Goal: Information Seeking & Learning: Find specific page/section

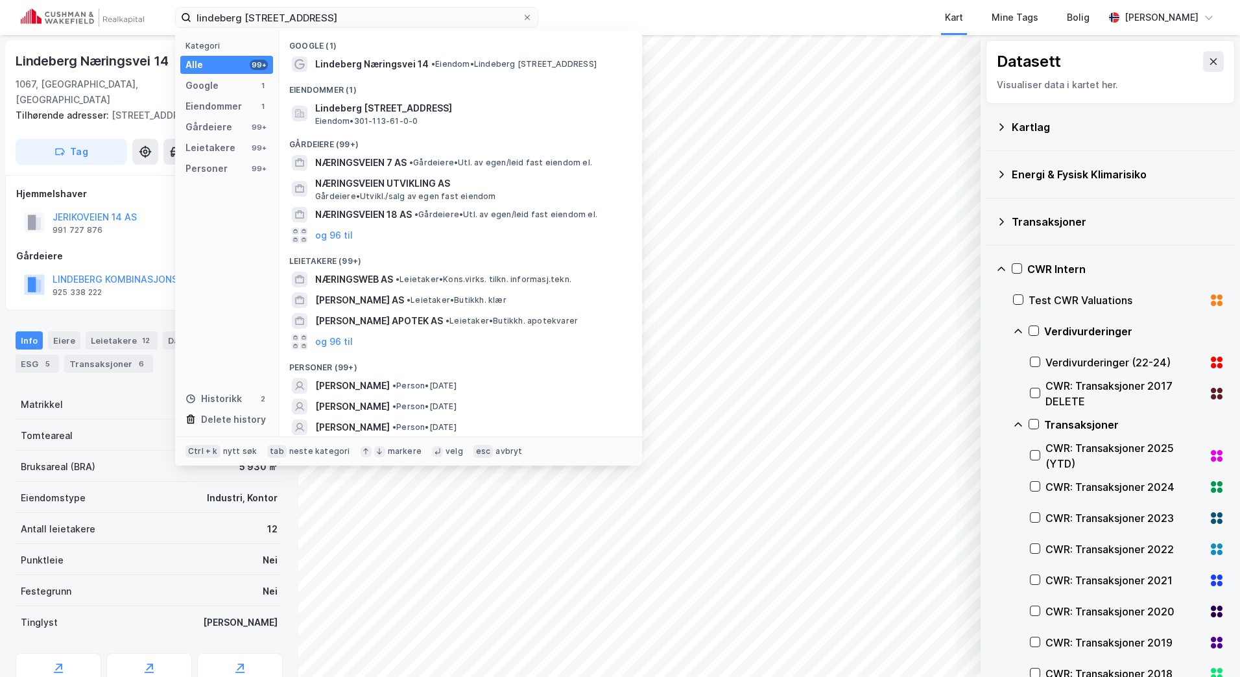
click at [335, 28] on div "lindeberg næringsvei 14 Kategori Alle 99+ Google 1 Eiendommer 1 Gårdeiere 99+ L…" at bounding box center [620, 17] width 1240 height 35
drag, startPoint x: 325, startPoint y: 18, endPoint x: 170, endPoint y: 18, distance: 154.9
click at [170, 18] on div "lindeberg næringsvei 14 Kategori Alle 99+ Google 1 Eiendommer 1 Gårdeiere 99+ L…" at bounding box center [620, 17] width 1240 height 35
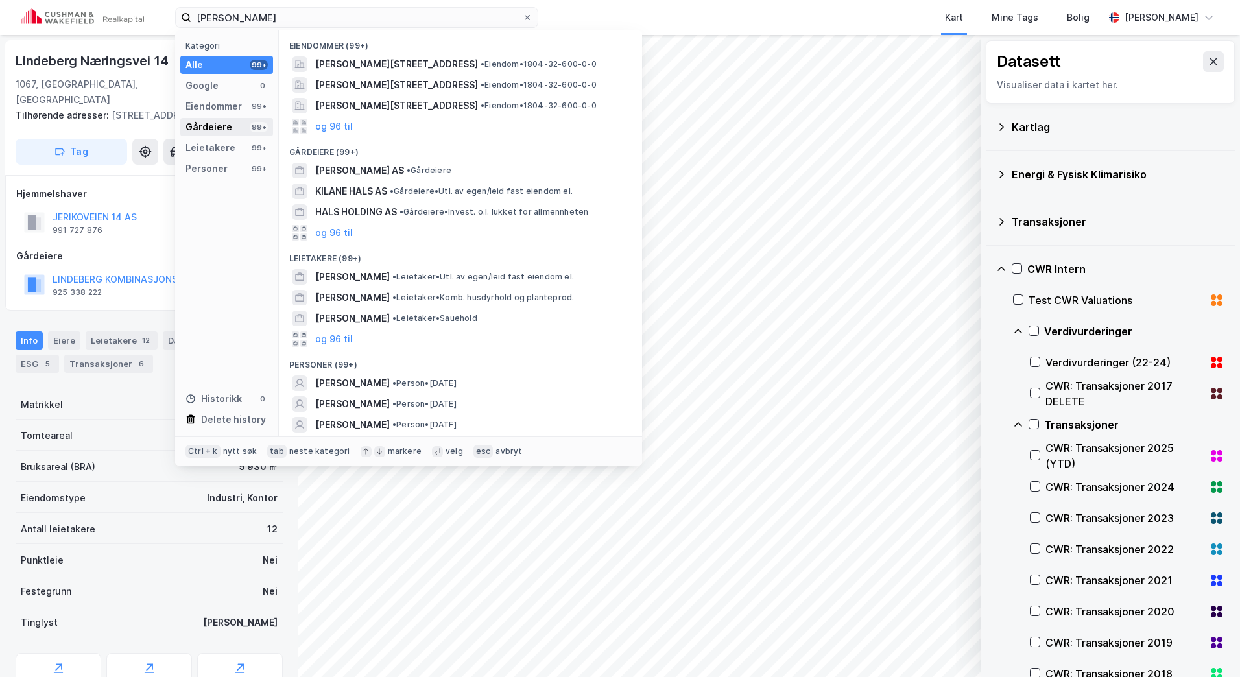
click at [218, 135] on div "Gårdeiere 99+" at bounding box center [226, 127] width 93 height 18
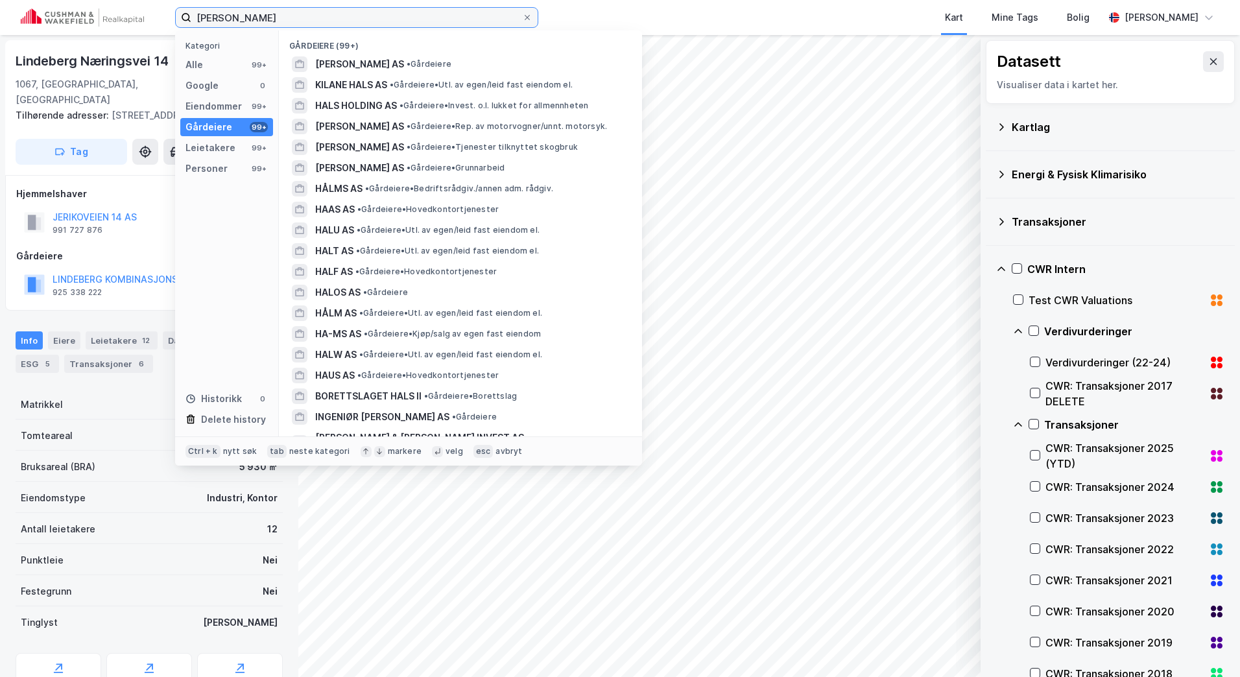
drag, startPoint x: 338, startPoint y: 26, endPoint x: 113, endPoint y: 22, distance: 225.6
click at [113, 22] on div "[PERSON_NAME] Kategori Alle 99+ Google 0 Eiendommer 99+ Gårdeiere 99+ Leietaker…" at bounding box center [620, 17] width 1240 height 35
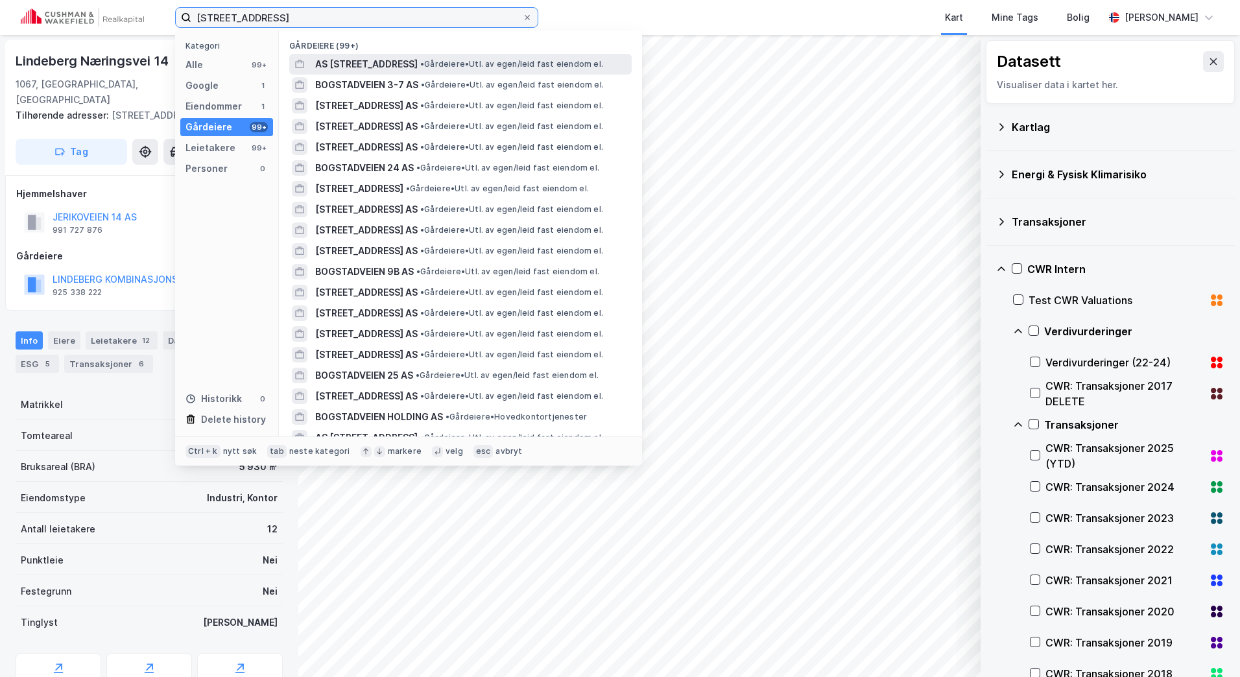
type input "[STREET_ADDRESS]"
click at [388, 61] on span "AS [STREET_ADDRESS]" at bounding box center [366, 64] width 102 height 16
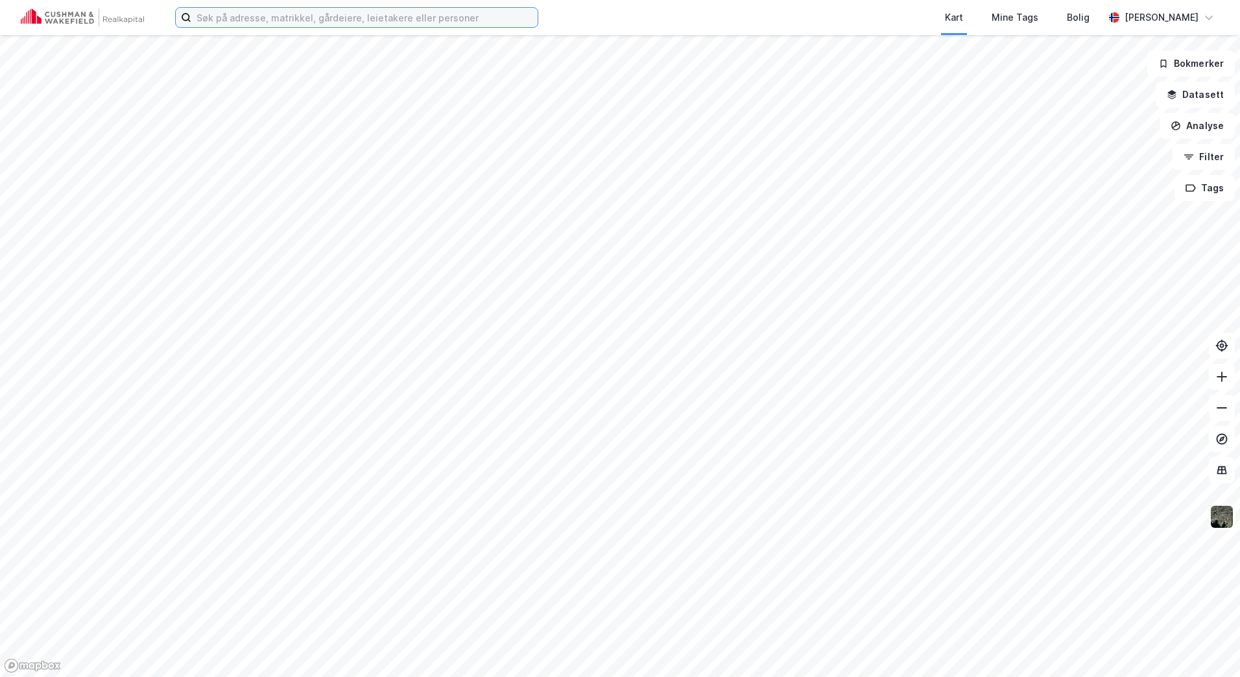
click at [279, 25] on input at bounding box center [364, 17] width 346 height 19
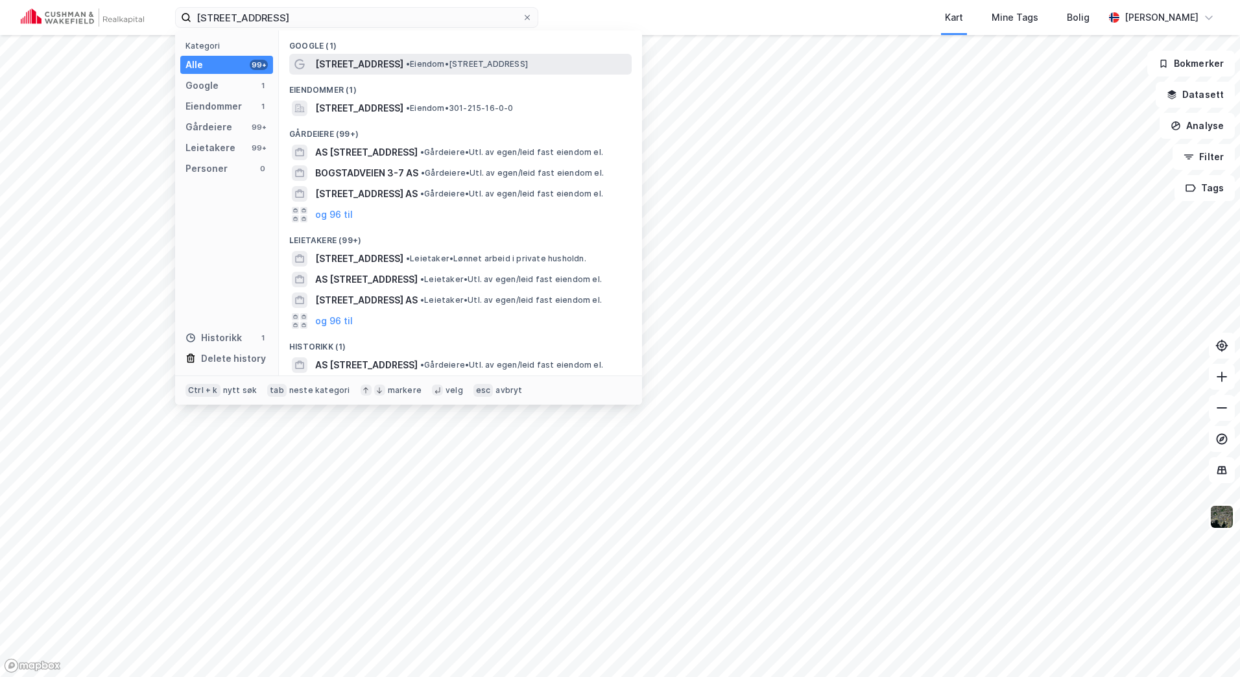
click at [358, 55] on div "Bogstadveien 34 • Eiendom • Bogstadveien 34, 0366 Oslo" at bounding box center [460, 64] width 342 height 21
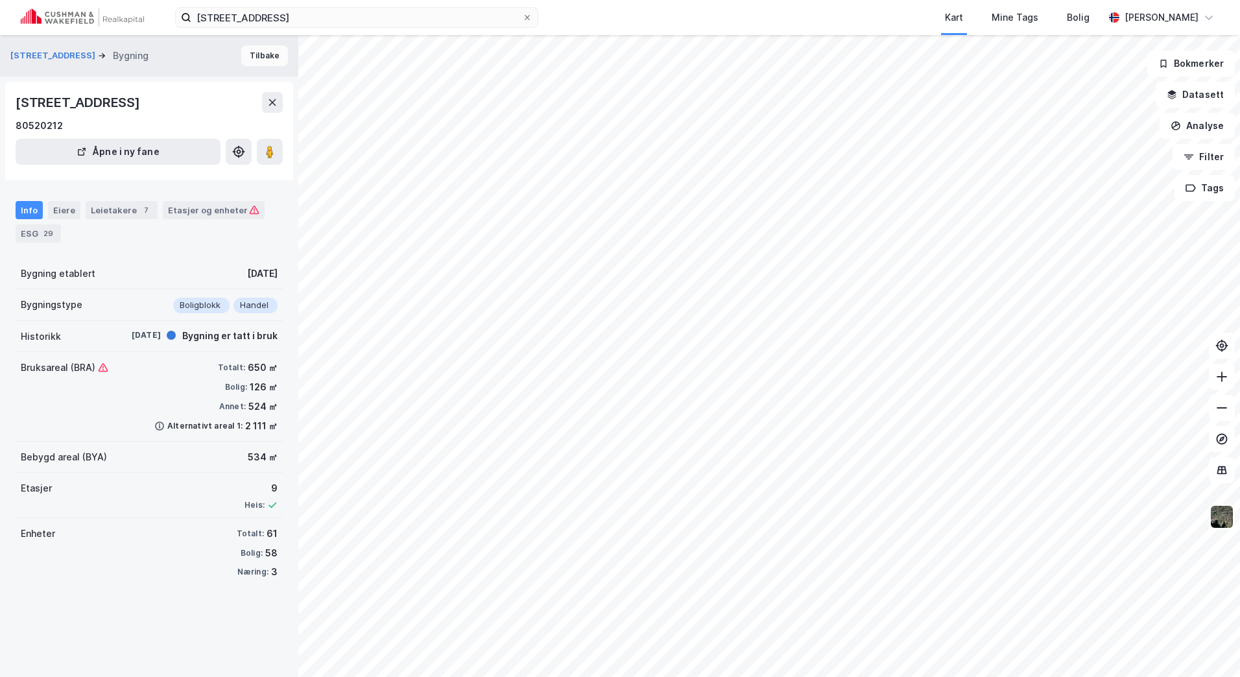
click at [244, 54] on button "Tilbake" at bounding box center [264, 55] width 47 height 21
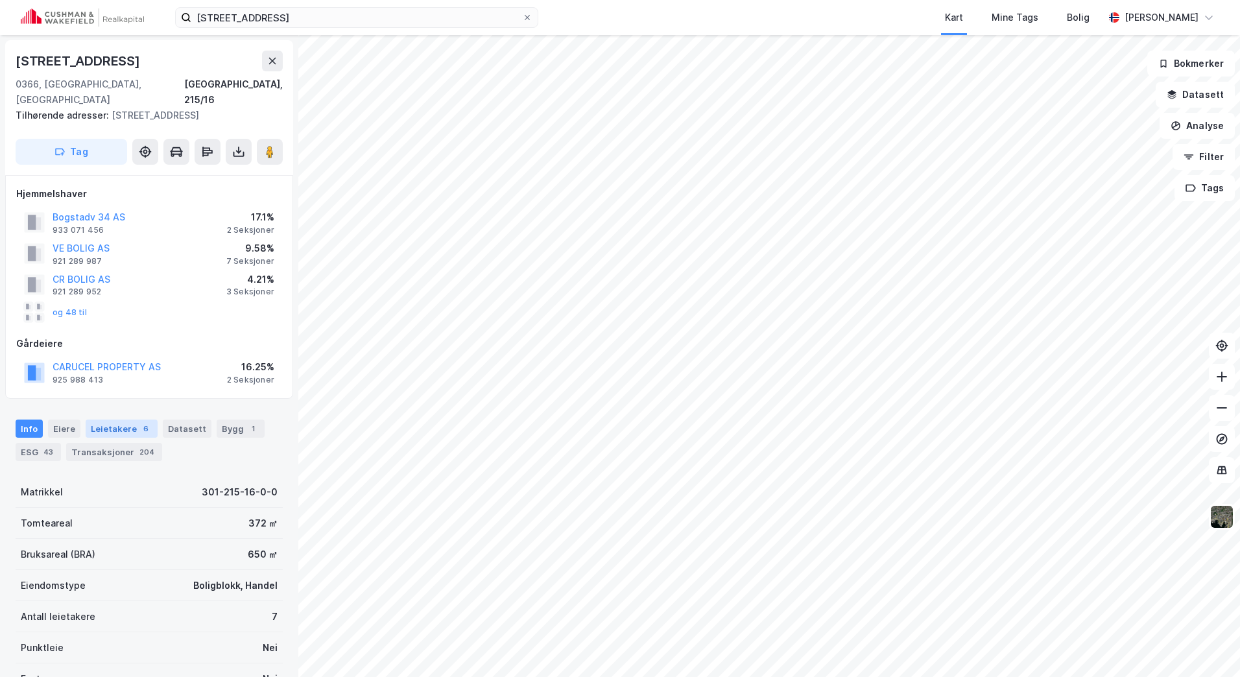
click at [139, 422] on div "6" at bounding box center [145, 428] width 13 height 13
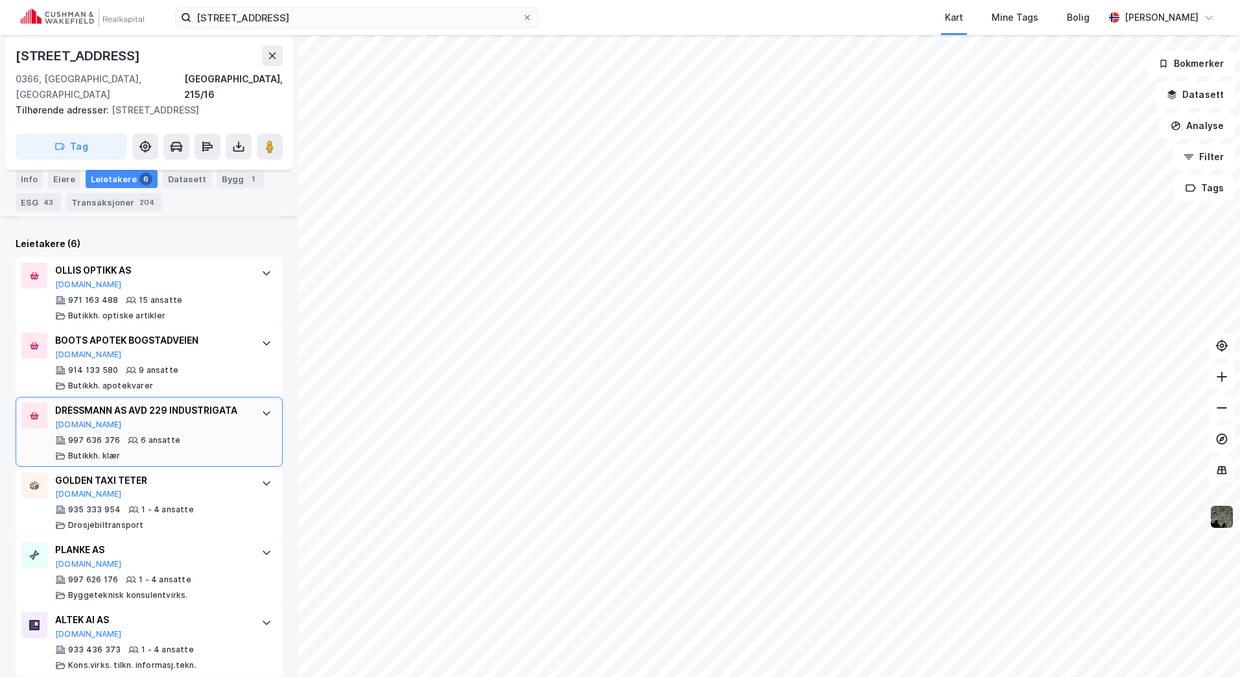
scroll to position [1, 0]
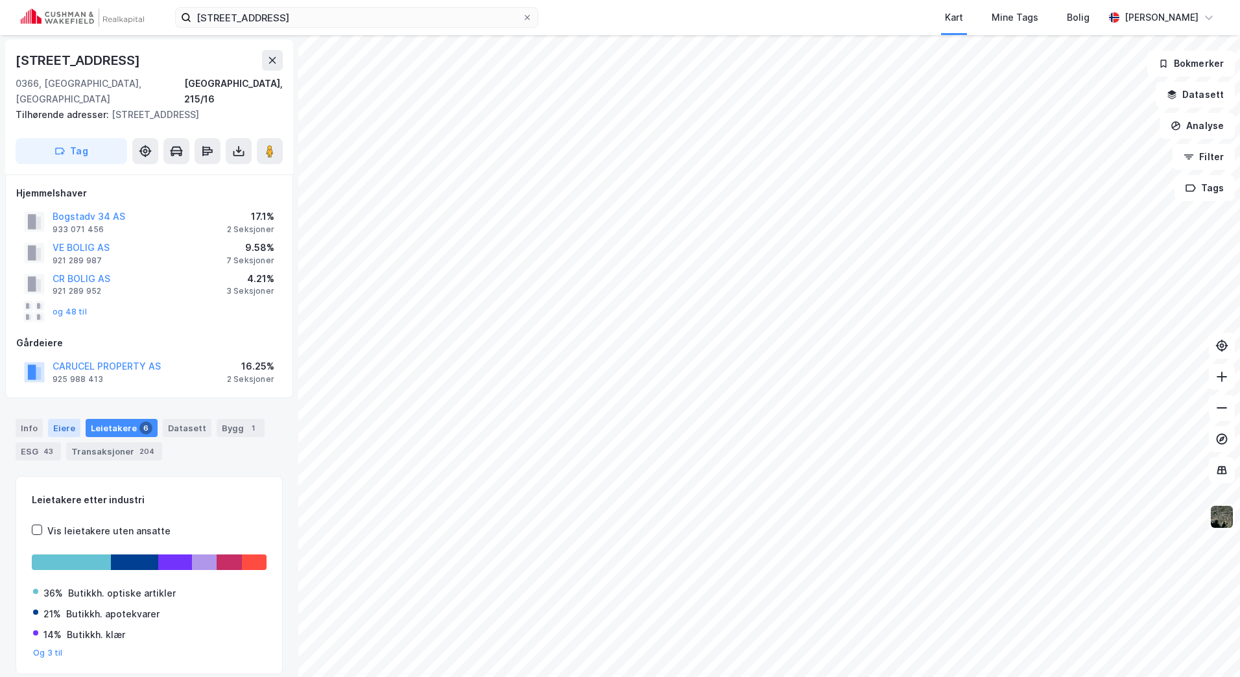
click at [64, 419] on div "Eiere" at bounding box center [64, 428] width 32 height 18
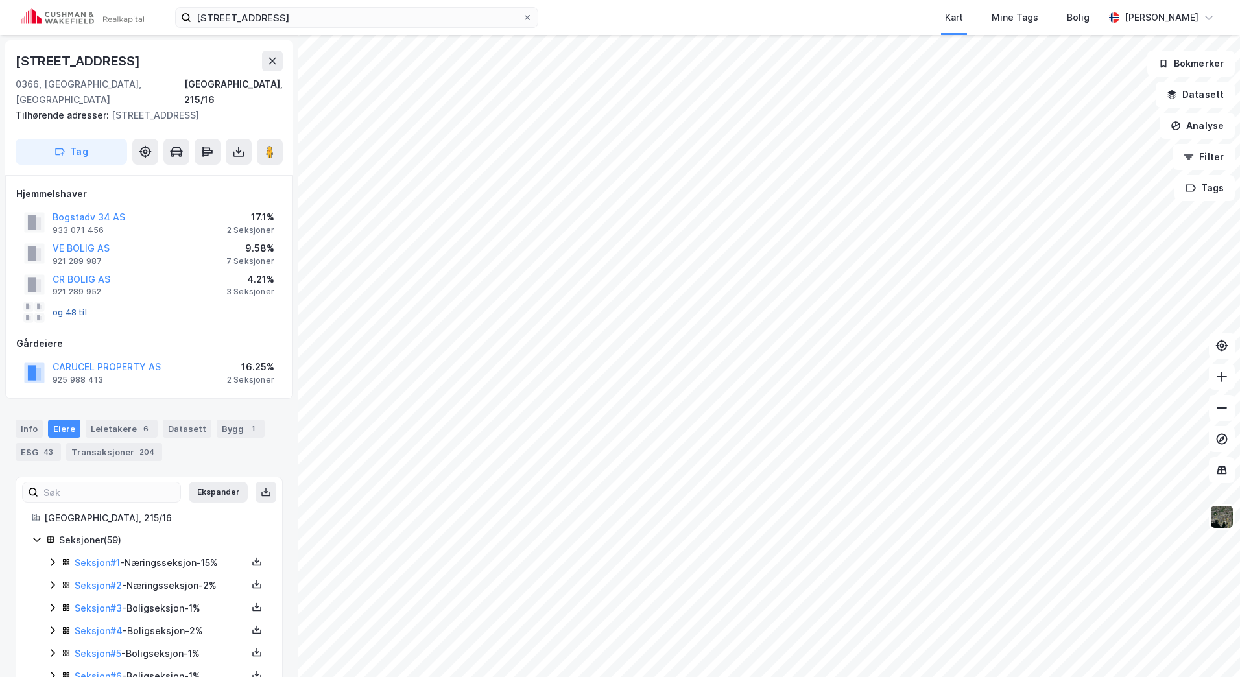
click at [0, 0] on button "og 48 til" at bounding box center [0, 0] width 0 height 0
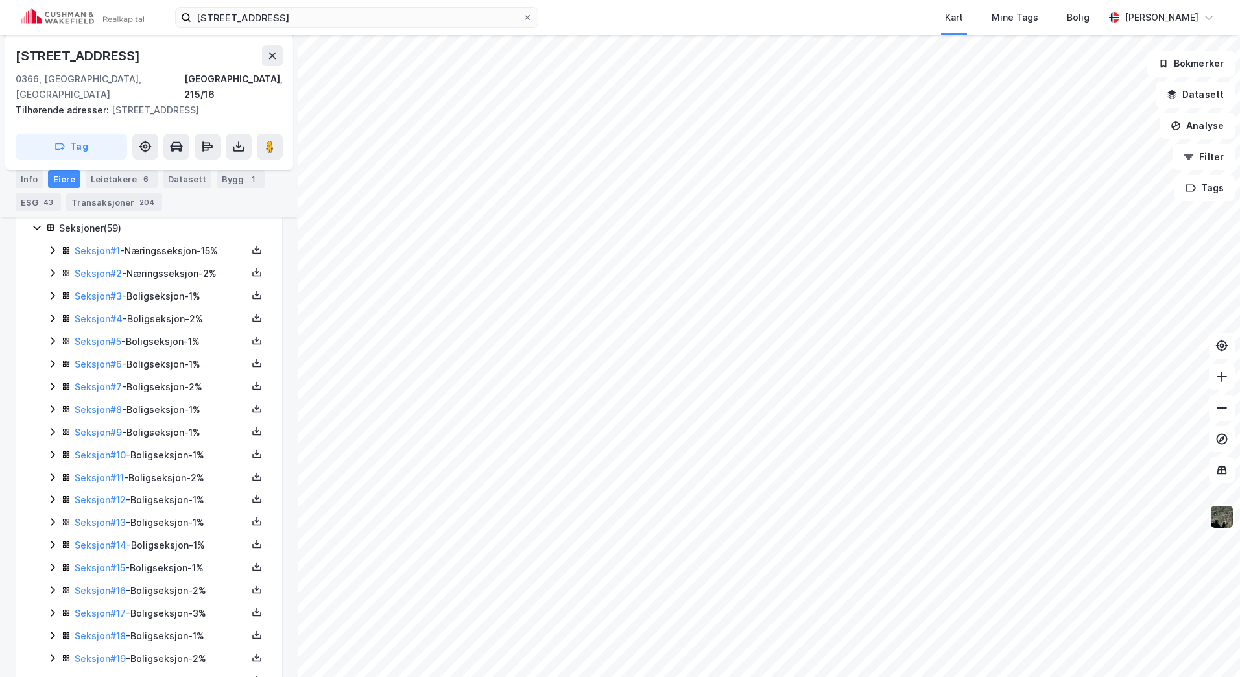
scroll to position [290, 0]
click at [56, 267] on icon at bounding box center [52, 272] width 10 height 10
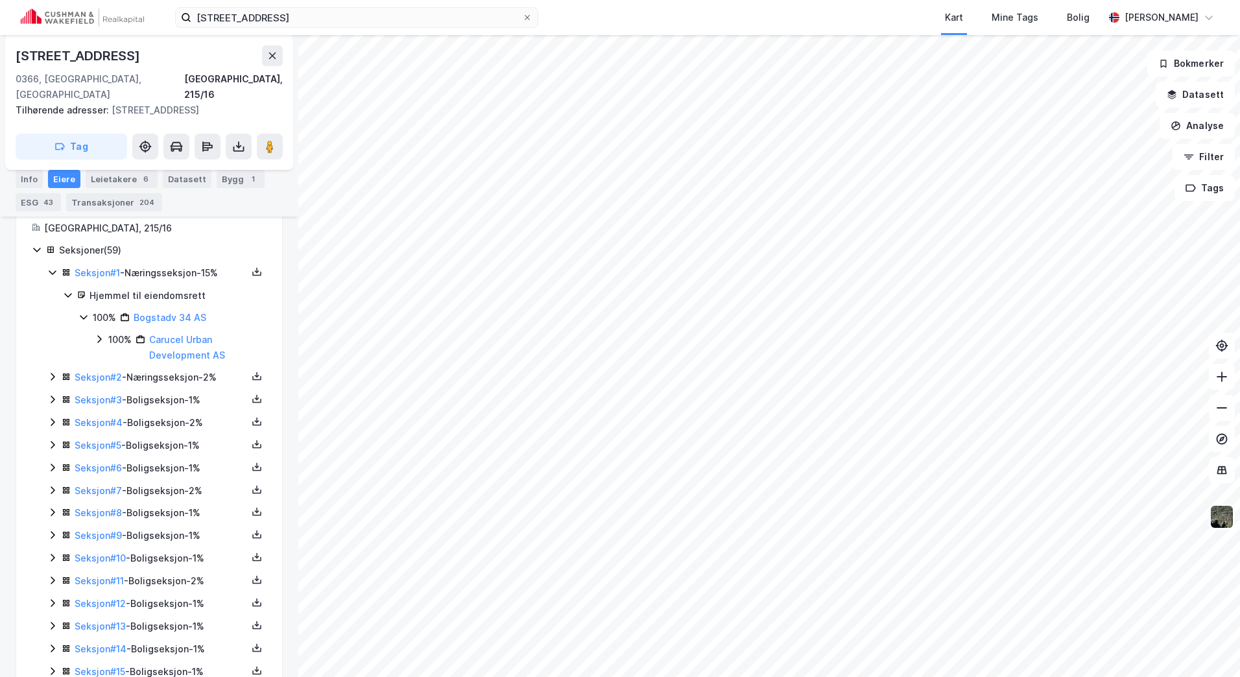
click at [47, 394] on icon at bounding box center [52, 399] width 10 height 10
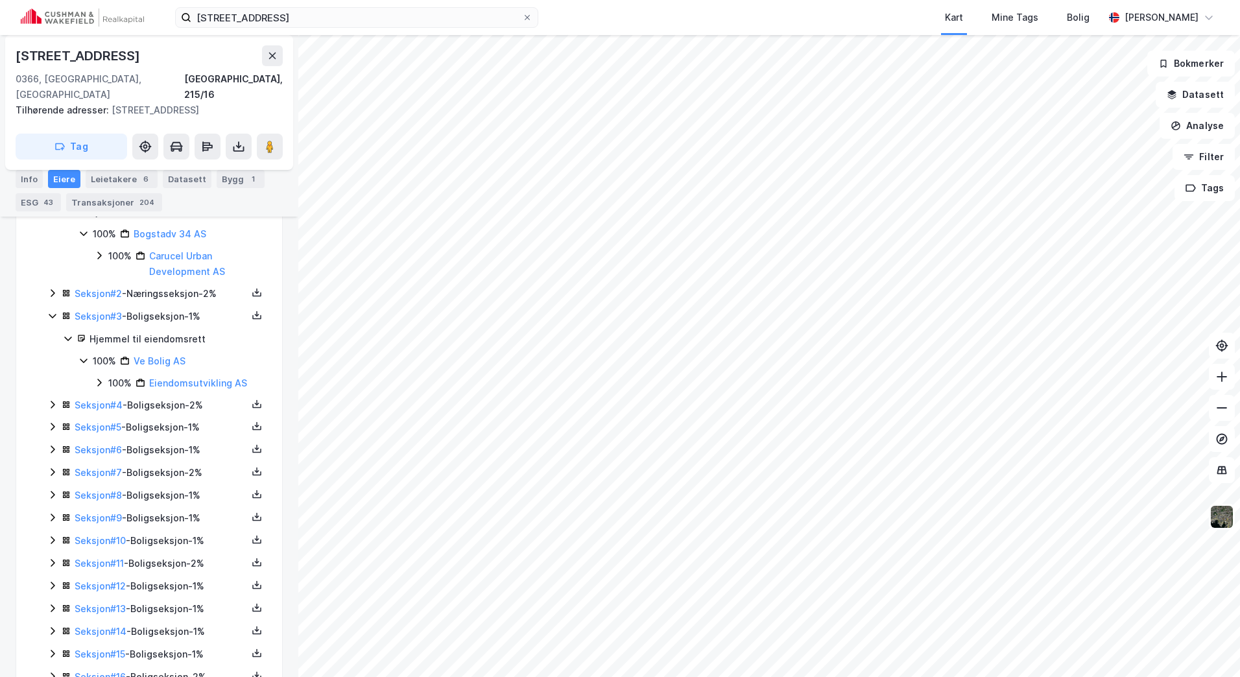
scroll to position [419, 0]
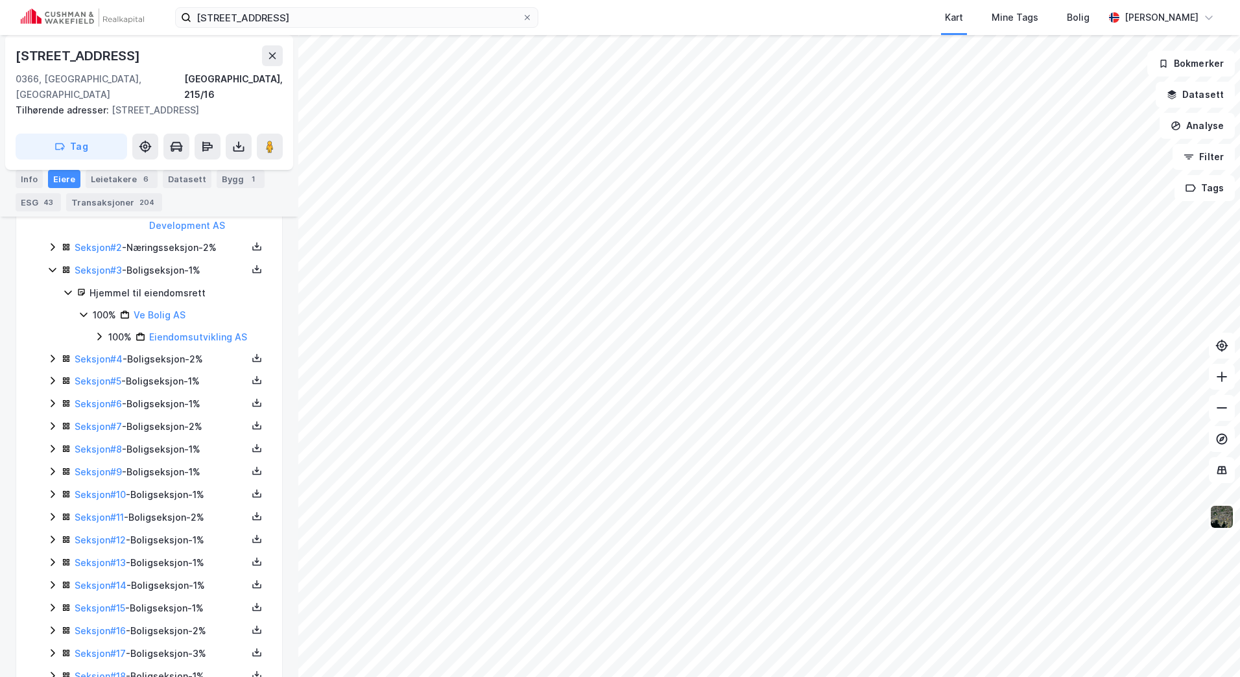
click at [53, 353] on icon at bounding box center [52, 358] width 10 height 10
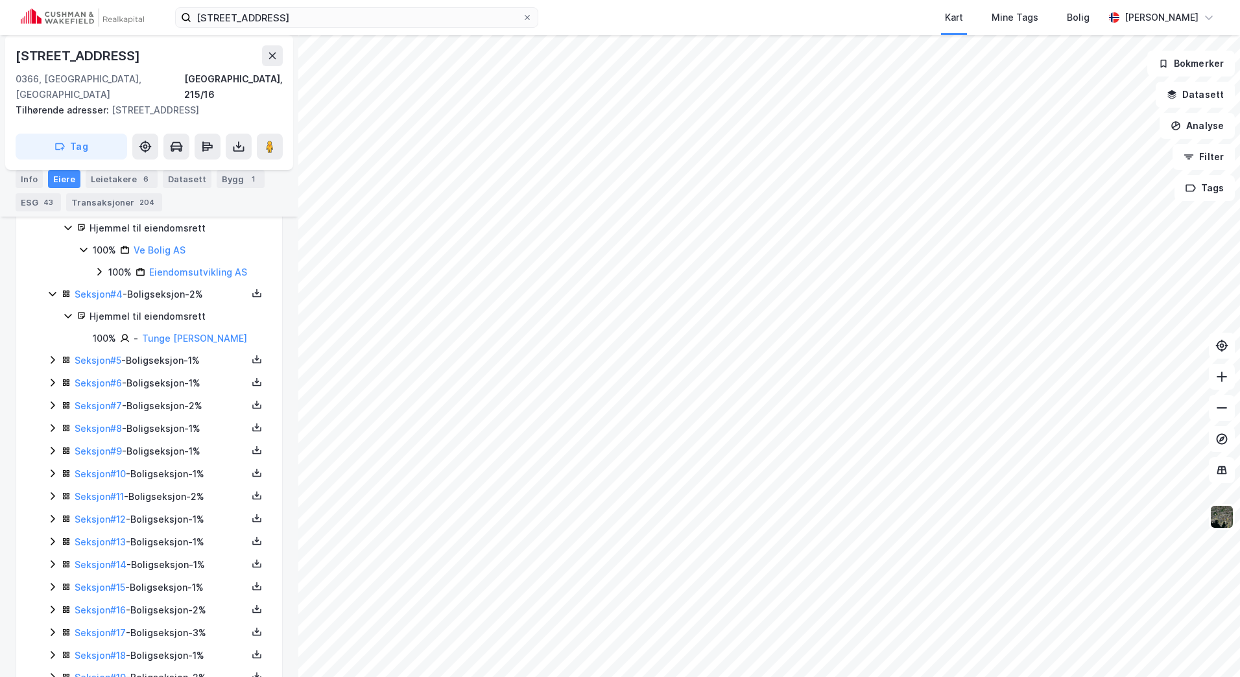
click at [52, 355] on icon at bounding box center [52, 360] width 10 height 10
click at [53, 380] on icon at bounding box center [53, 384] width 4 height 8
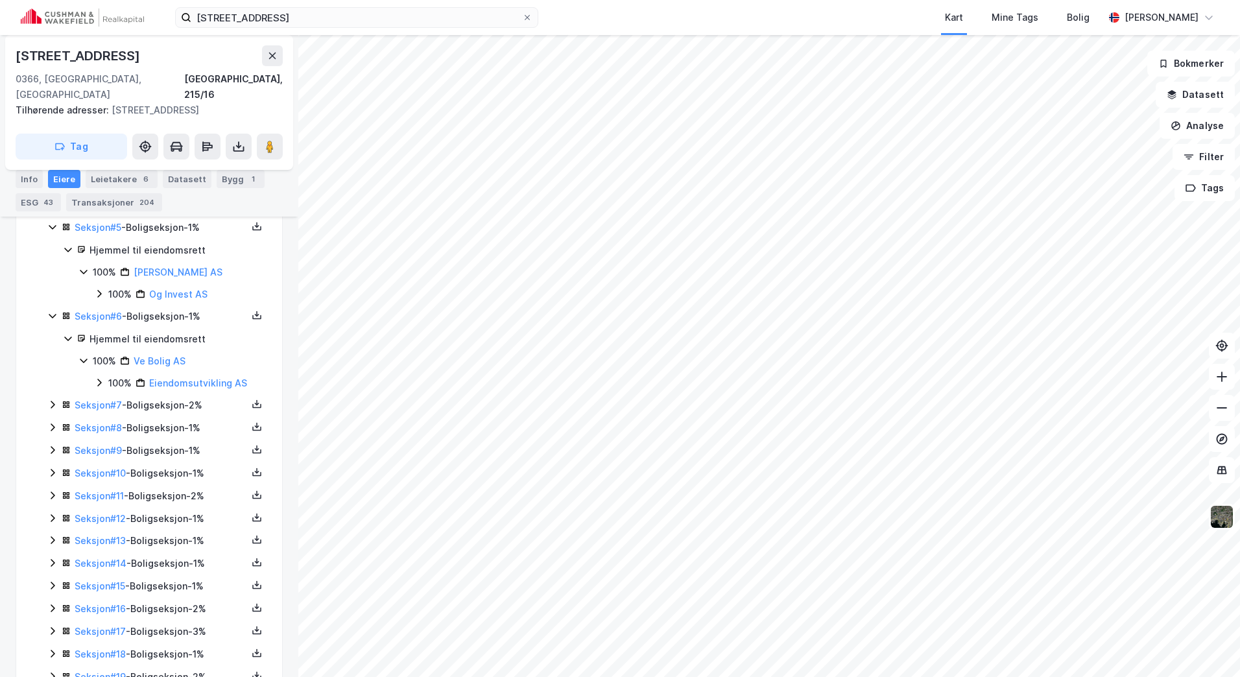
scroll to position [679, 0]
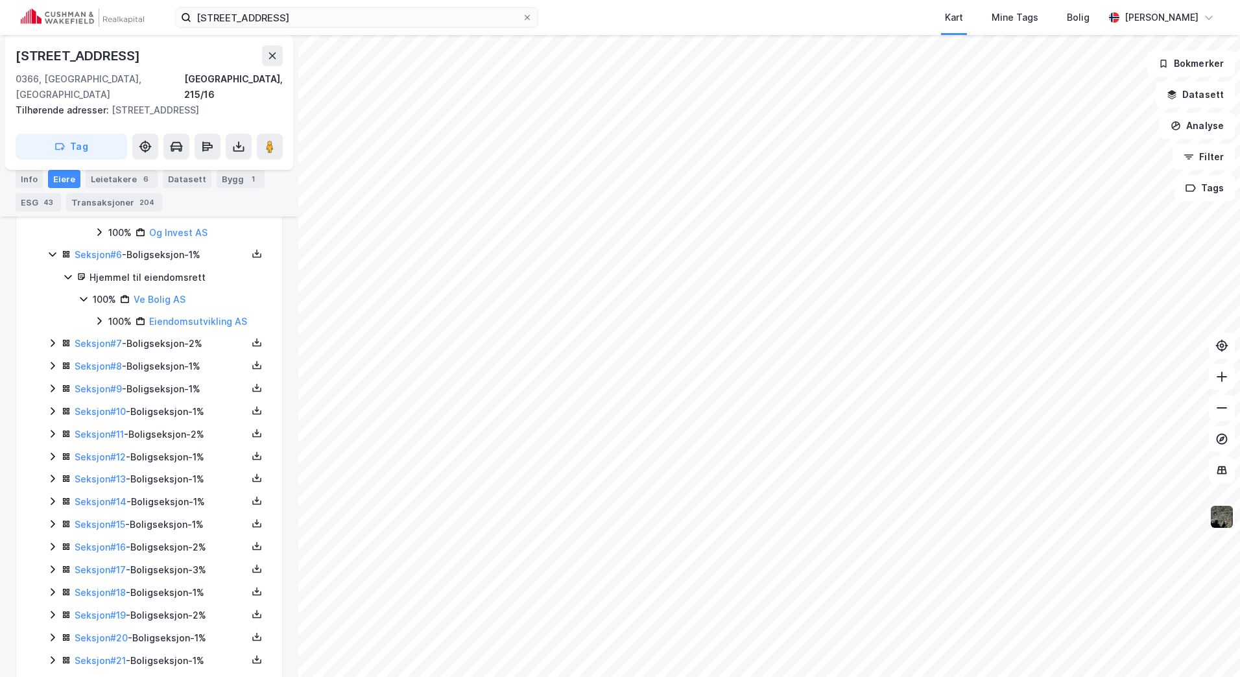
click at [51, 338] on icon at bounding box center [52, 343] width 10 height 10
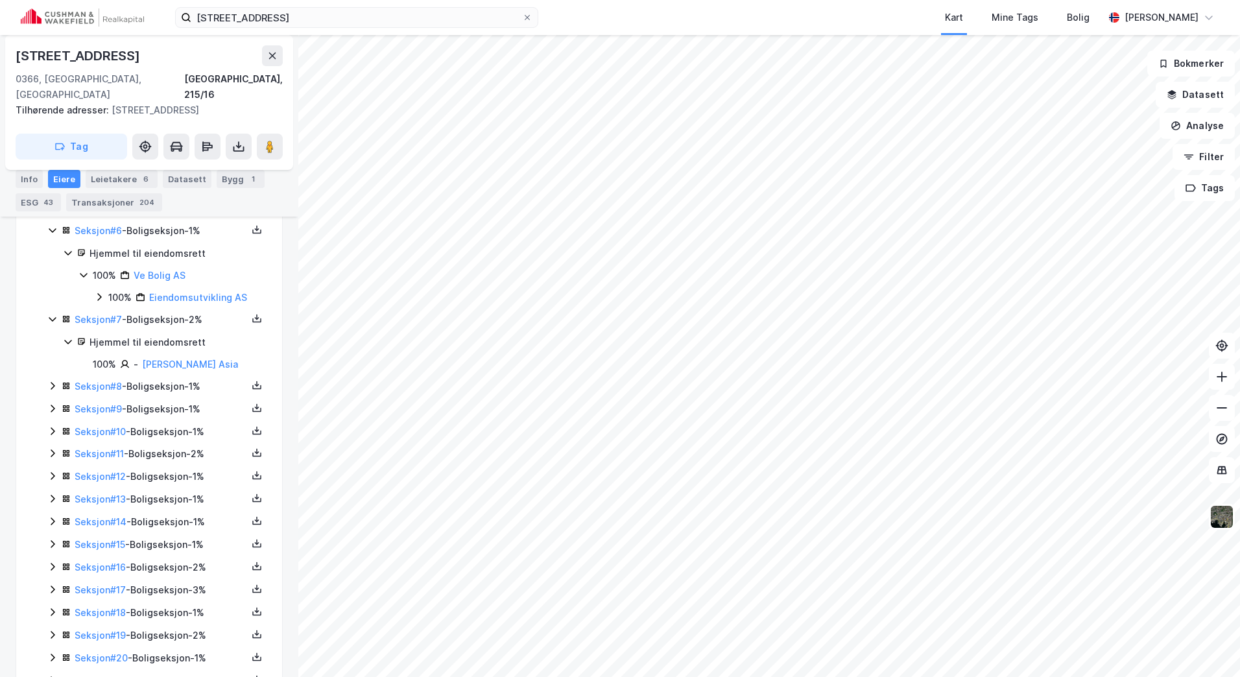
scroll to position [744, 0]
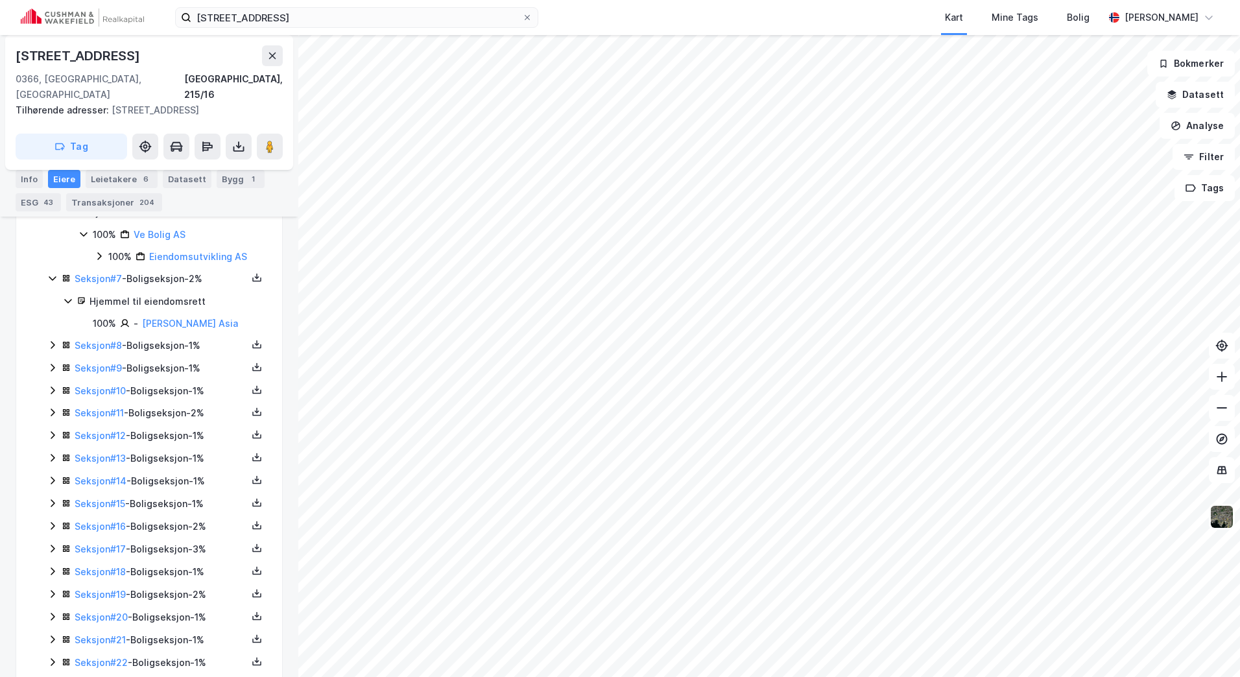
click at [55, 340] on icon at bounding box center [52, 345] width 10 height 10
click at [53, 343] on icon at bounding box center [53, 347] width 4 height 8
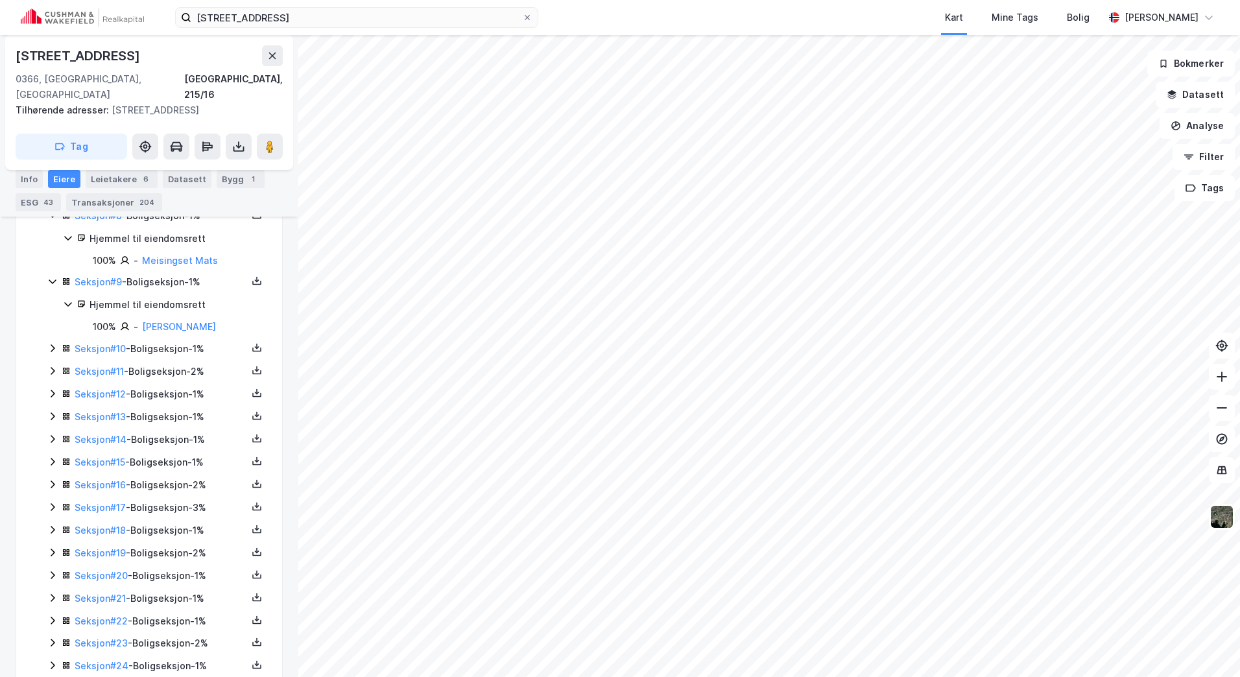
click at [53, 343] on icon at bounding box center [52, 348] width 10 height 10
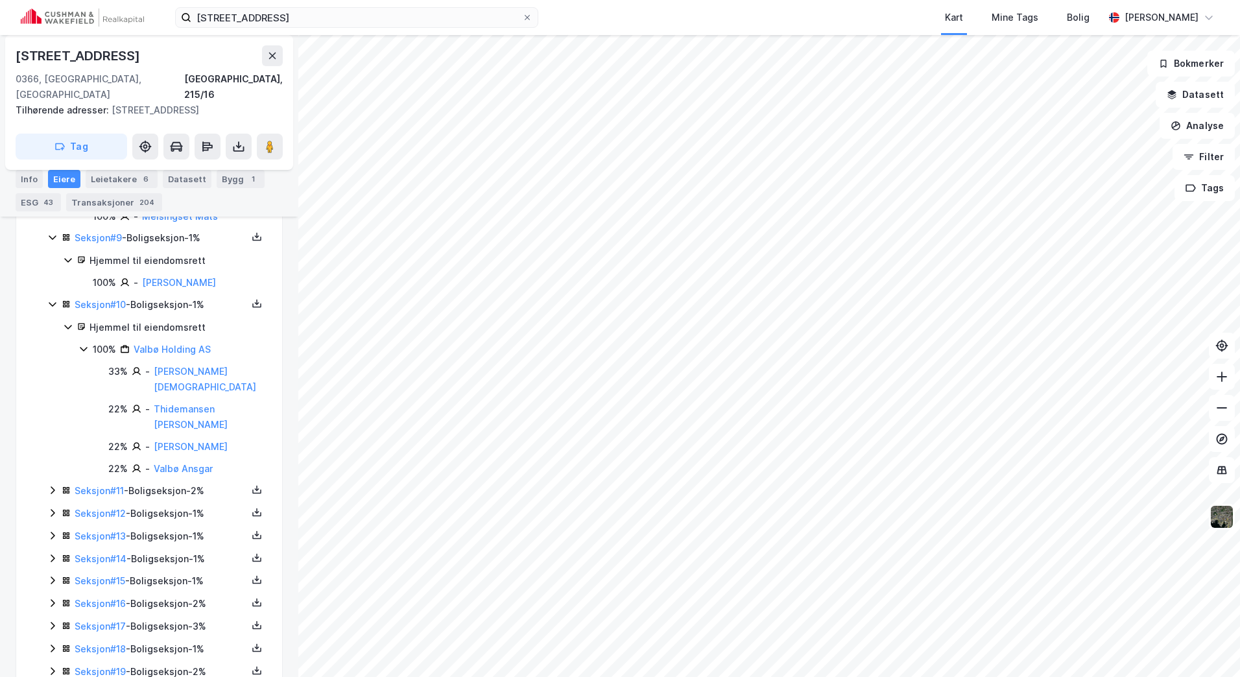
scroll to position [938, 0]
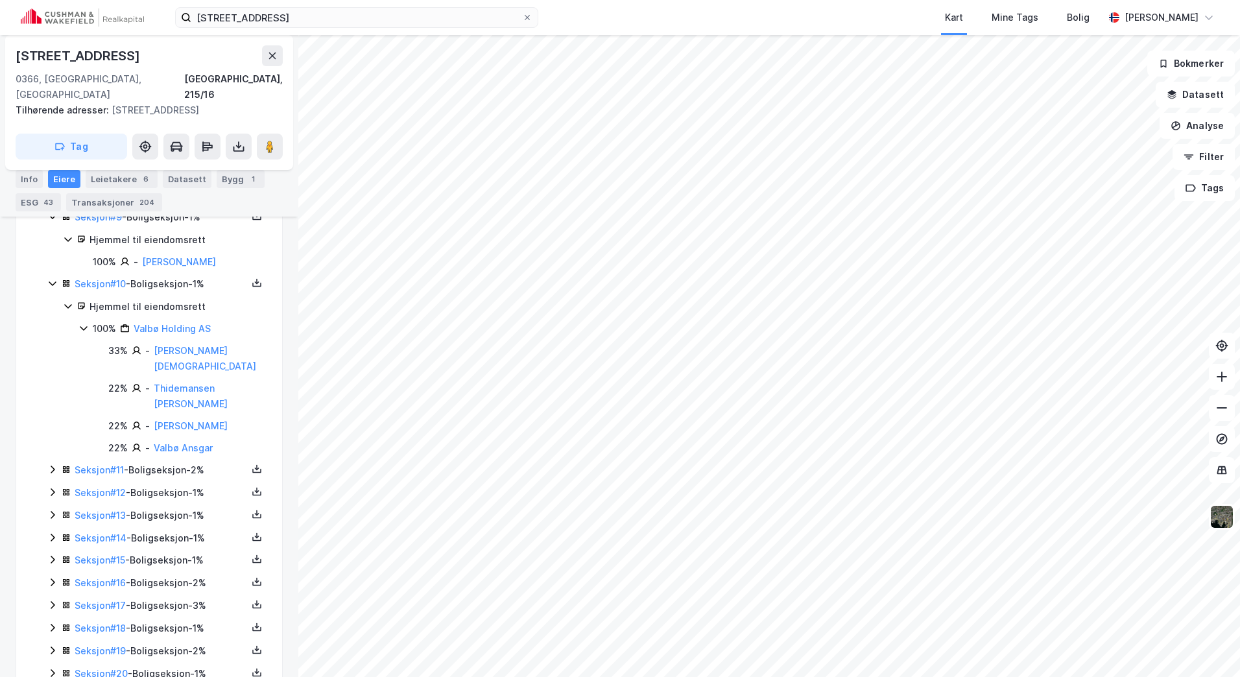
click at [49, 464] on icon at bounding box center [52, 469] width 10 height 10
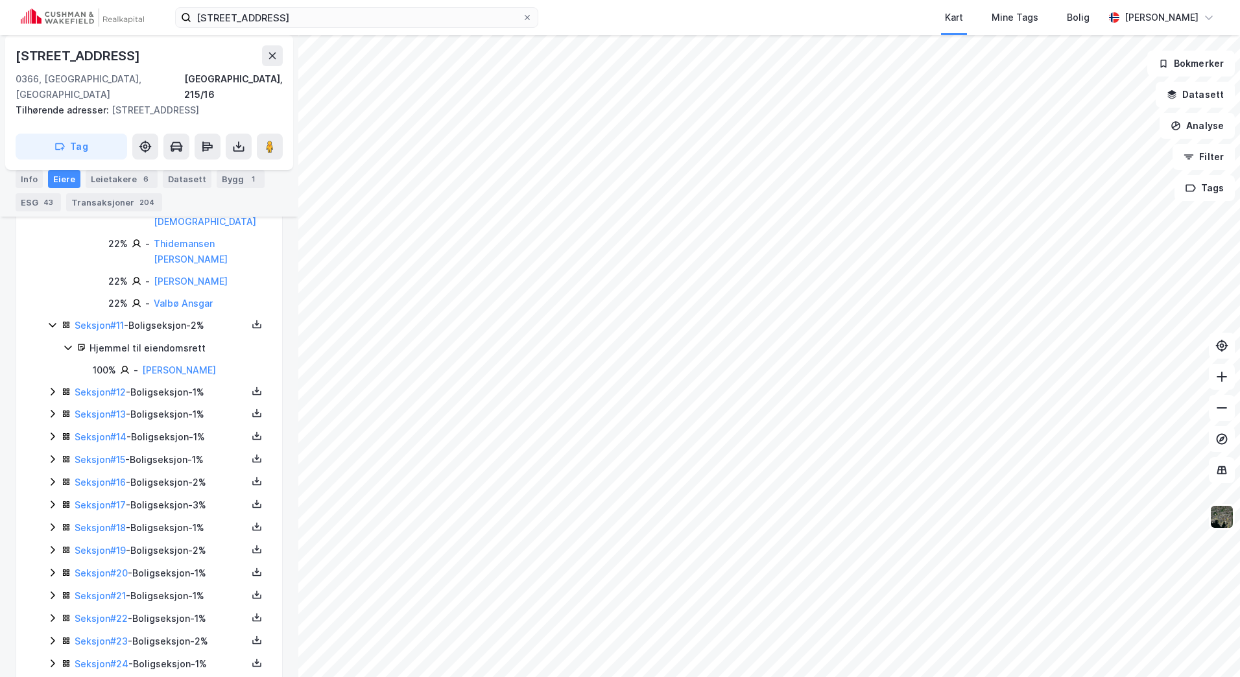
scroll to position [1133, 0]
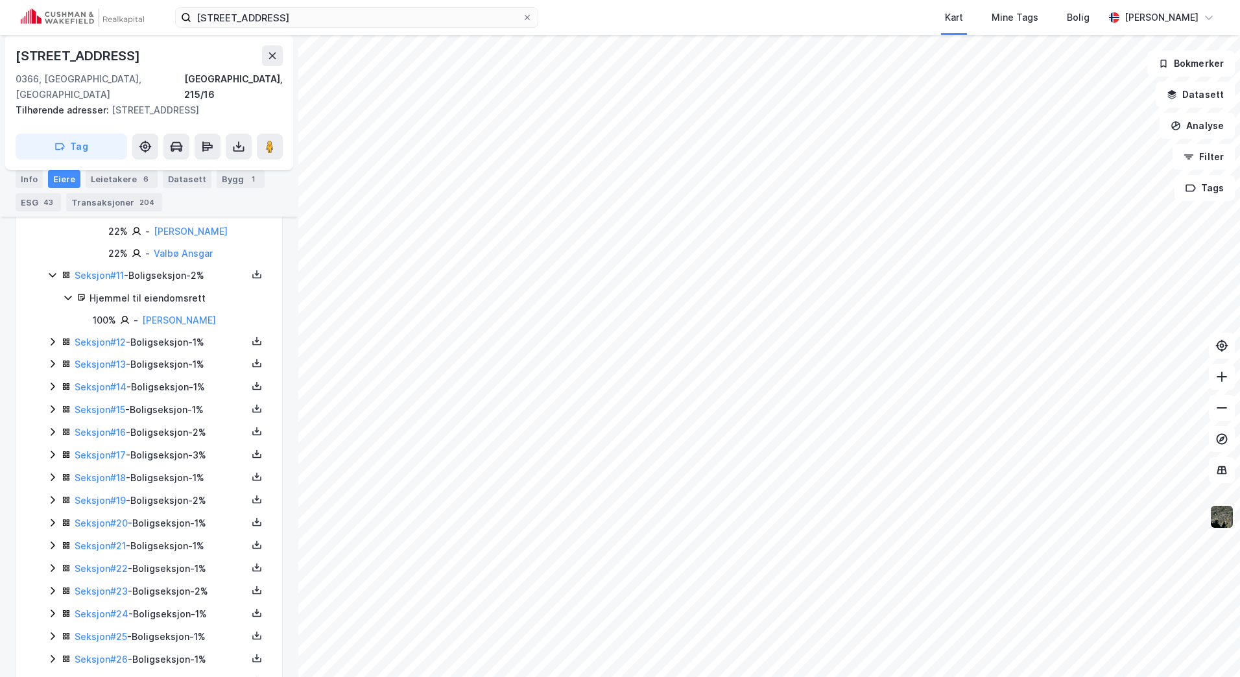
click at [50, 336] on icon at bounding box center [52, 341] width 10 height 10
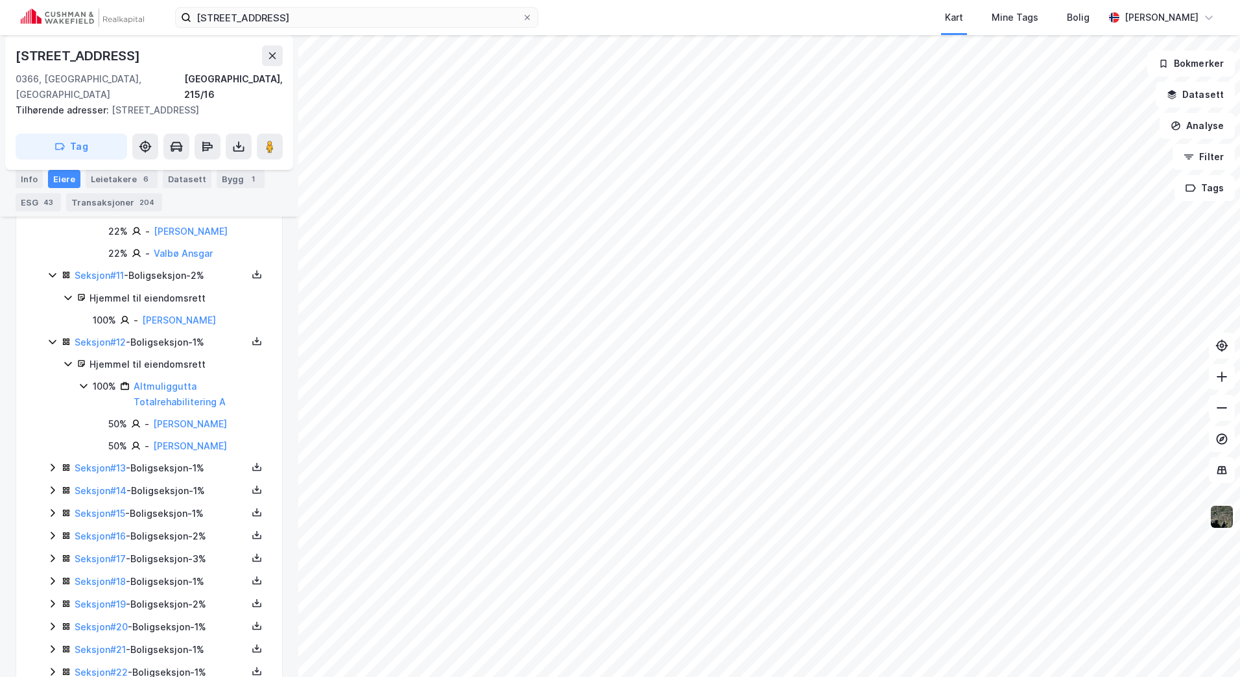
click at [51, 462] on icon at bounding box center [52, 467] width 10 height 10
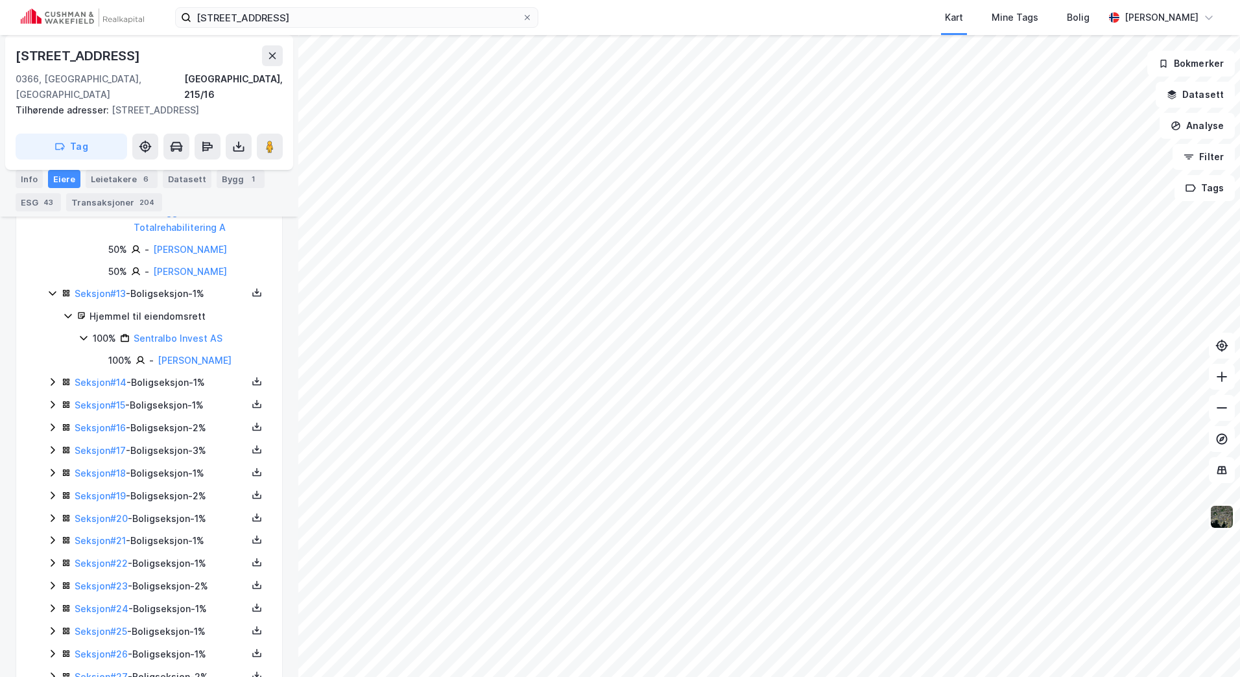
scroll to position [1327, 0]
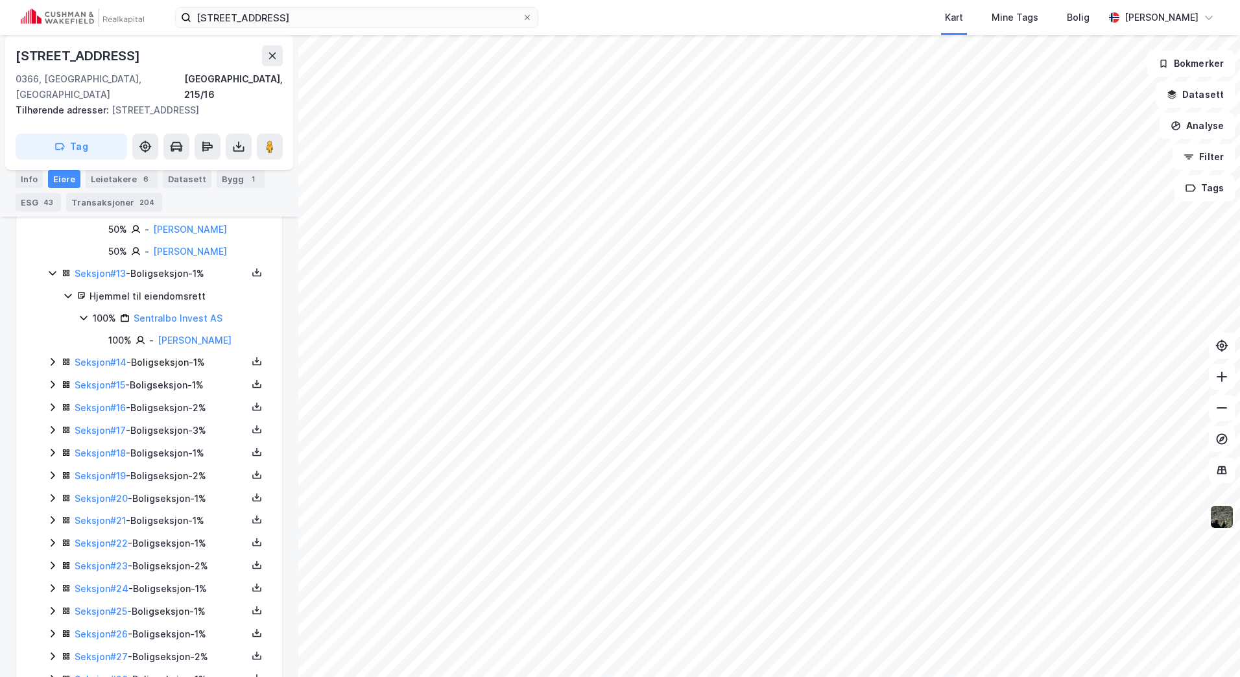
click at [53, 357] on icon at bounding box center [52, 362] width 10 height 10
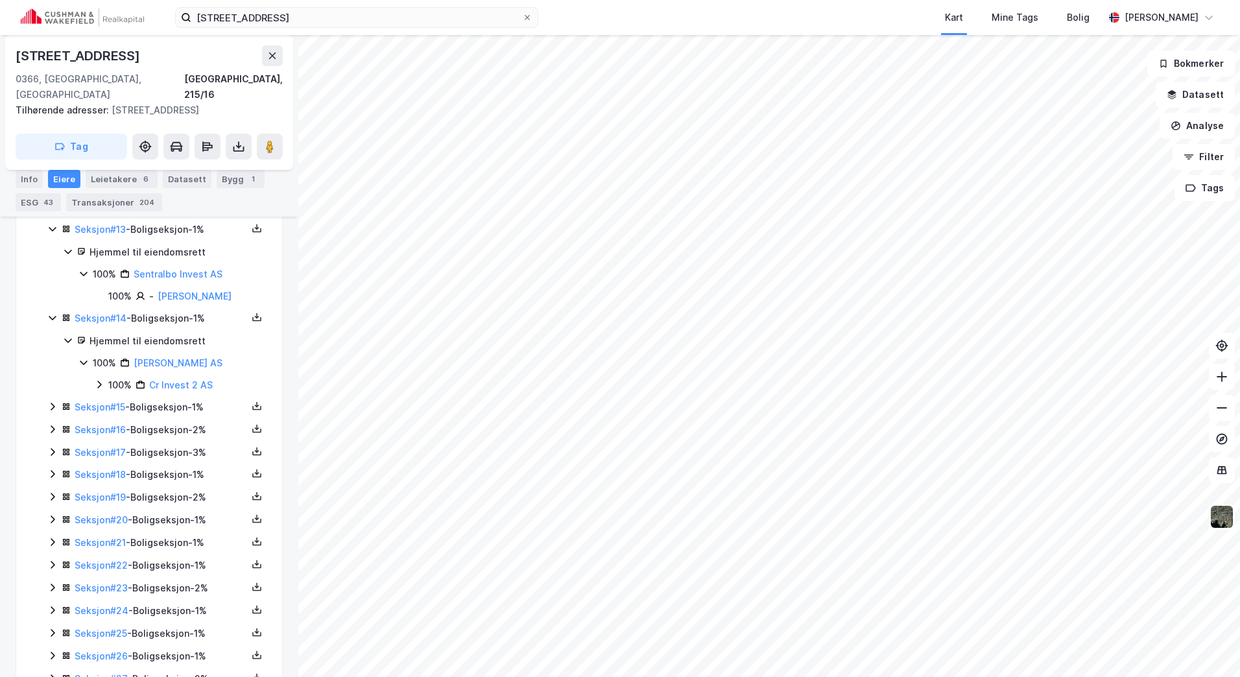
scroll to position [1457, 0]
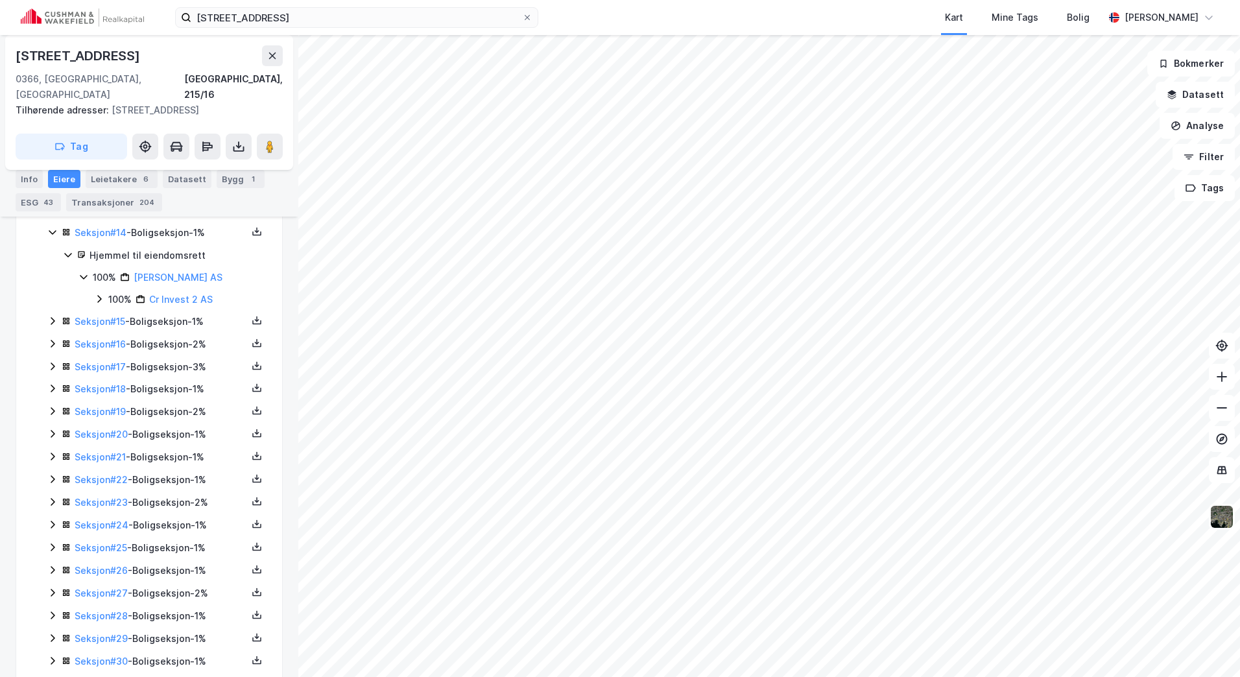
click at [53, 317] on icon at bounding box center [53, 321] width 4 height 8
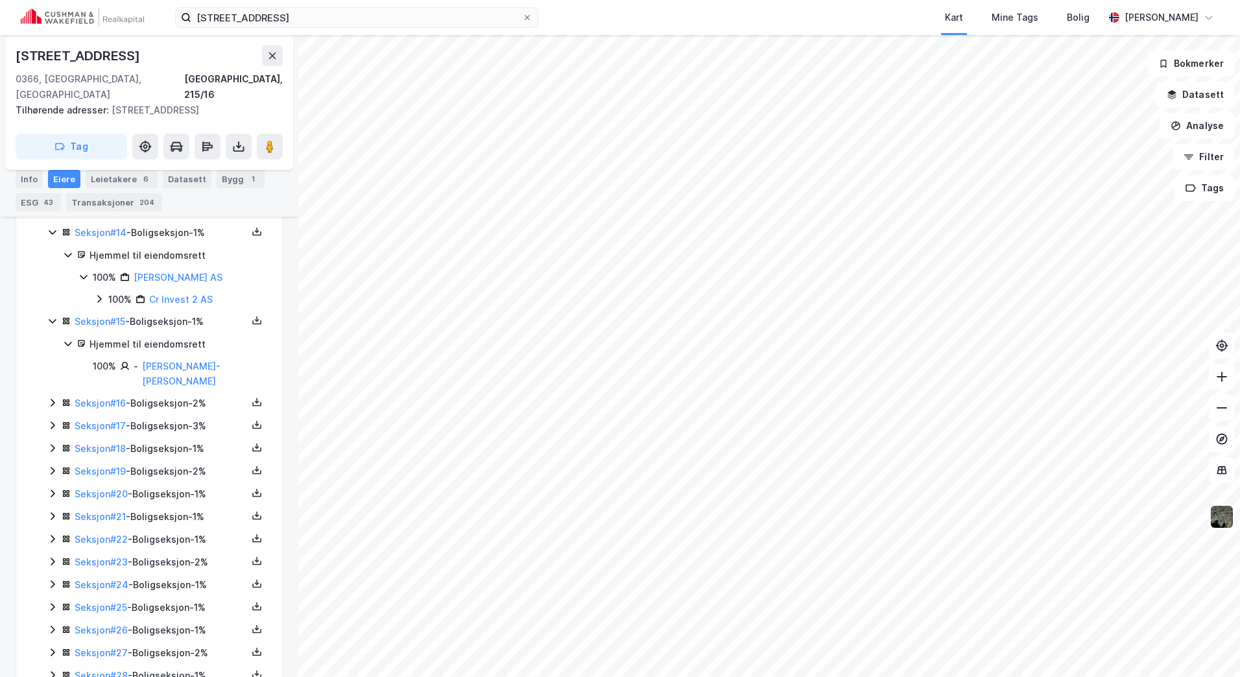
click at [55, 397] on icon at bounding box center [52, 402] width 10 height 10
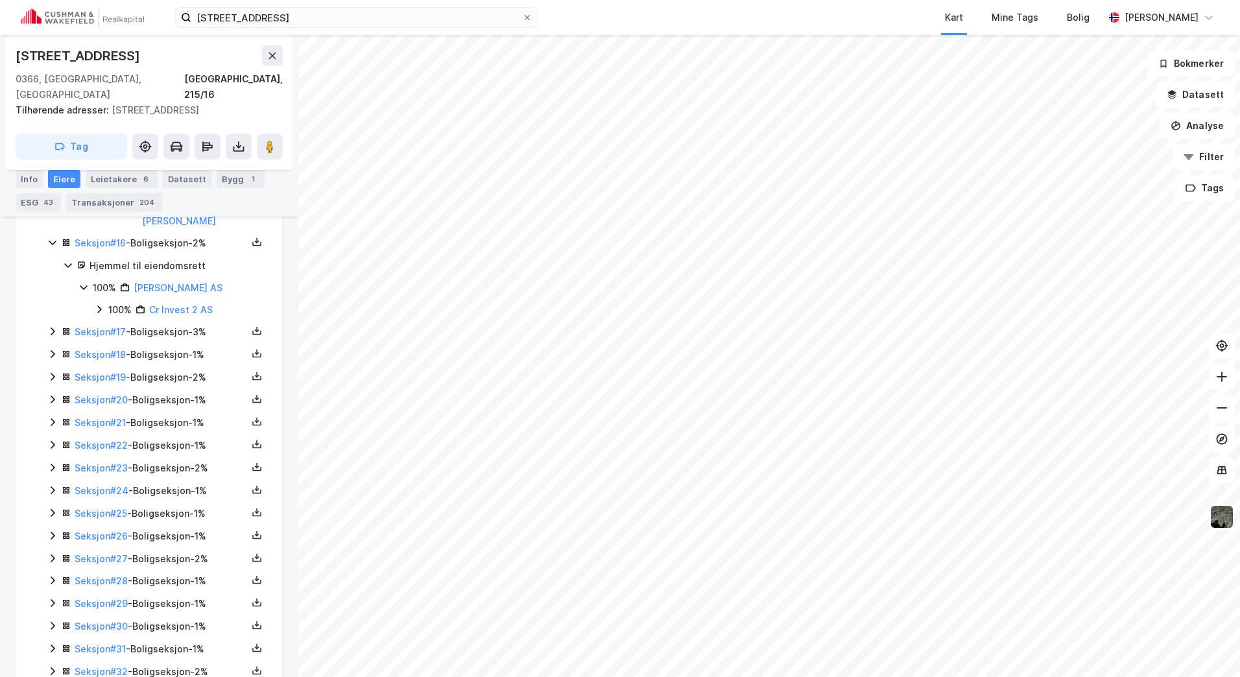
scroll to position [1651, 0]
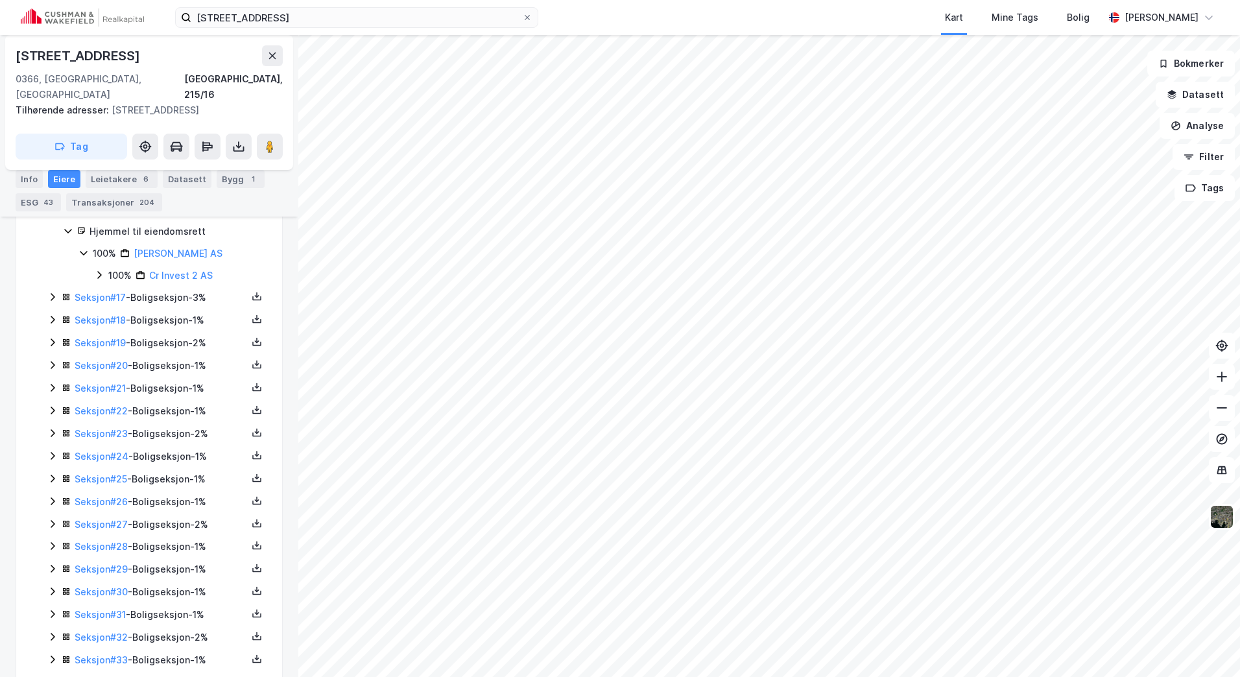
click at [53, 292] on icon at bounding box center [52, 297] width 10 height 10
click at [53, 316] on icon at bounding box center [52, 321] width 10 height 10
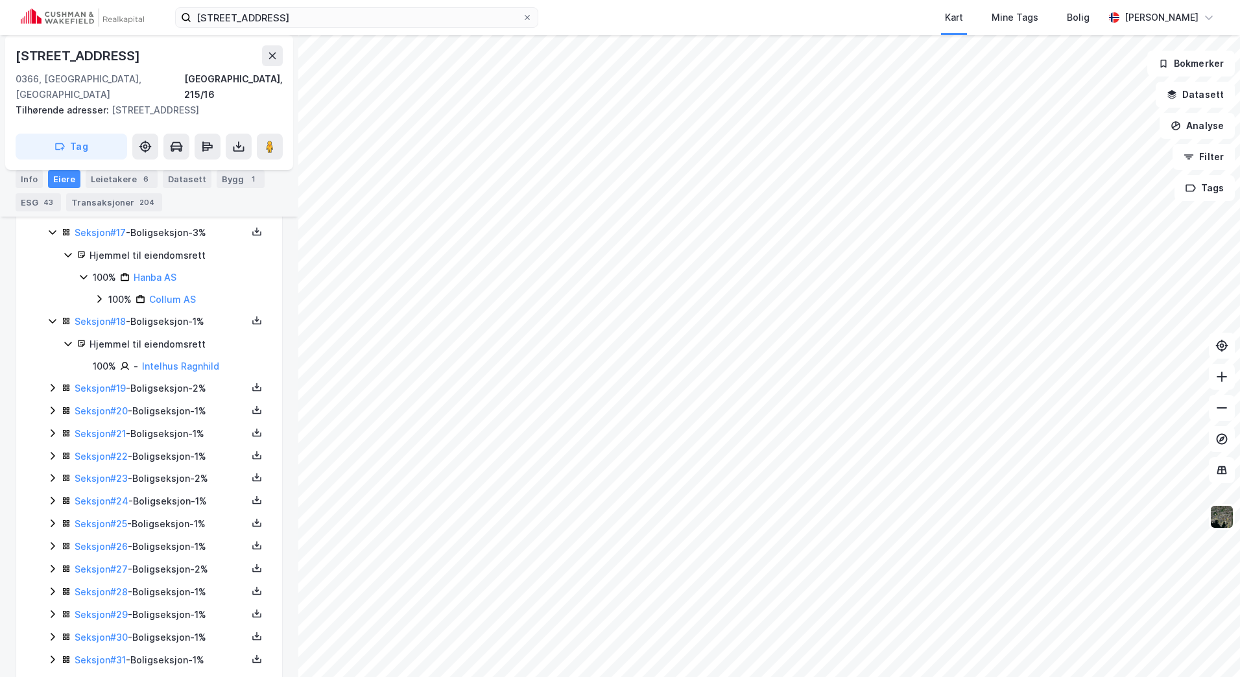
scroll to position [1781, 0]
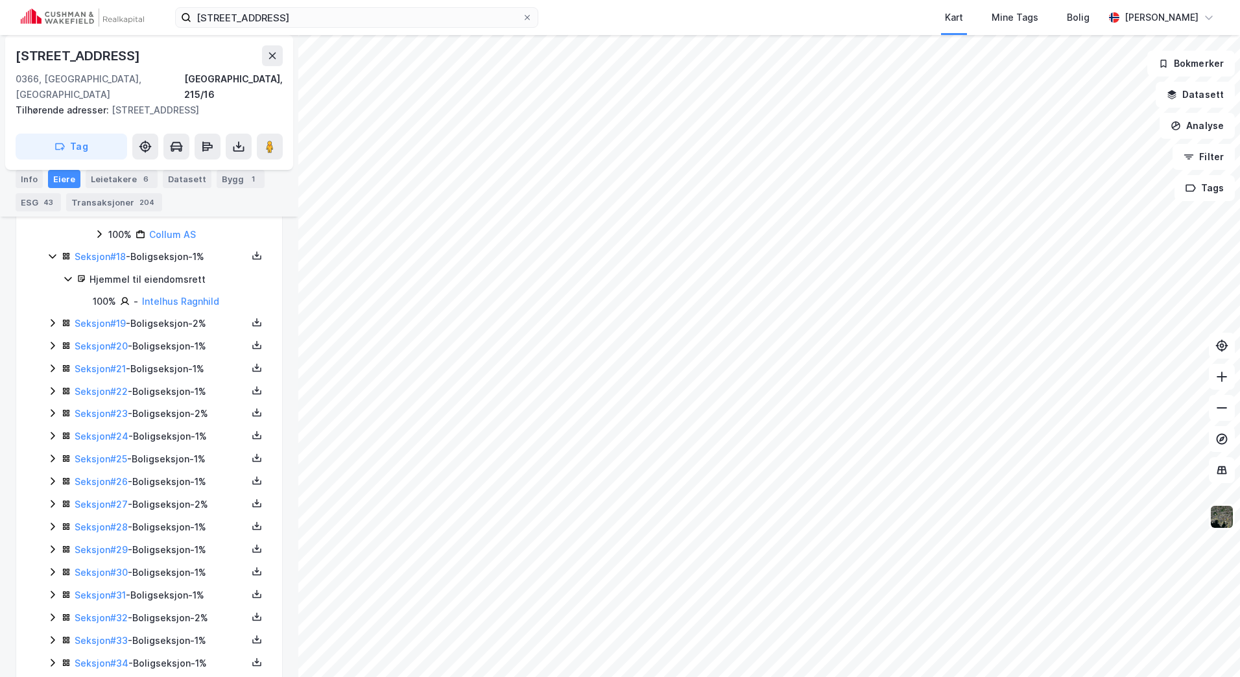
click at [53, 316] on div "Seksjon # 19 - Boligseksjon - 2%" at bounding box center [156, 324] width 219 height 16
click at [53, 384] on icon at bounding box center [52, 389] width 10 height 10
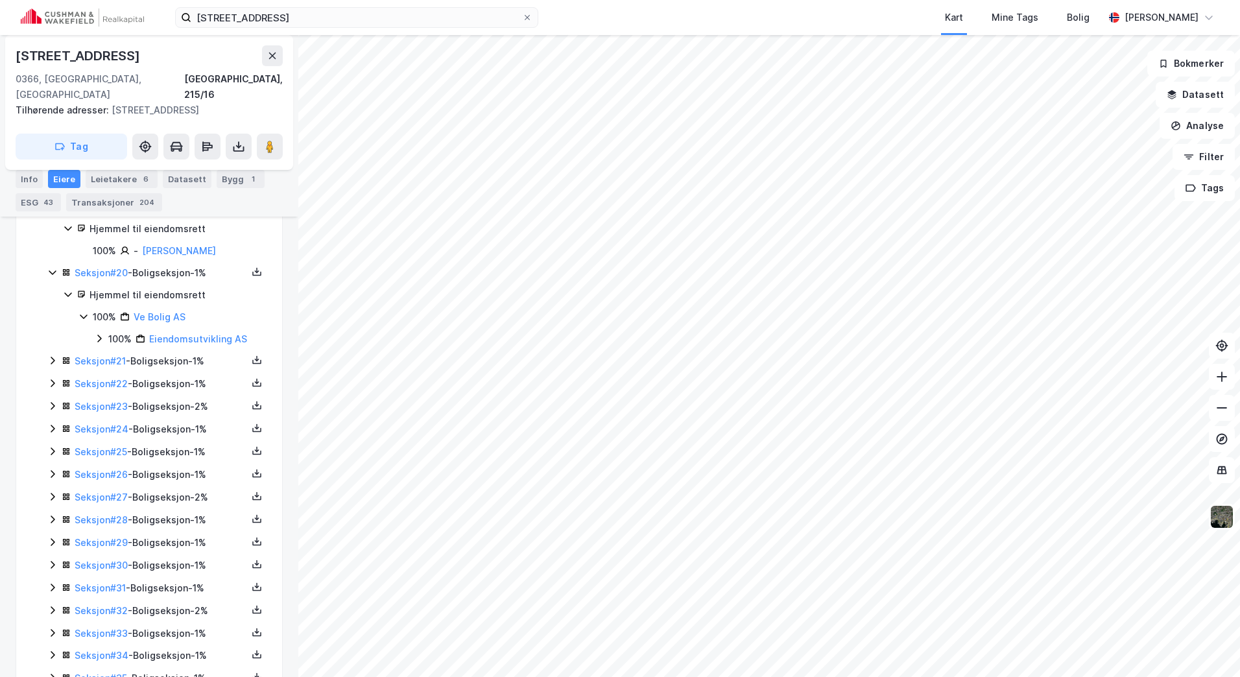
scroll to position [1910, 0]
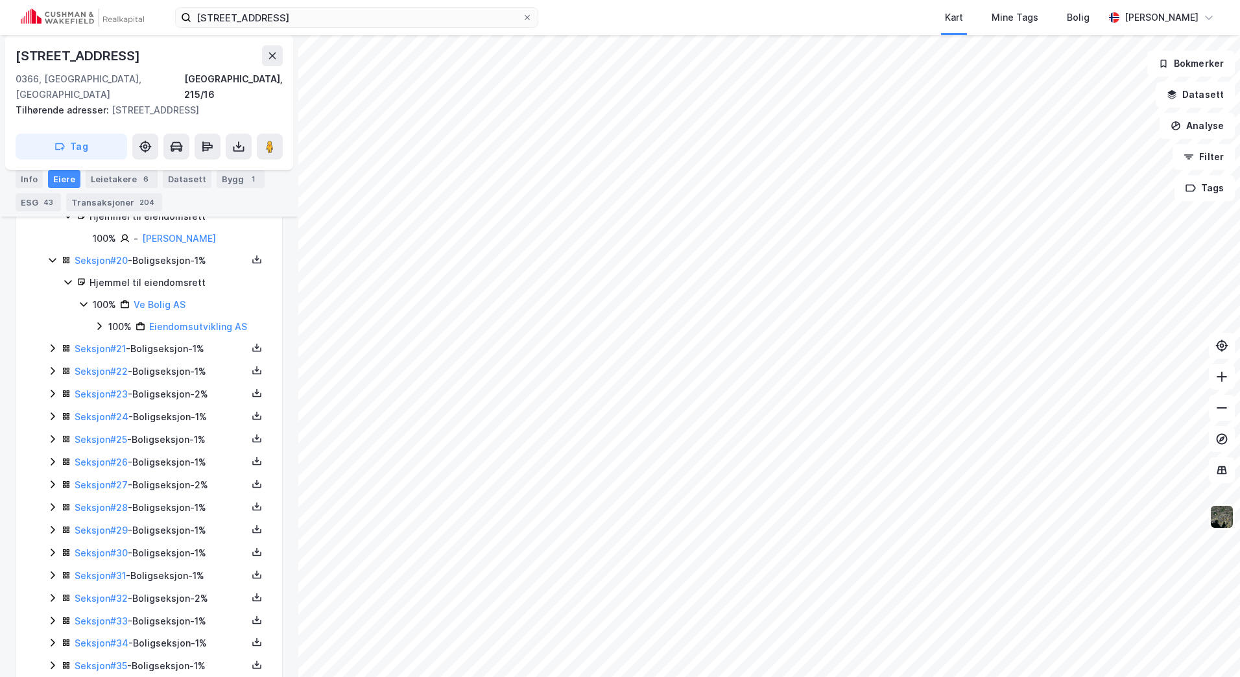
click at [51, 343] on icon at bounding box center [52, 348] width 10 height 10
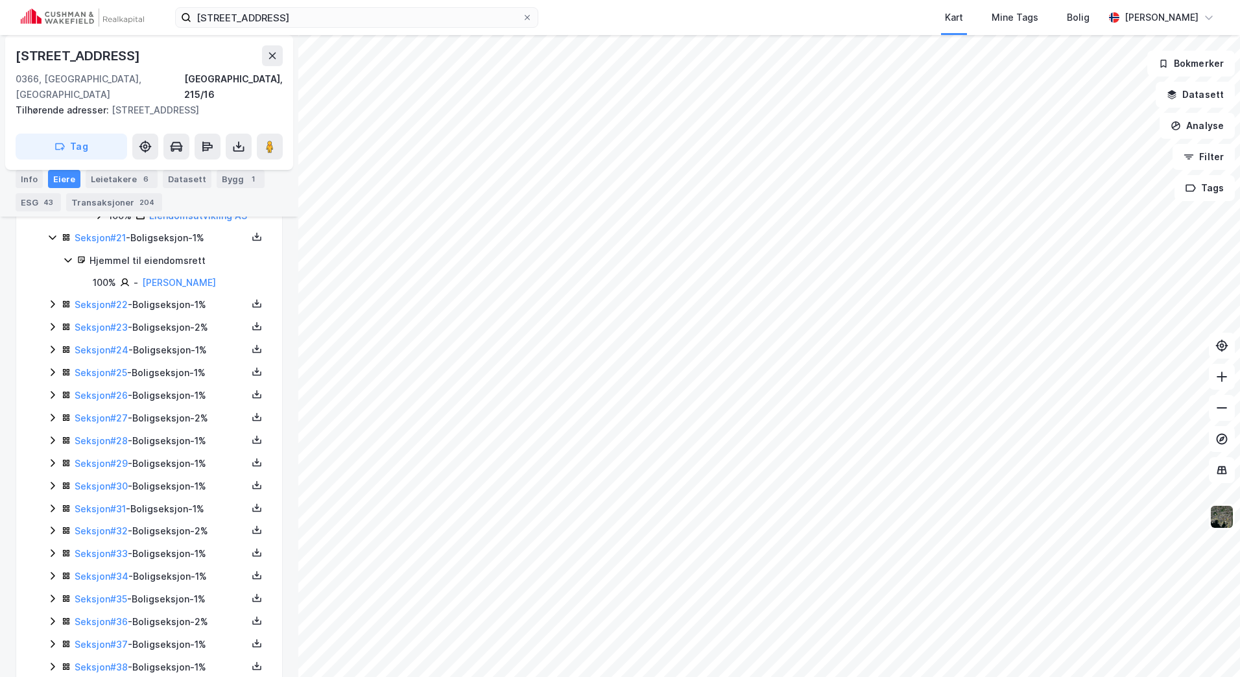
scroll to position [2040, 0]
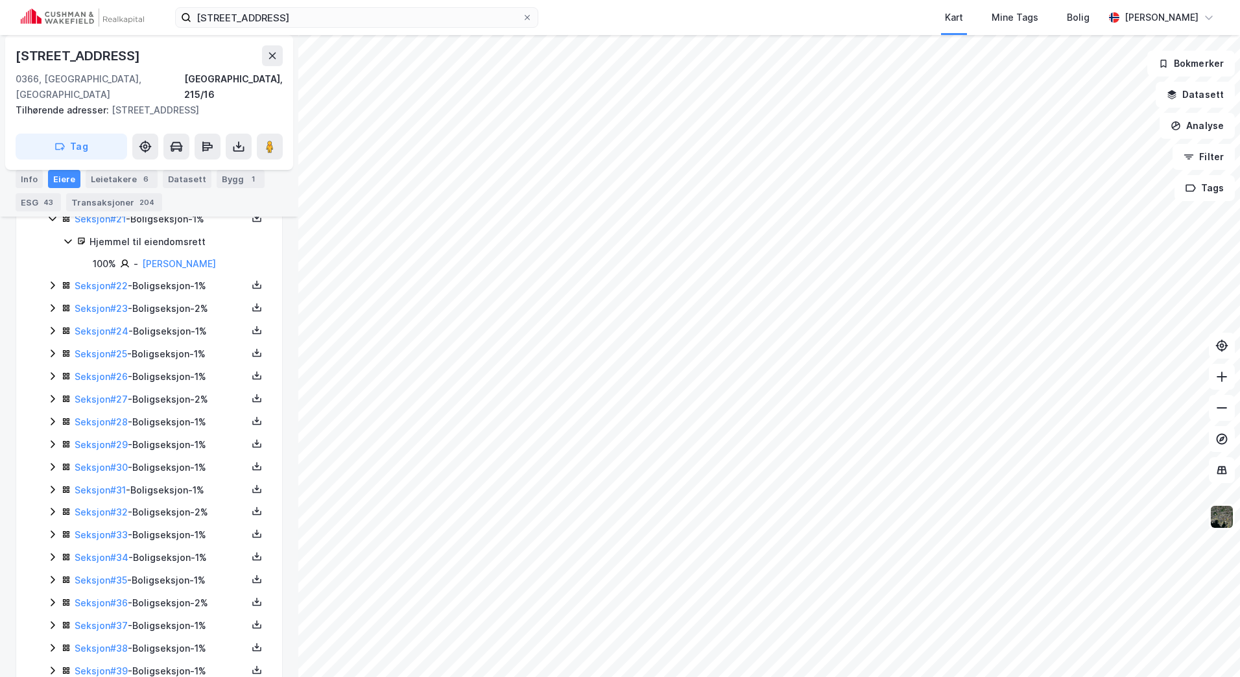
click at [50, 280] on icon at bounding box center [52, 285] width 10 height 10
click at [54, 369] on icon at bounding box center [52, 374] width 10 height 10
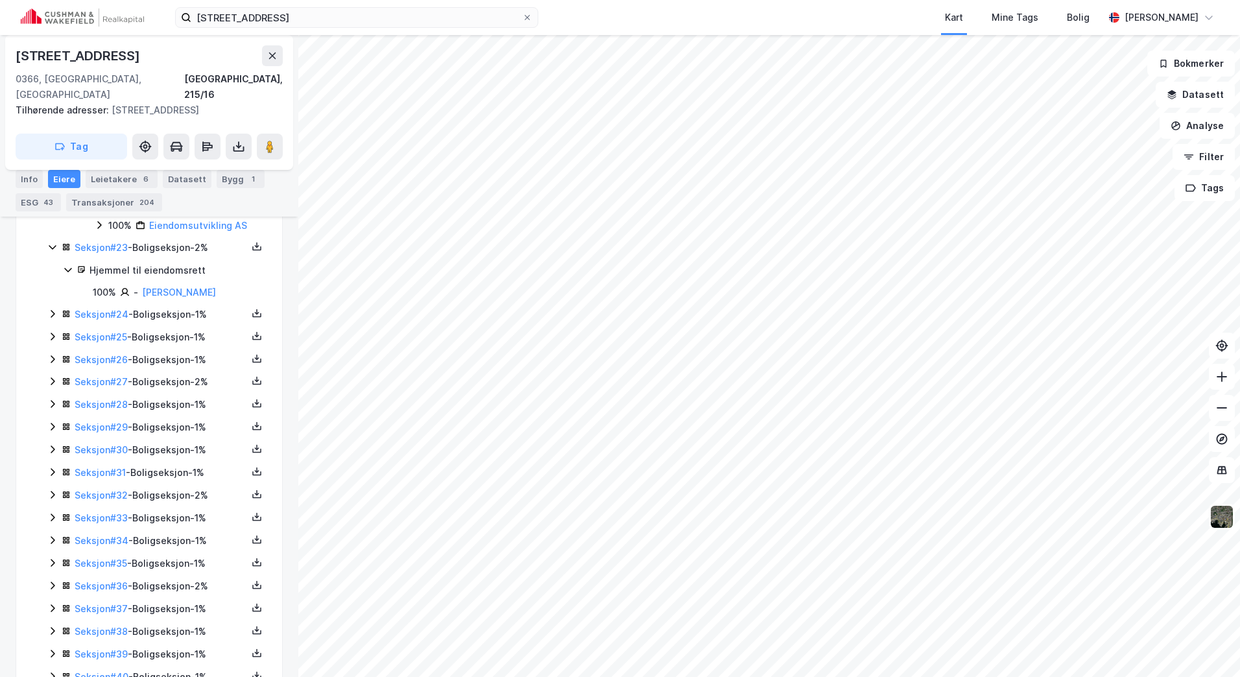
scroll to position [2170, 0]
click at [51, 306] on icon at bounding box center [52, 311] width 10 height 10
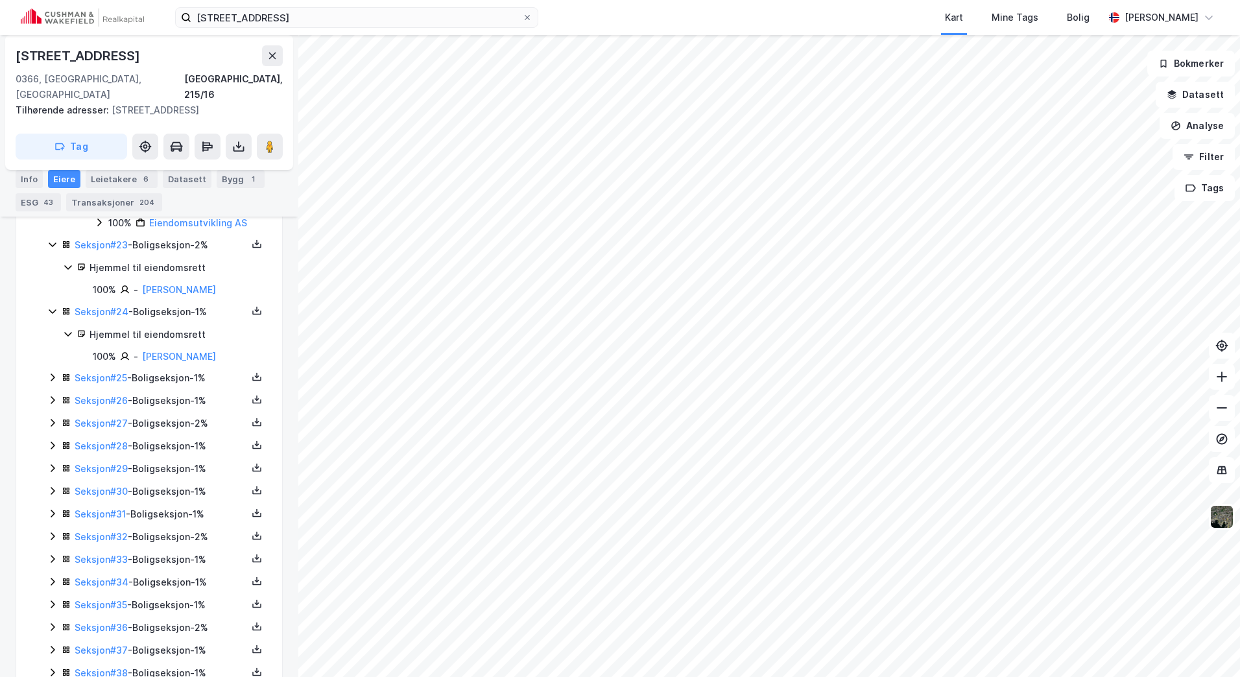
click at [48, 372] on icon at bounding box center [52, 377] width 10 height 10
click at [50, 374] on icon at bounding box center [52, 379] width 10 height 10
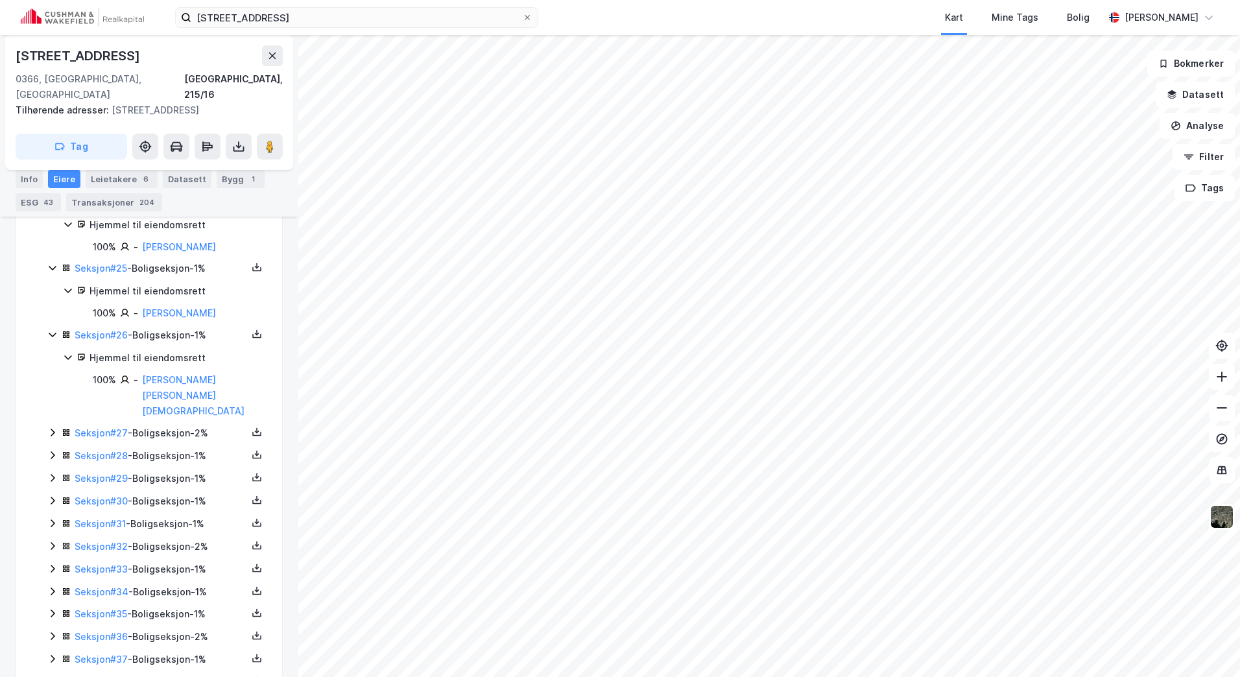
scroll to position [2299, 0]
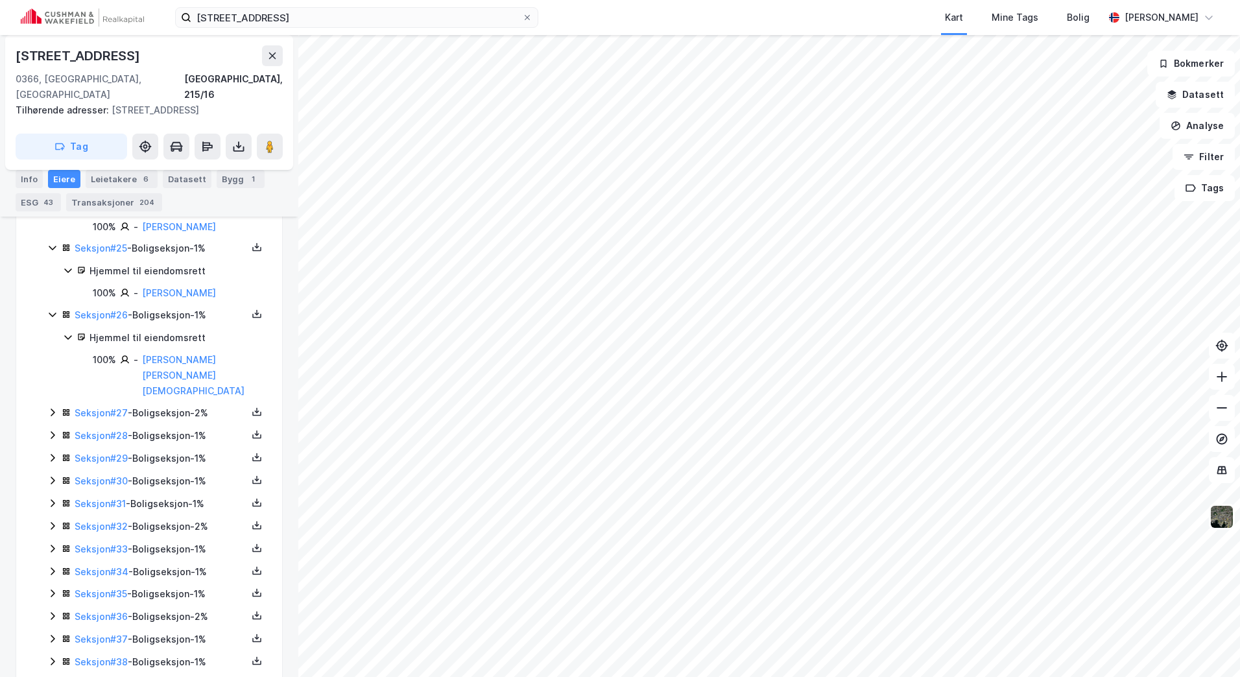
click at [53, 407] on icon at bounding box center [52, 412] width 10 height 10
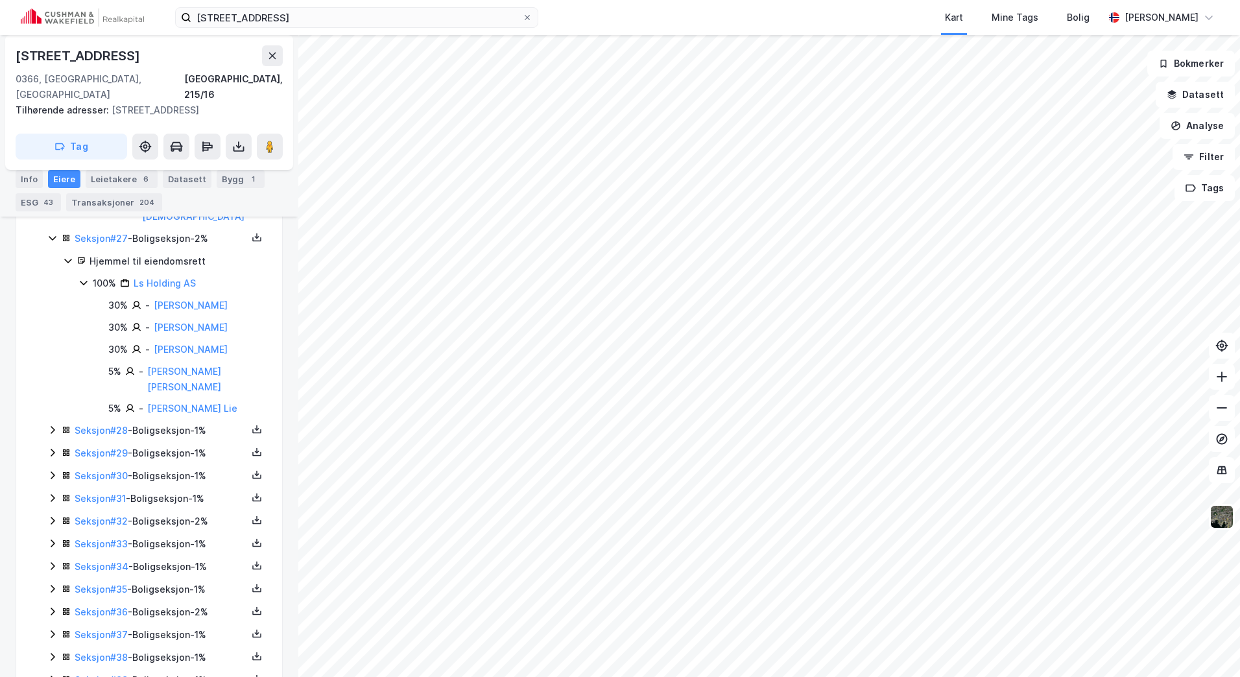
scroll to position [2494, 0]
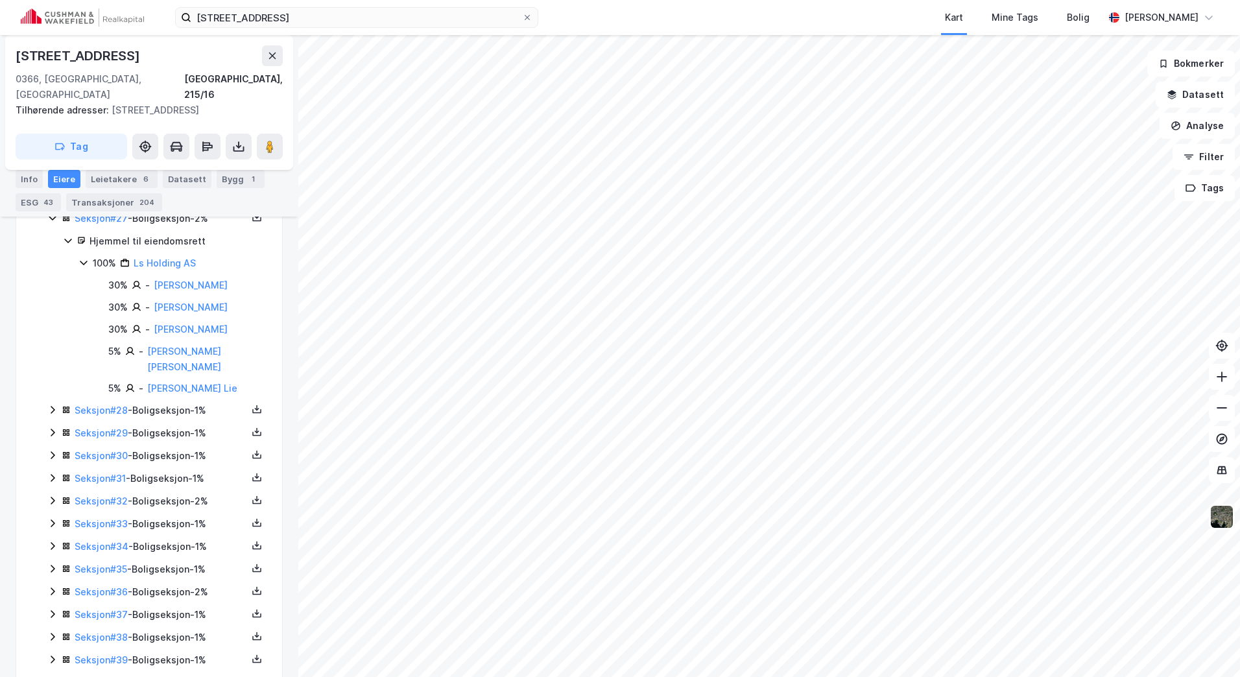
click at [53, 403] on div "Seksjon # 28 - Boligseksjon - 1%" at bounding box center [156, 411] width 219 height 16
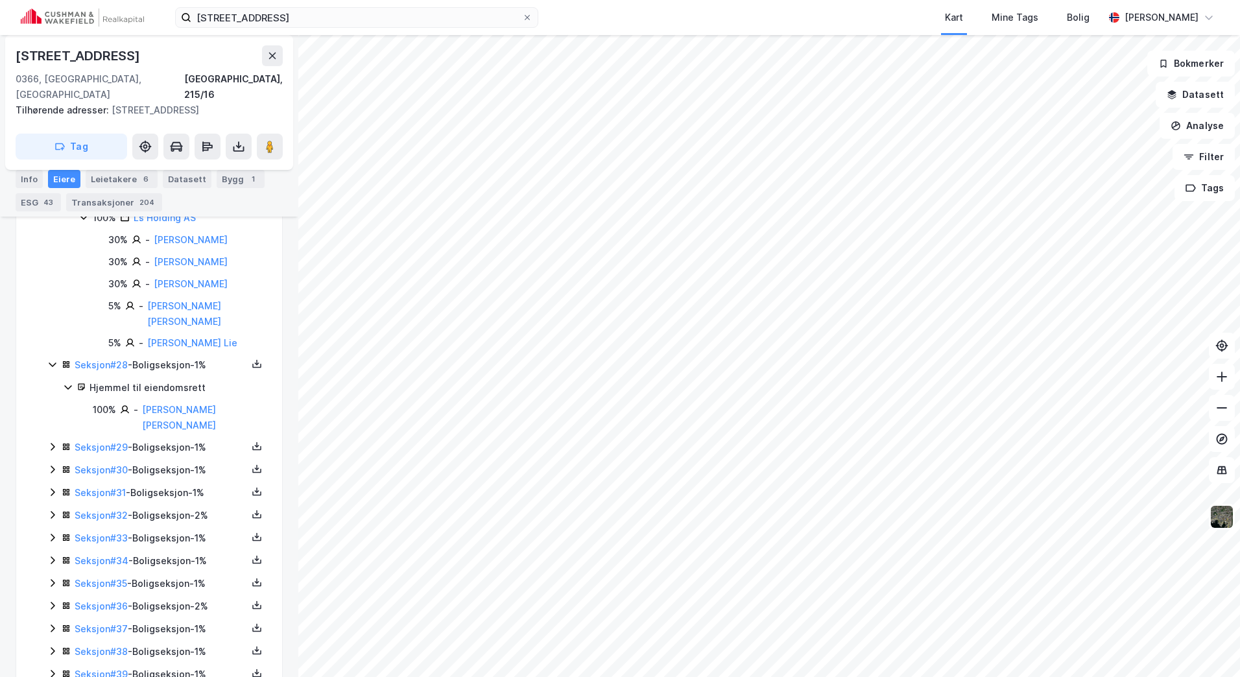
scroll to position [2559, 0]
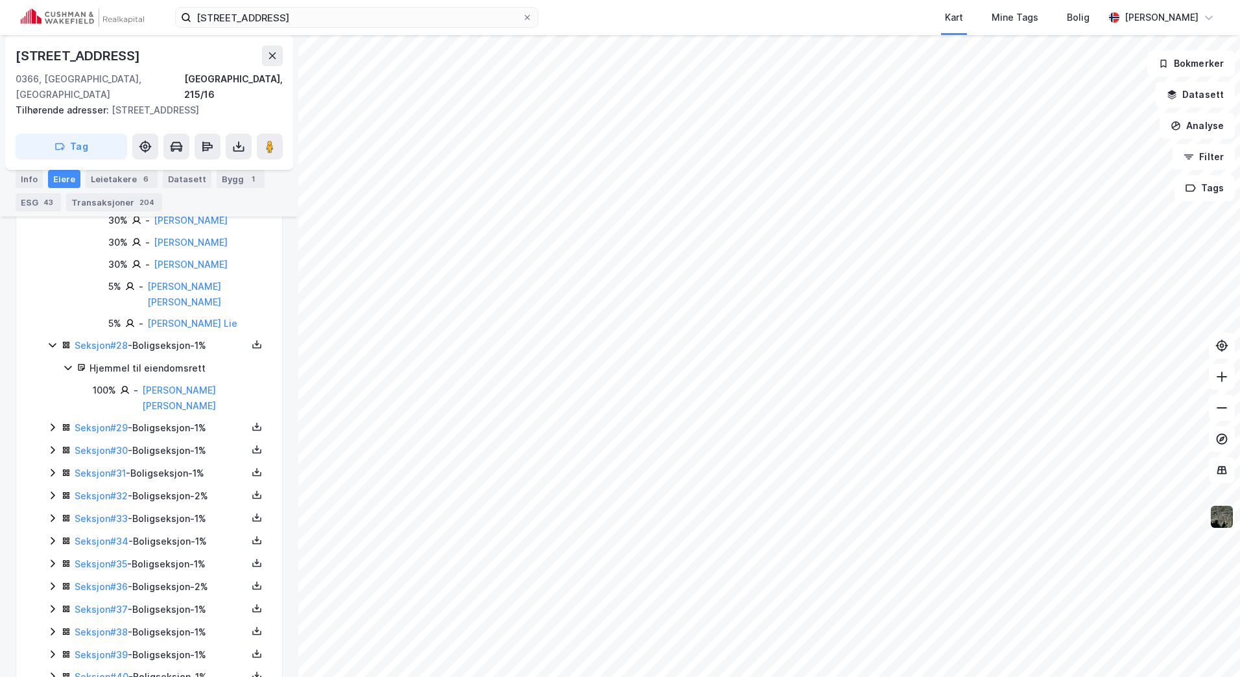
click at [49, 422] on icon at bounding box center [52, 427] width 10 height 10
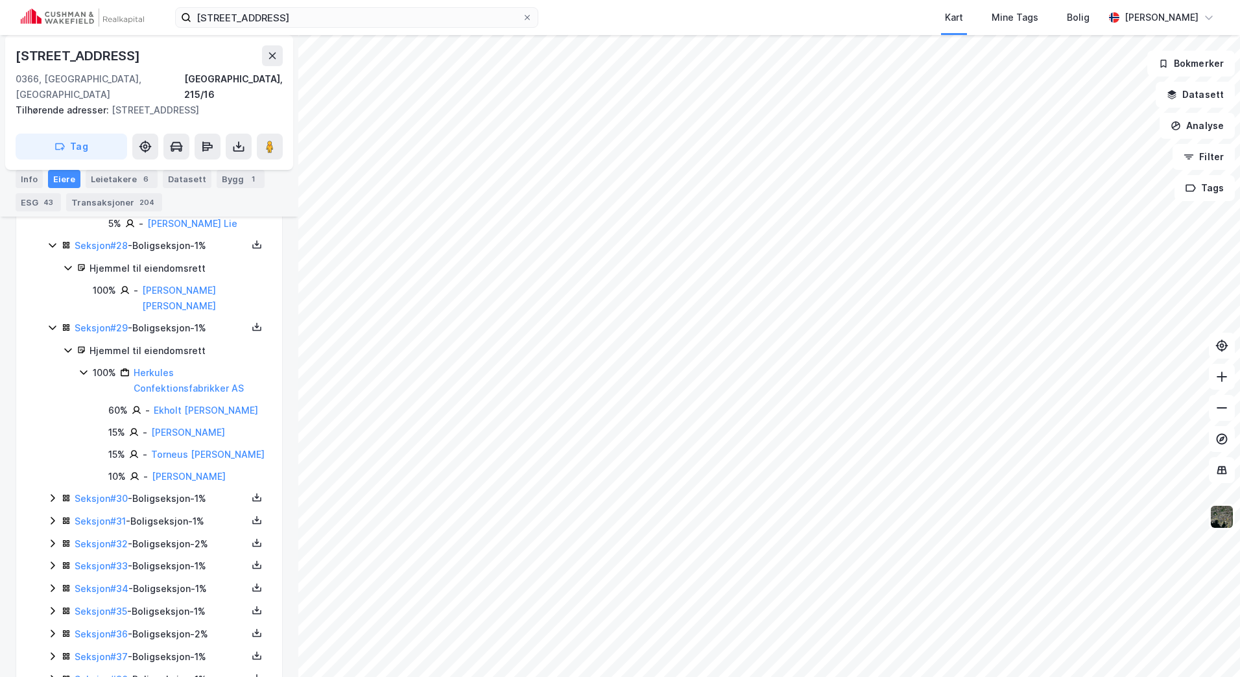
scroll to position [2688, 0]
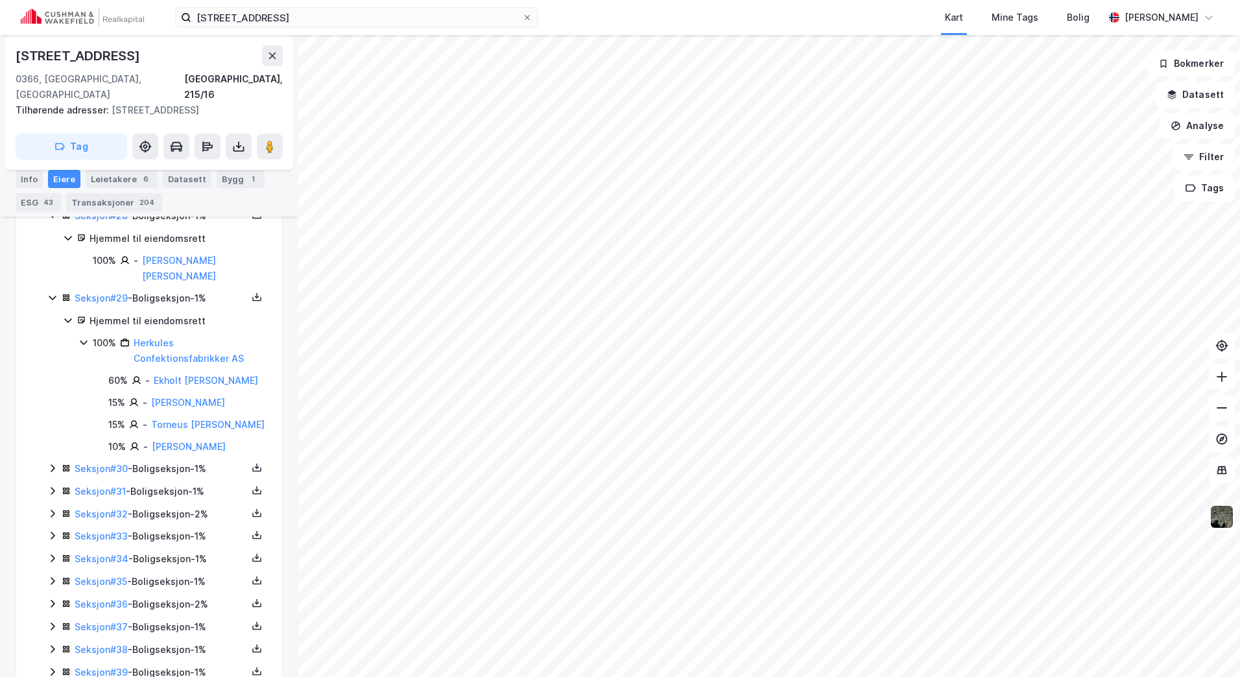
click at [50, 463] on icon at bounding box center [52, 468] width 10 height 10
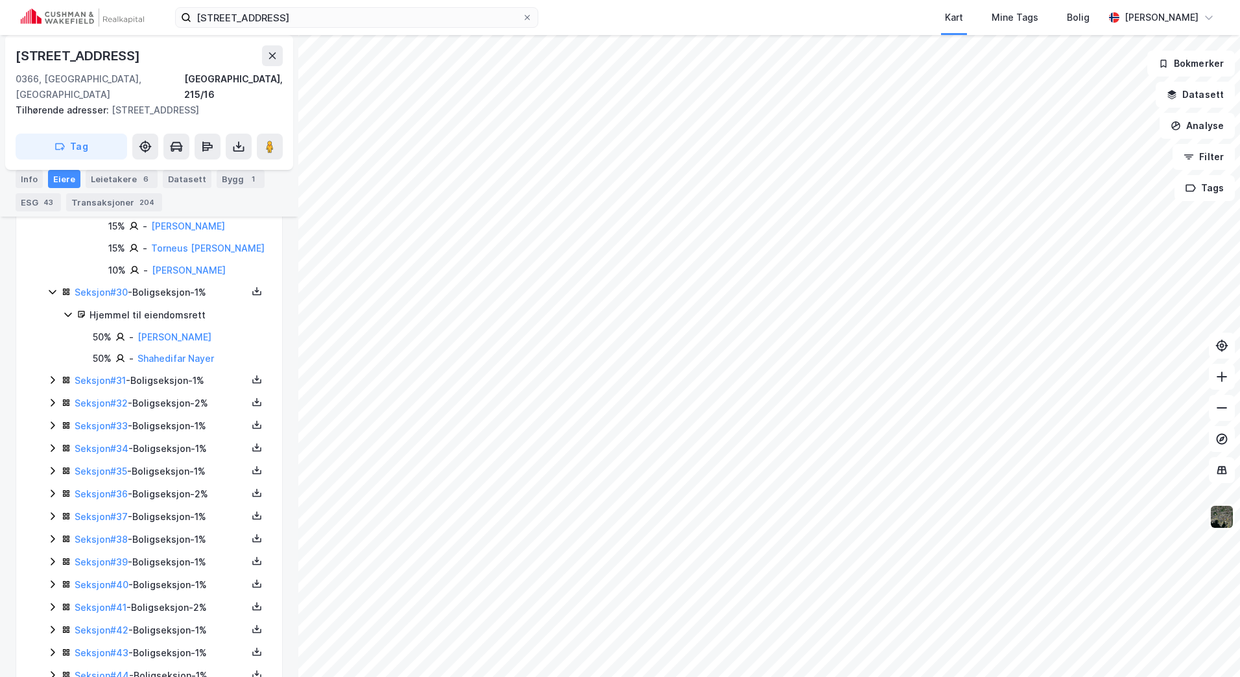
scroll to position [2883, 0]
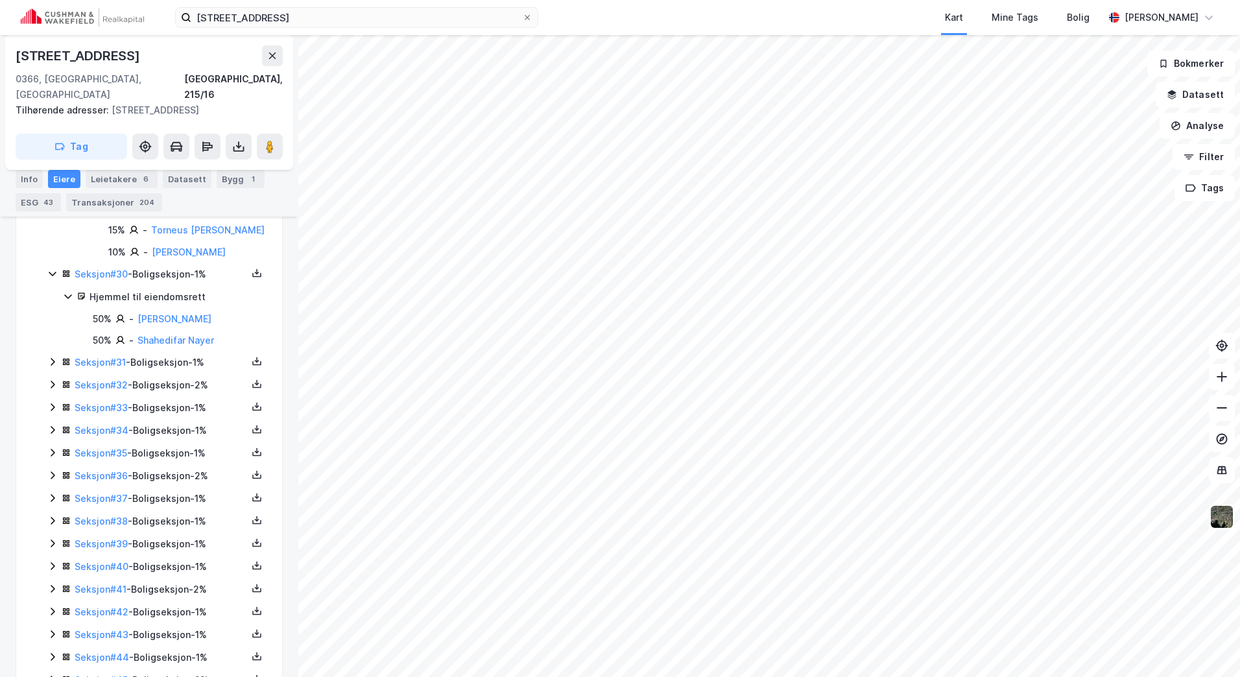
click at [55, 357] on icon at bounding box center [52, 362] width 10 height 10
click at [54, 358] on icon at bounding box center [52, 363] width 10 height 10
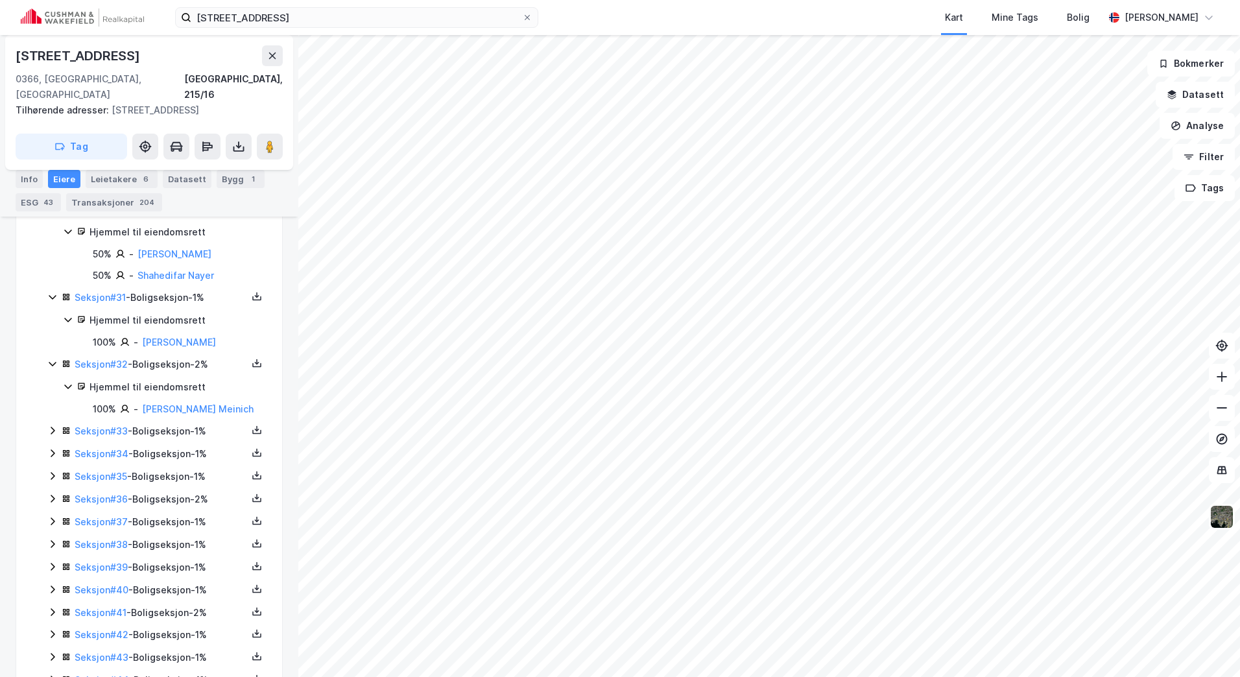
click at [51, 427] on icon at bounding box center [53, 431] width 4 height 8
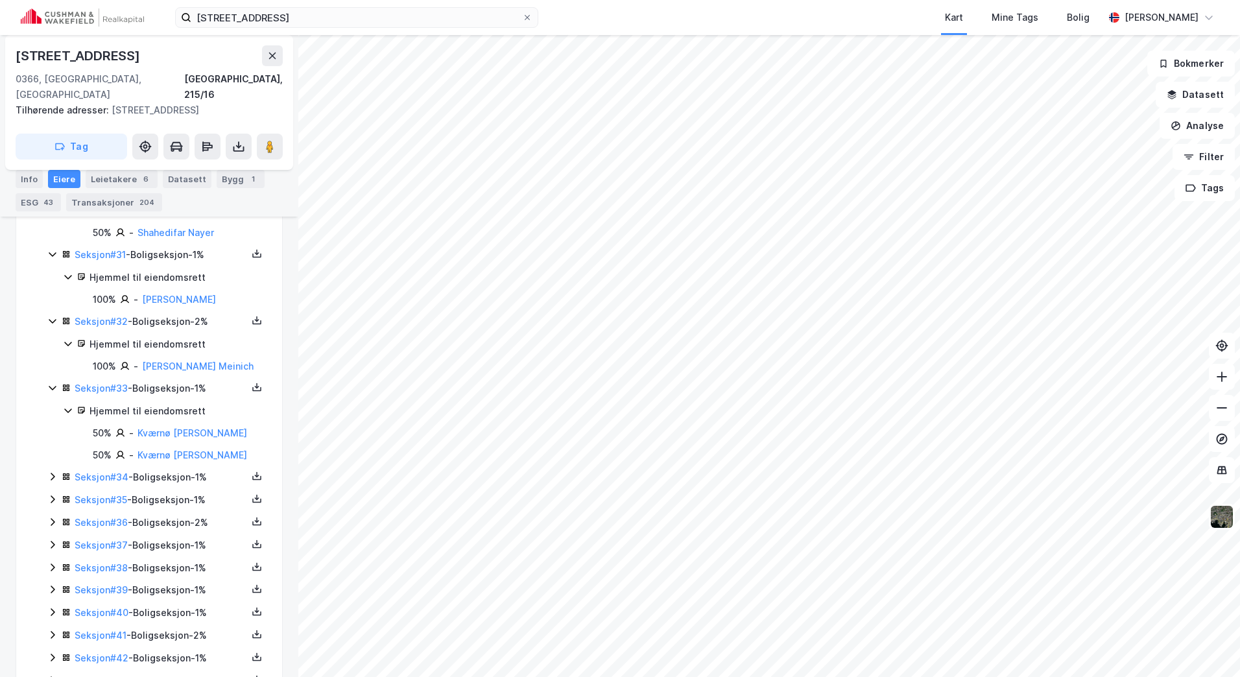
scroll to position [3013, 0]
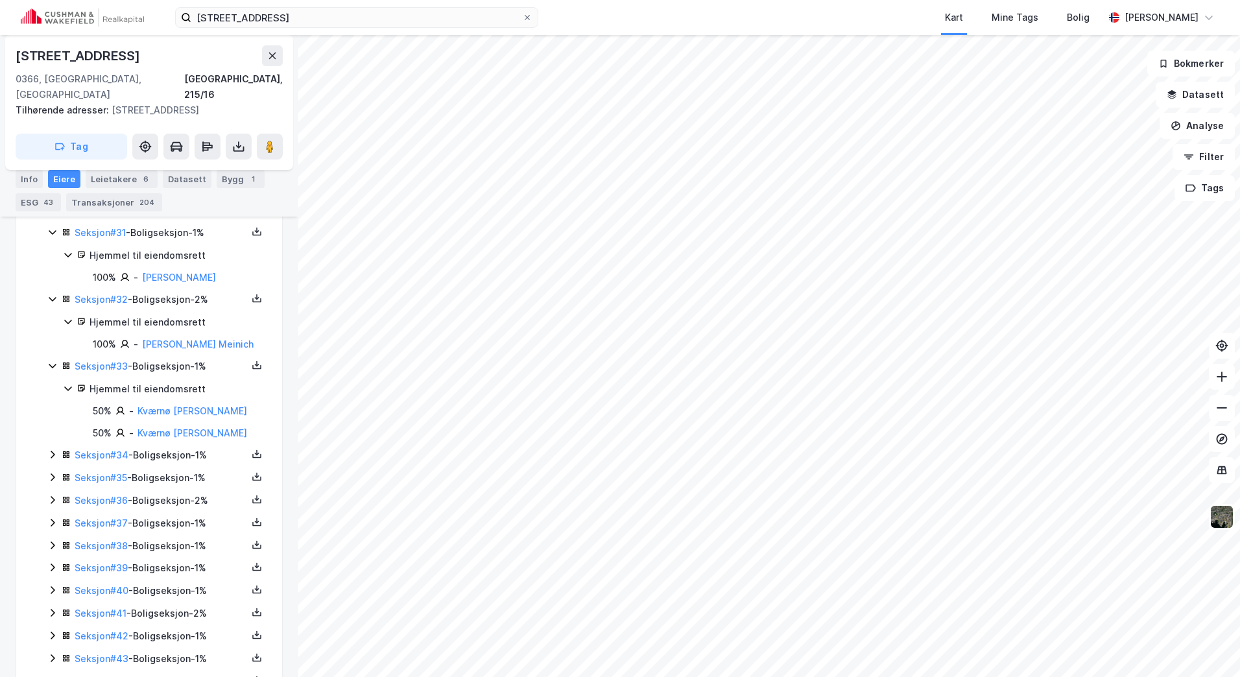
click at [49, 449] on icon at bounding box center [52, 454] width 10 height 10
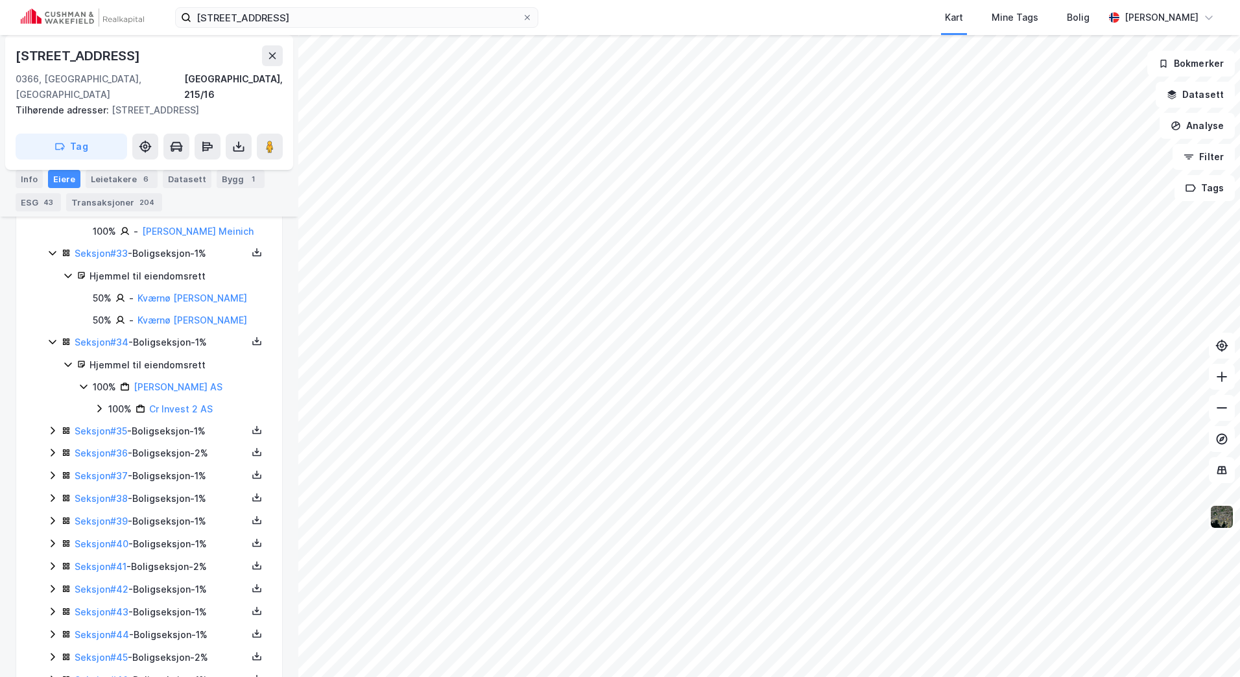
scroll to position [3142, 0]
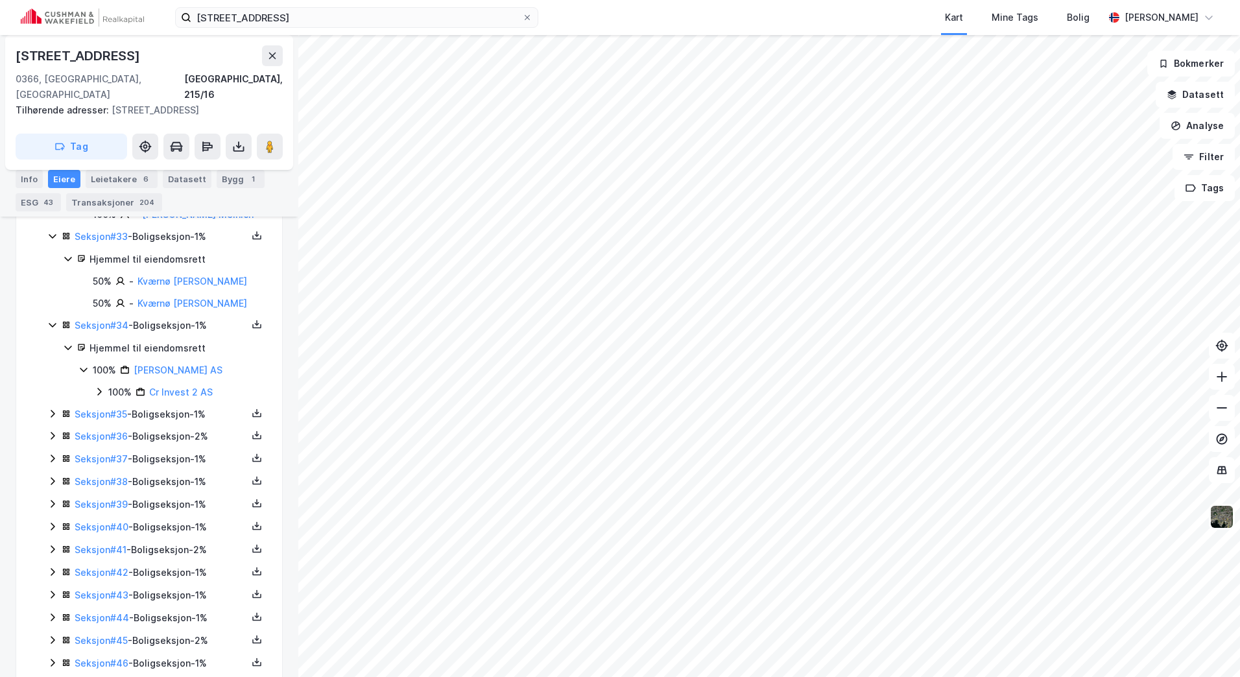
click at [53, 408] on icon at bounding box center [52, 413] width 10 height 10
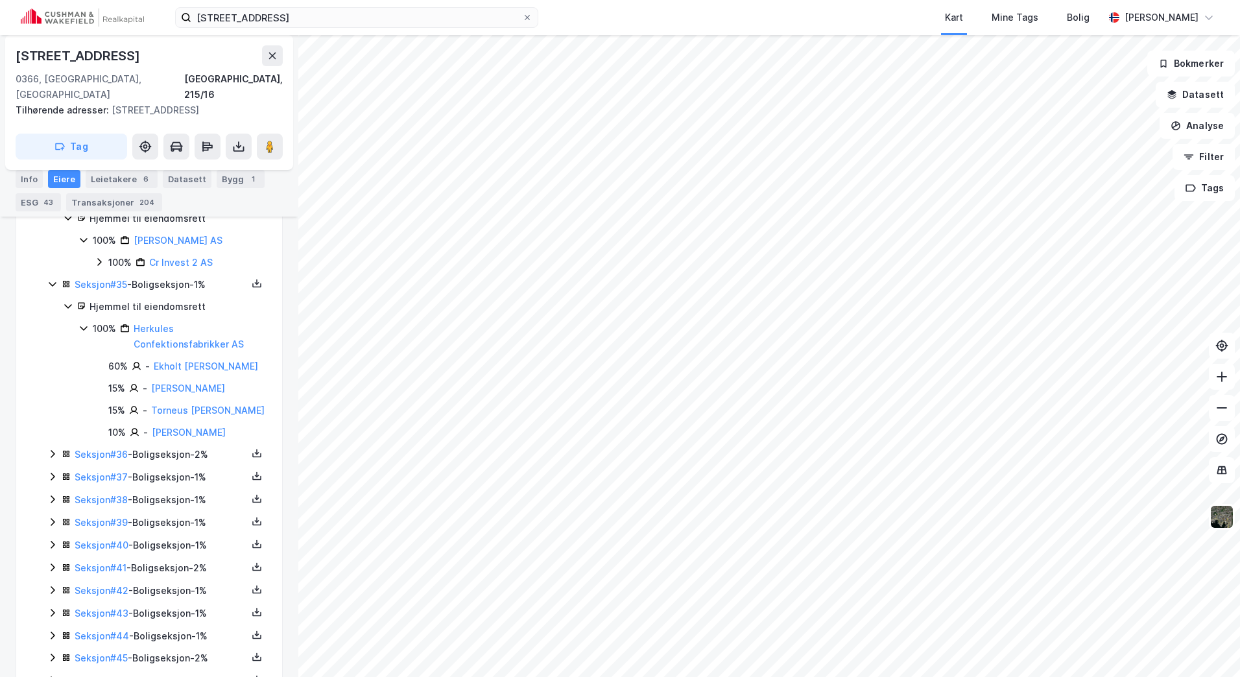
scroll to position [3337, 0]
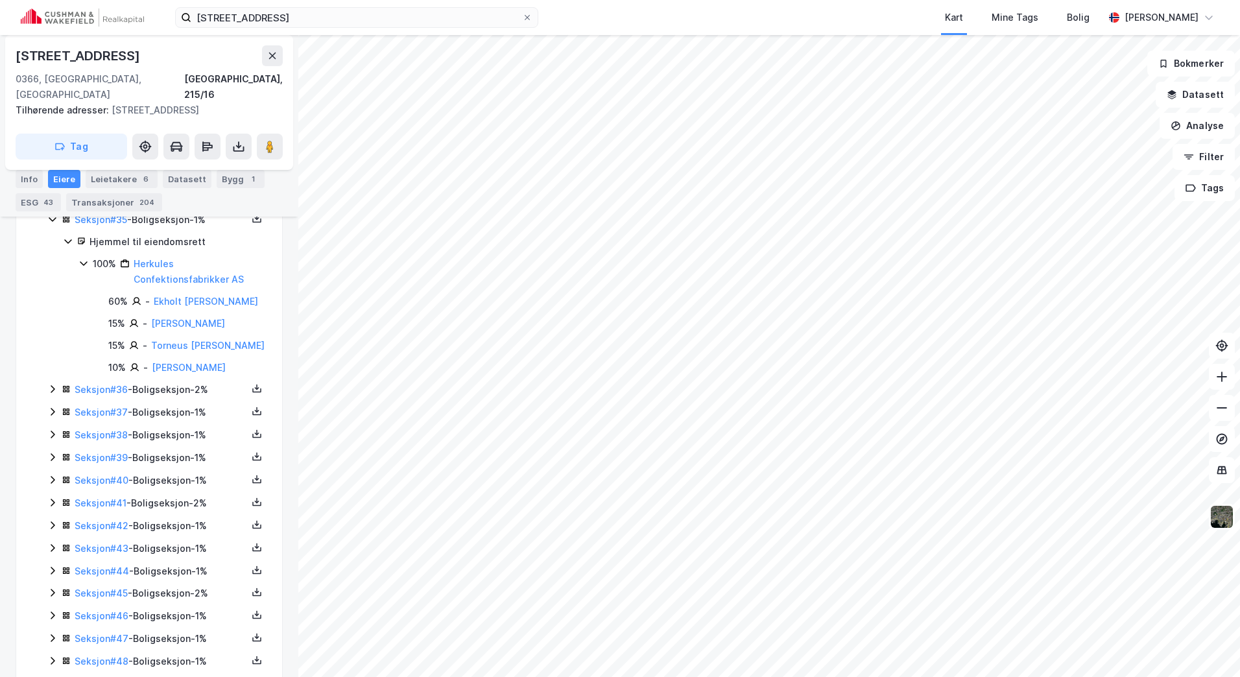
click at [49, 384] on icon at bounding box center [52, 389] width 10 height 10
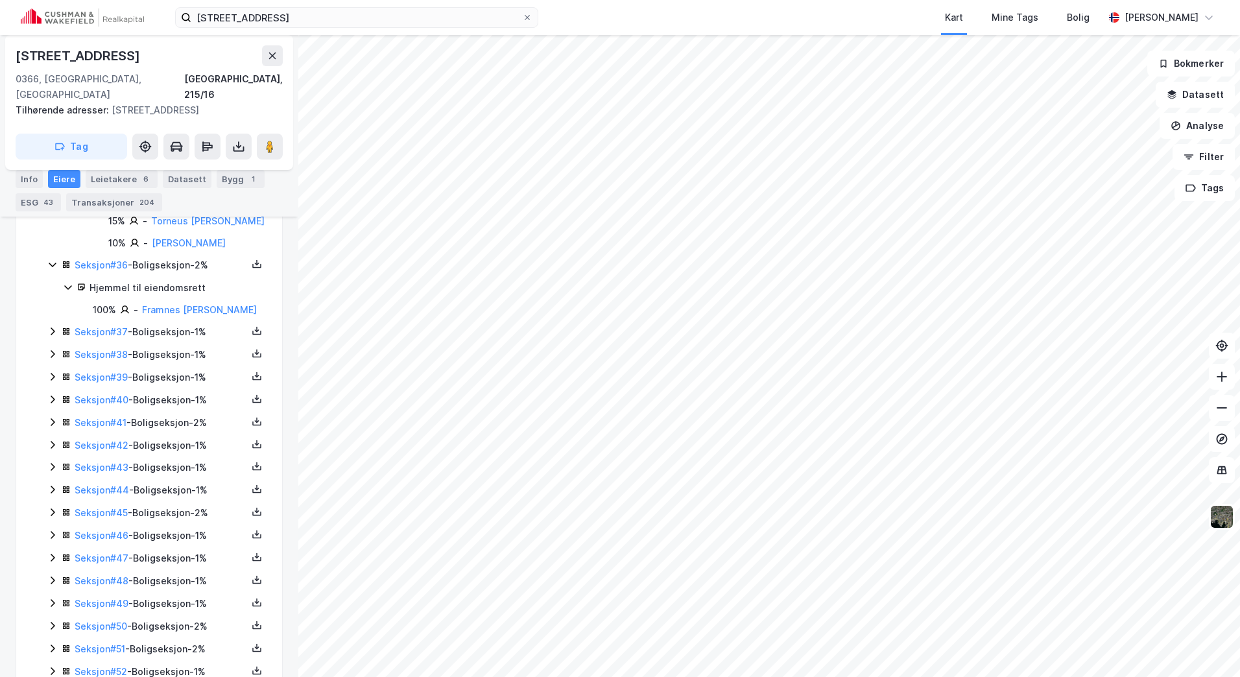
scroll to position [3466, 0]
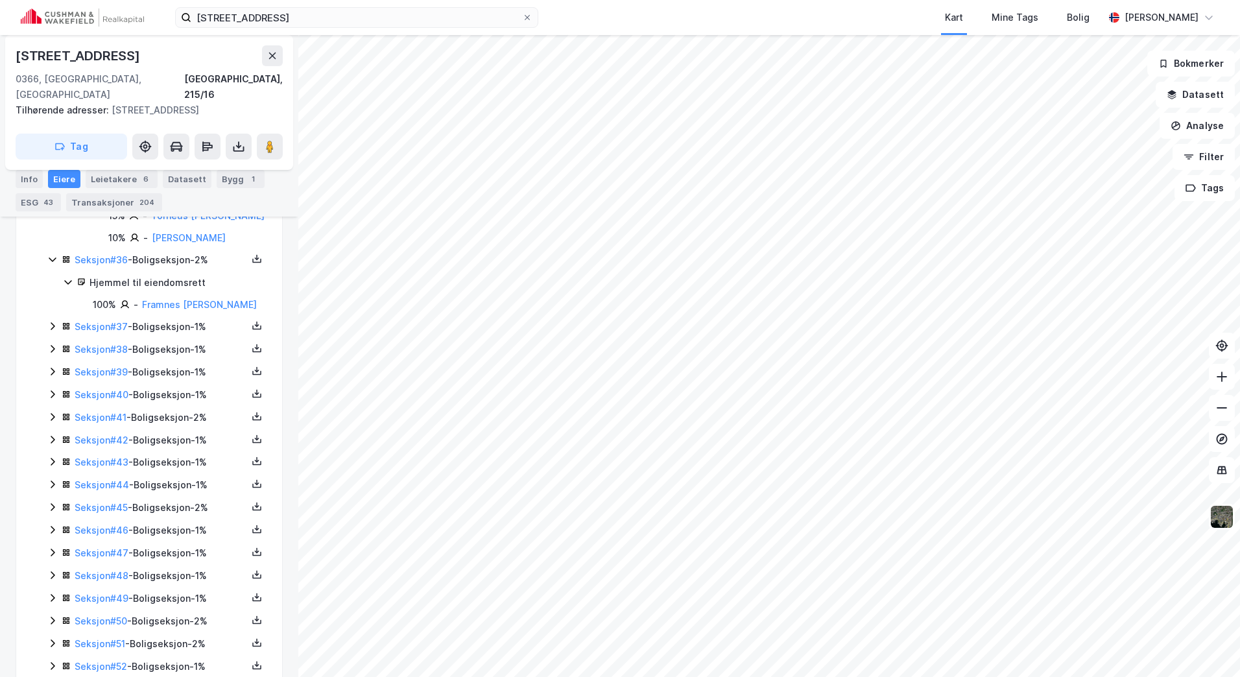
click at [49, 321] on icon at bounding box center [52, 326] width 10 height 10
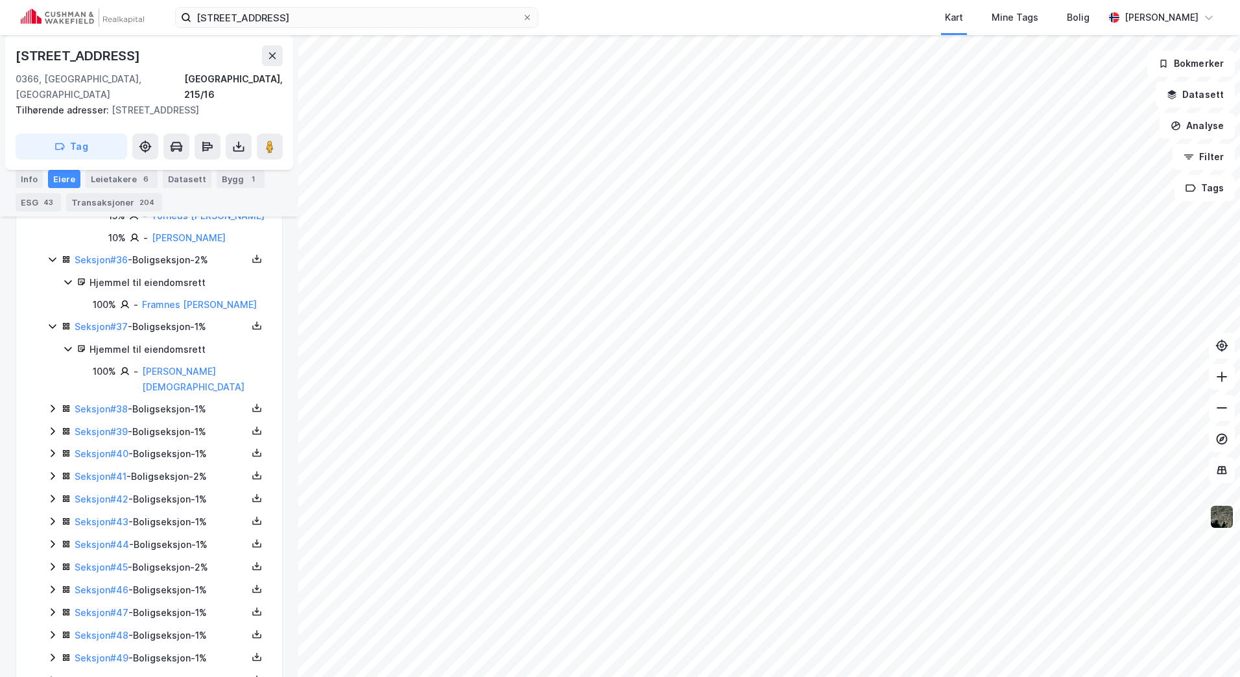
click at [51, 403] on icon at bounding box center [52, 408] width 10 height 10
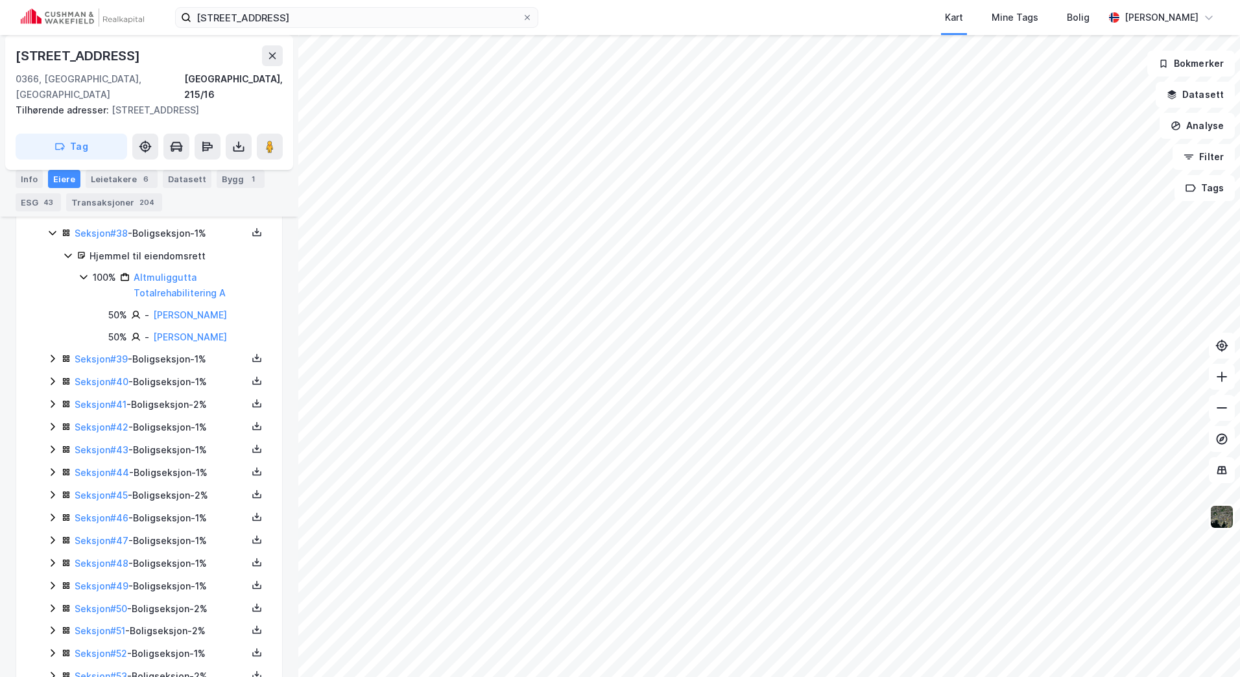
scroll to position [3661, 0]
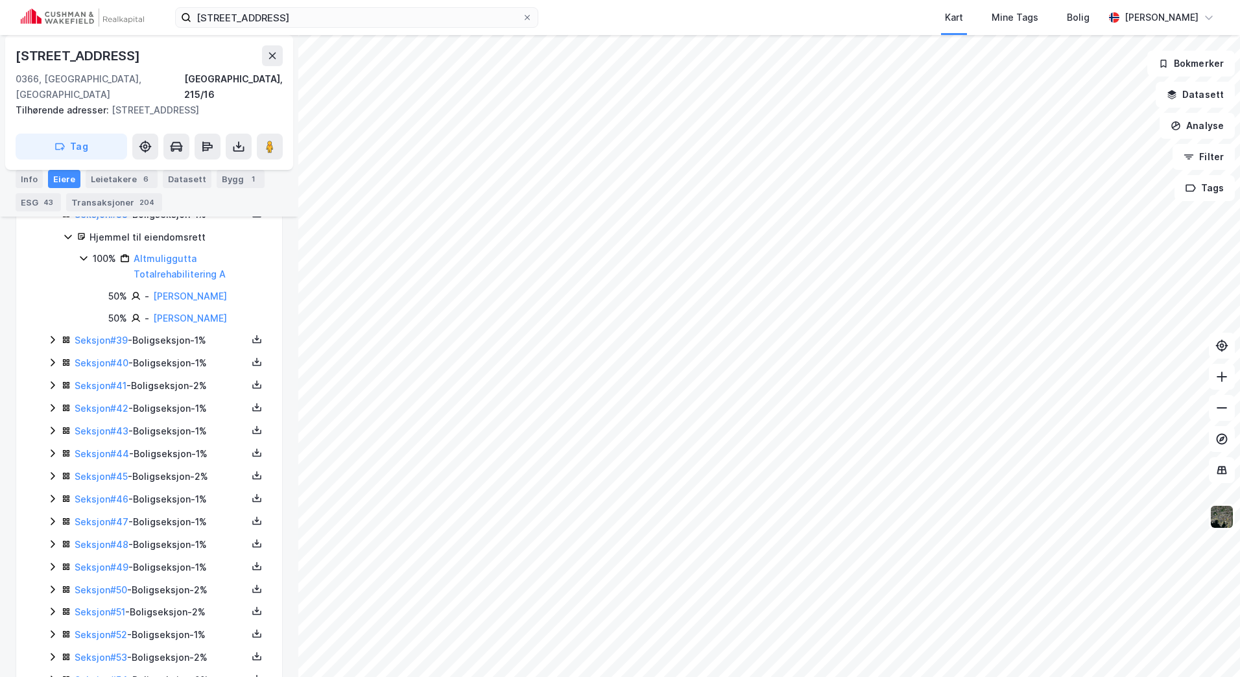
click at [53, 335] on icon at bounding box center [52, 340] width 10 height 10
click at [54, 403] on icon at bounding box center [53, 407] width 4 height 8
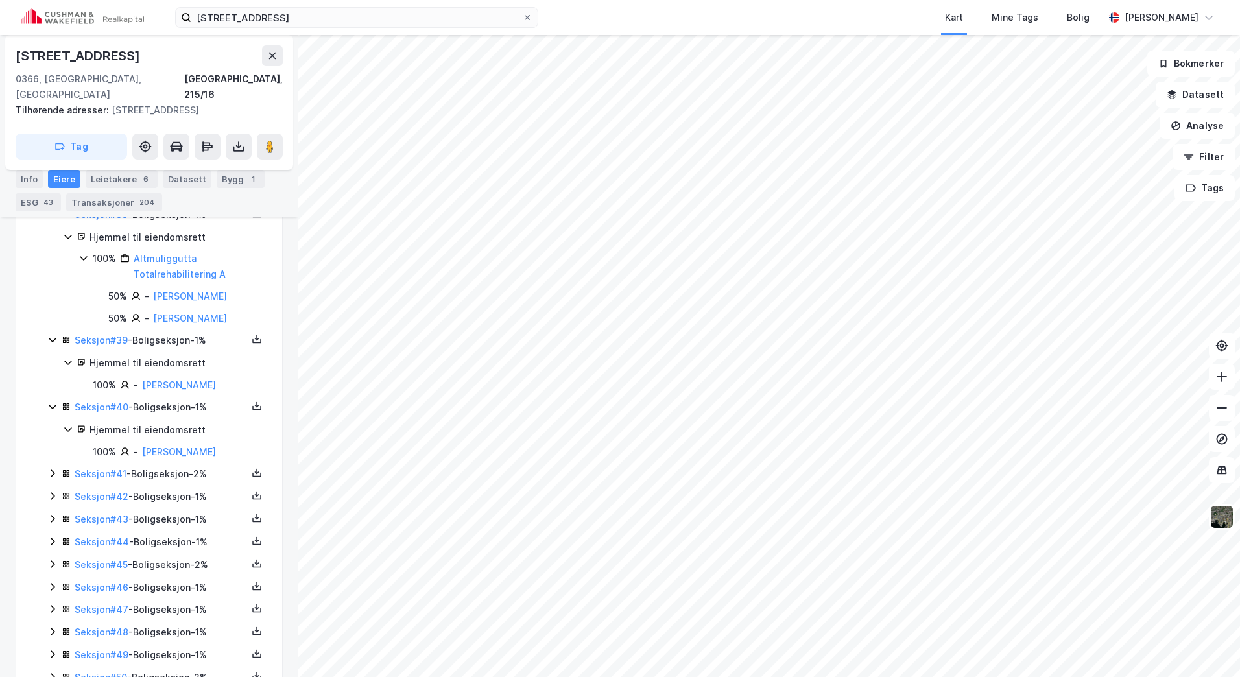
scroll to position [3726, 0]
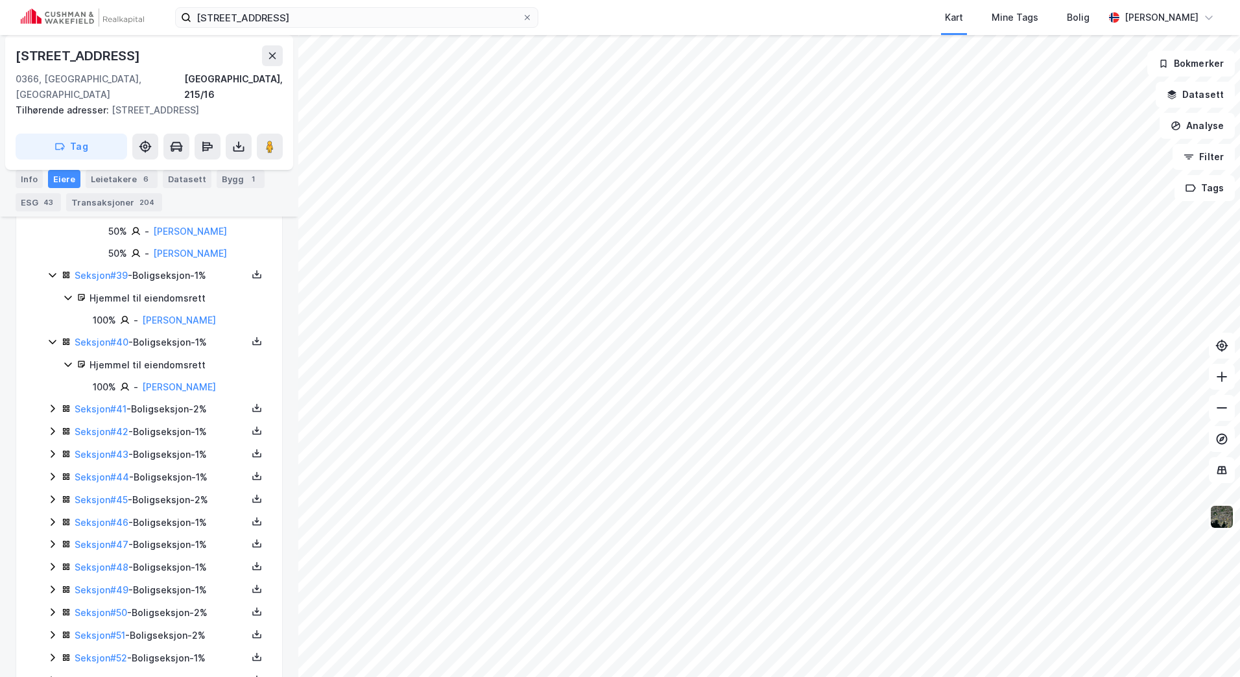
click at [50, 403] on icon at bounding box center [52, 408] width 10 height 10
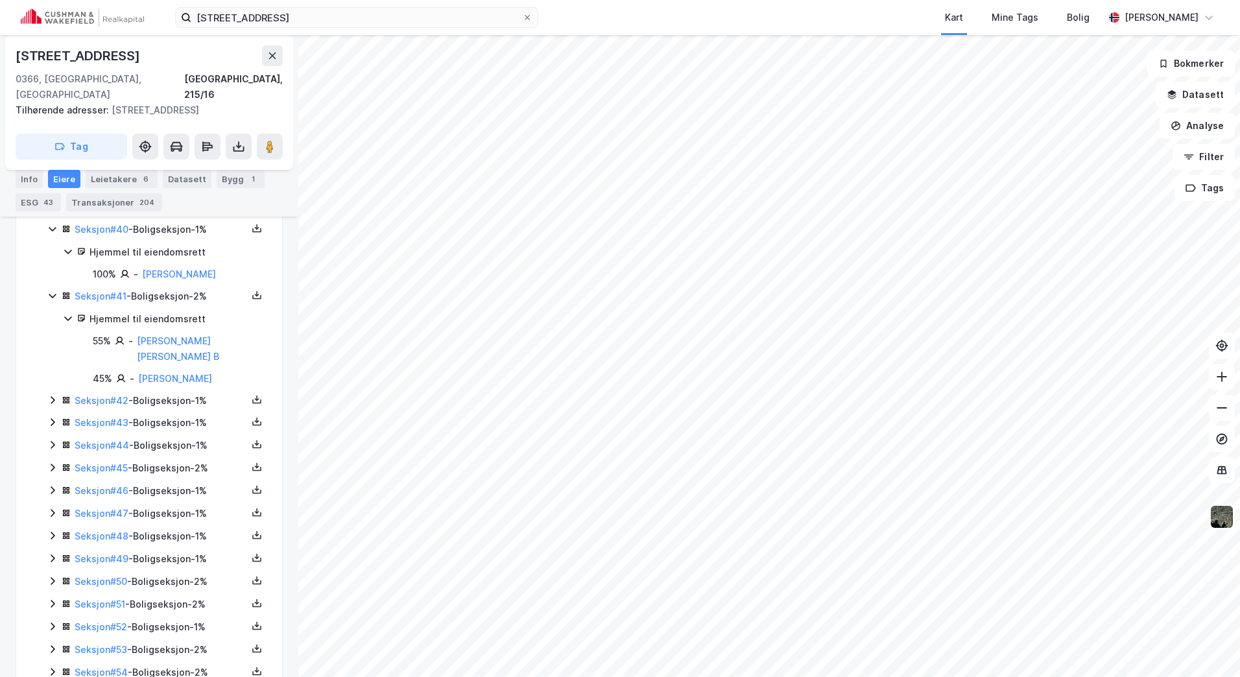
scroll to position [3855, 0]
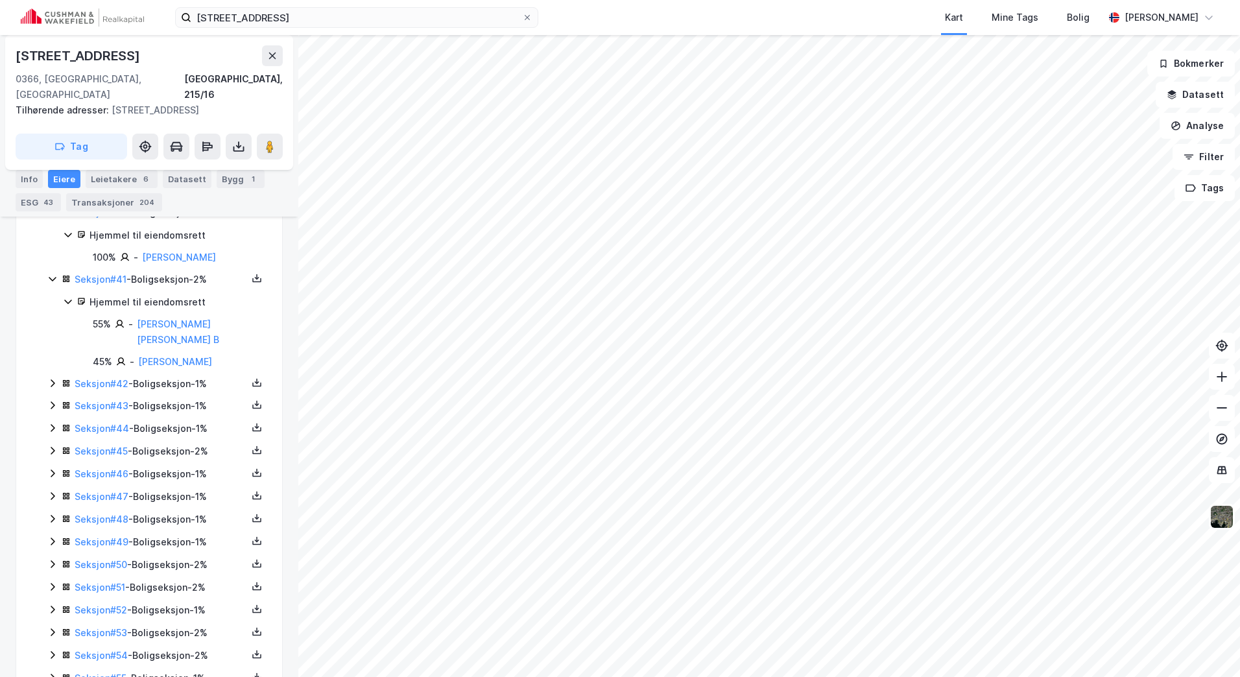
click at [50, 378] on icon at bounding box center [52, 383] width 10 height 10
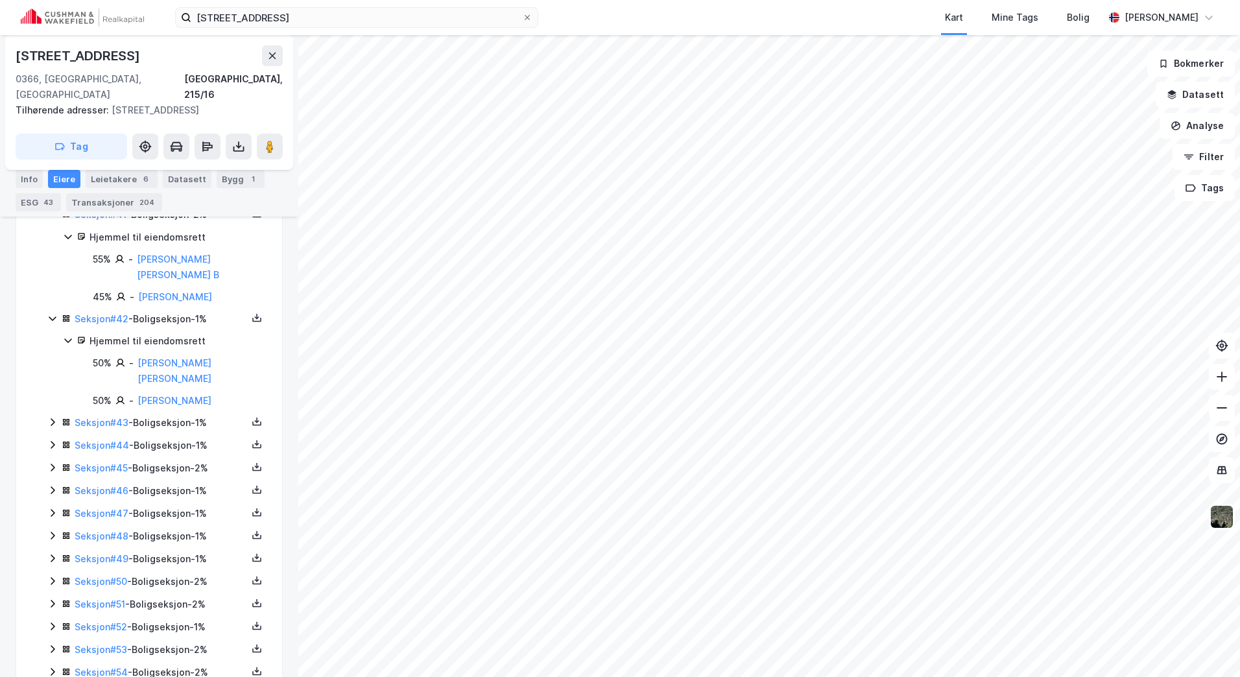
scroll to position [3945, 0]
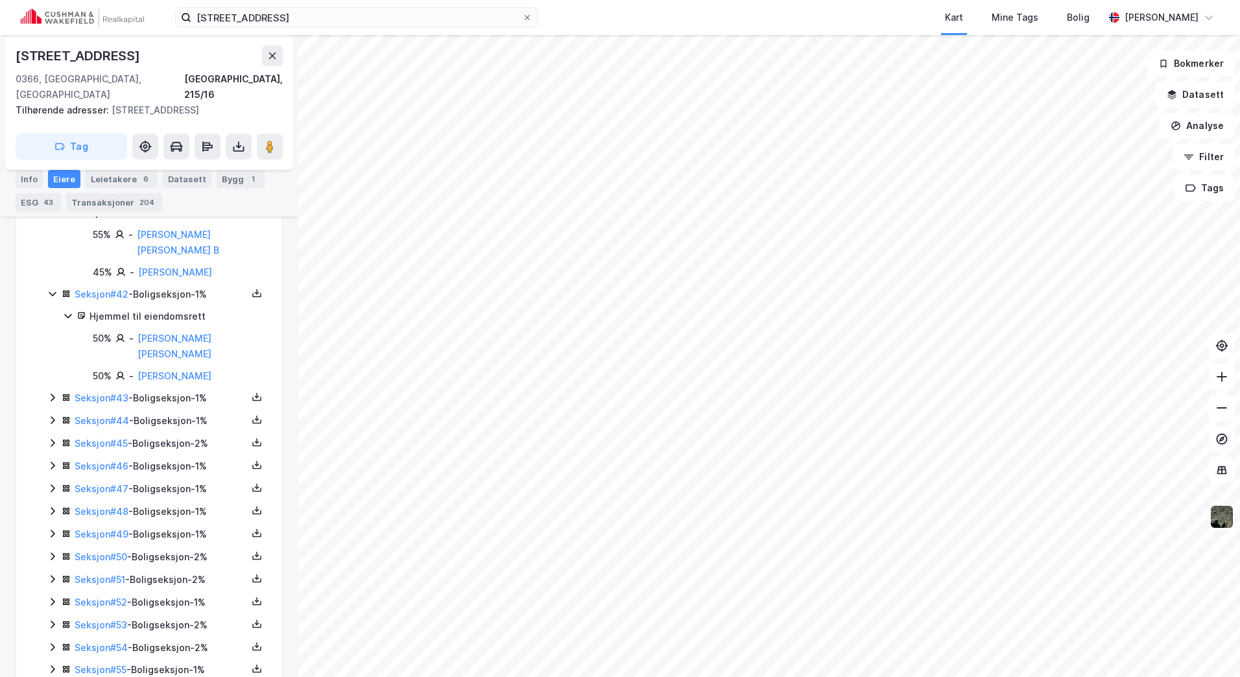
click at [51, 392] on icon at bounding box center [52, 397] width 10 height 10
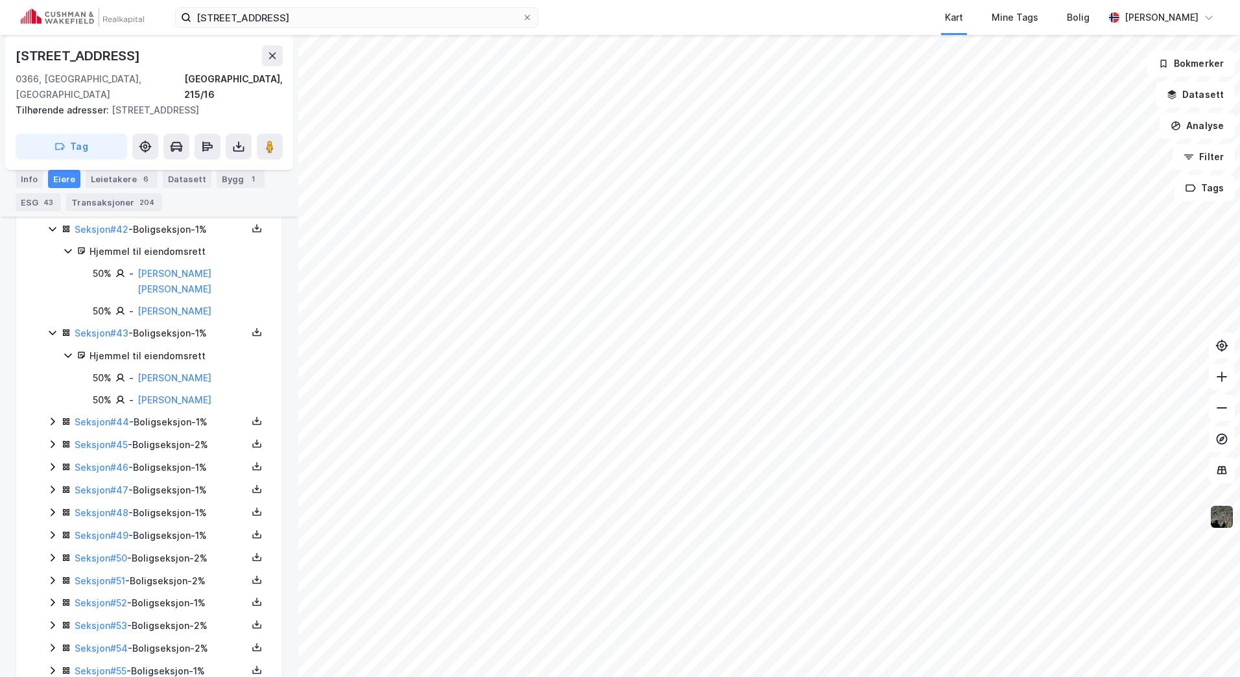
click at [51, 416] on icon at bounding box center [52, 421] width 10 height 10
click at [56, 483] on icon at bounding box center [52, 488] width 10 height 10
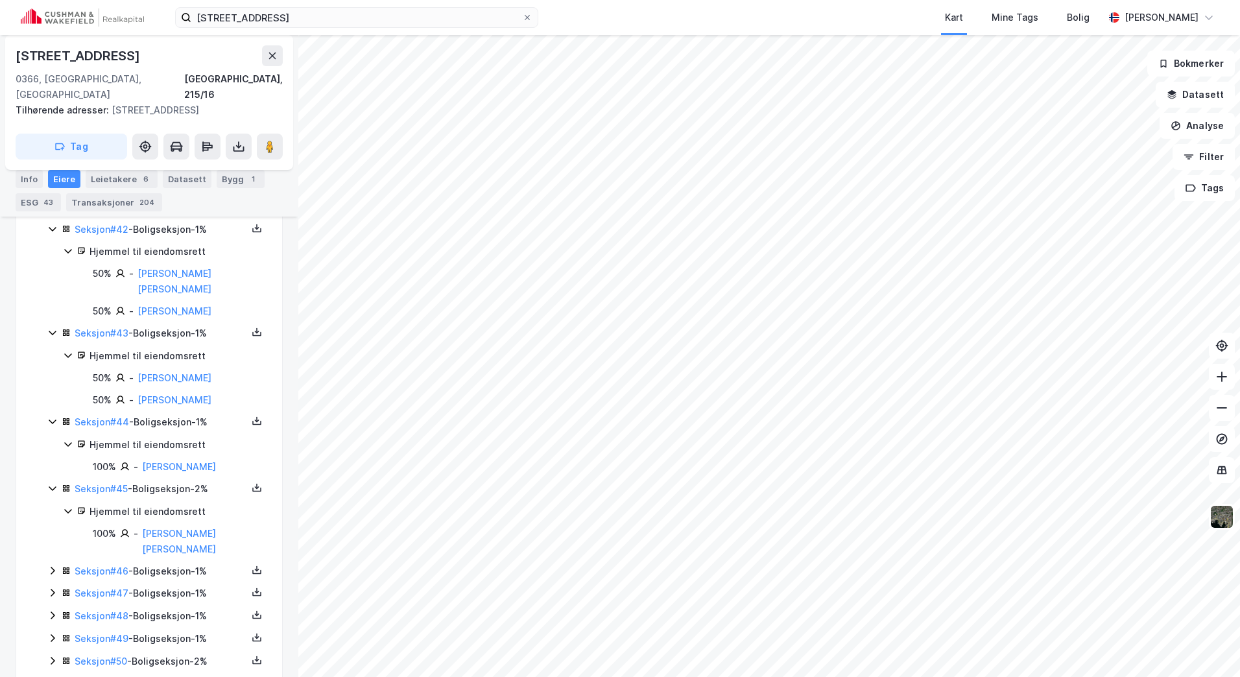
scroll to position [4074, 0]
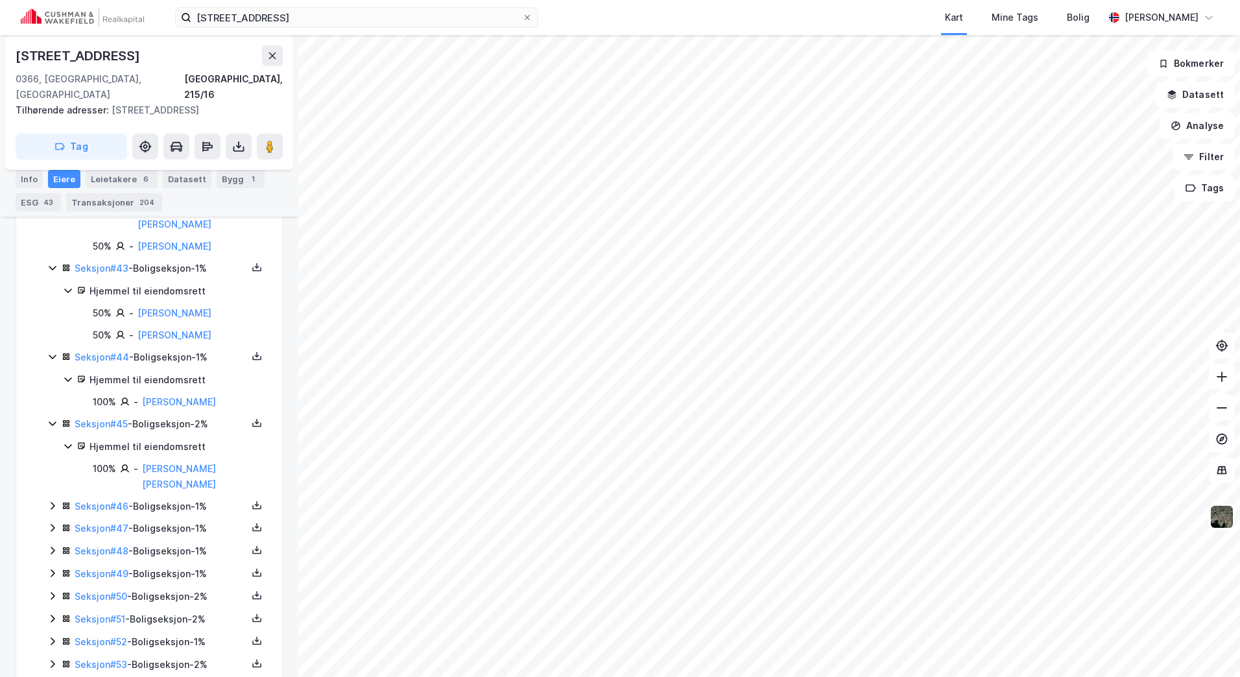
click at [55, 500] on icon at bounding box center [52, 505] width 10 height 10
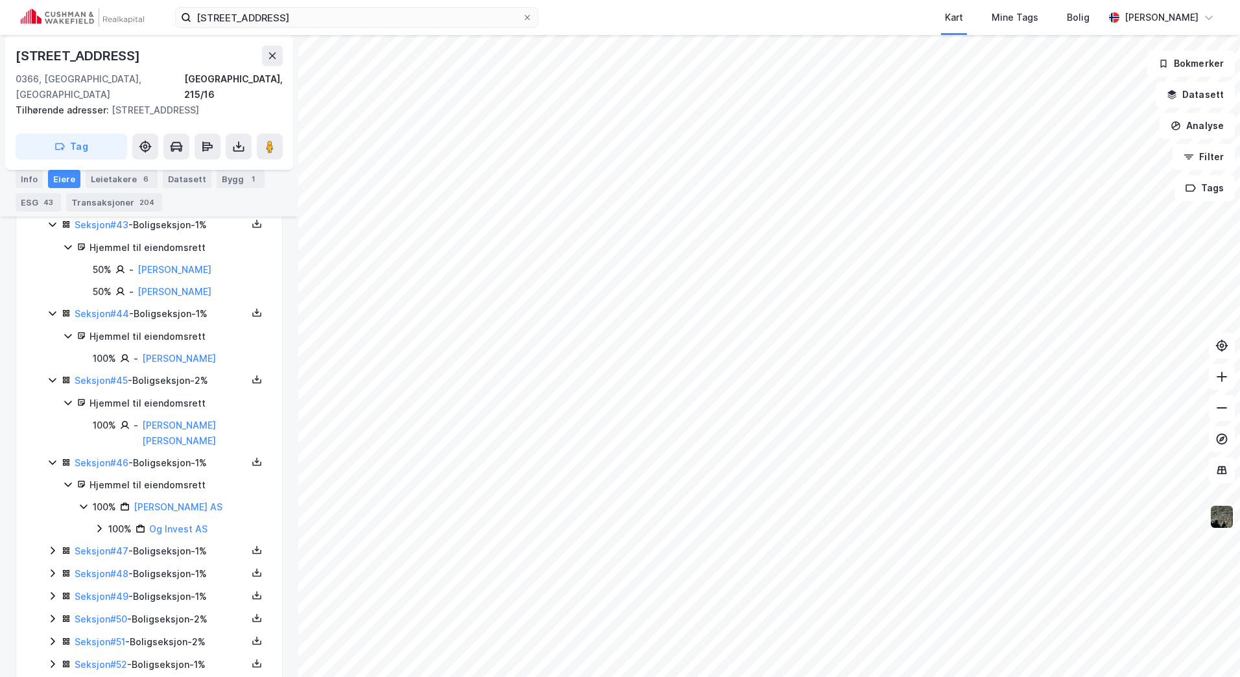
scroll to position [4139, 0]
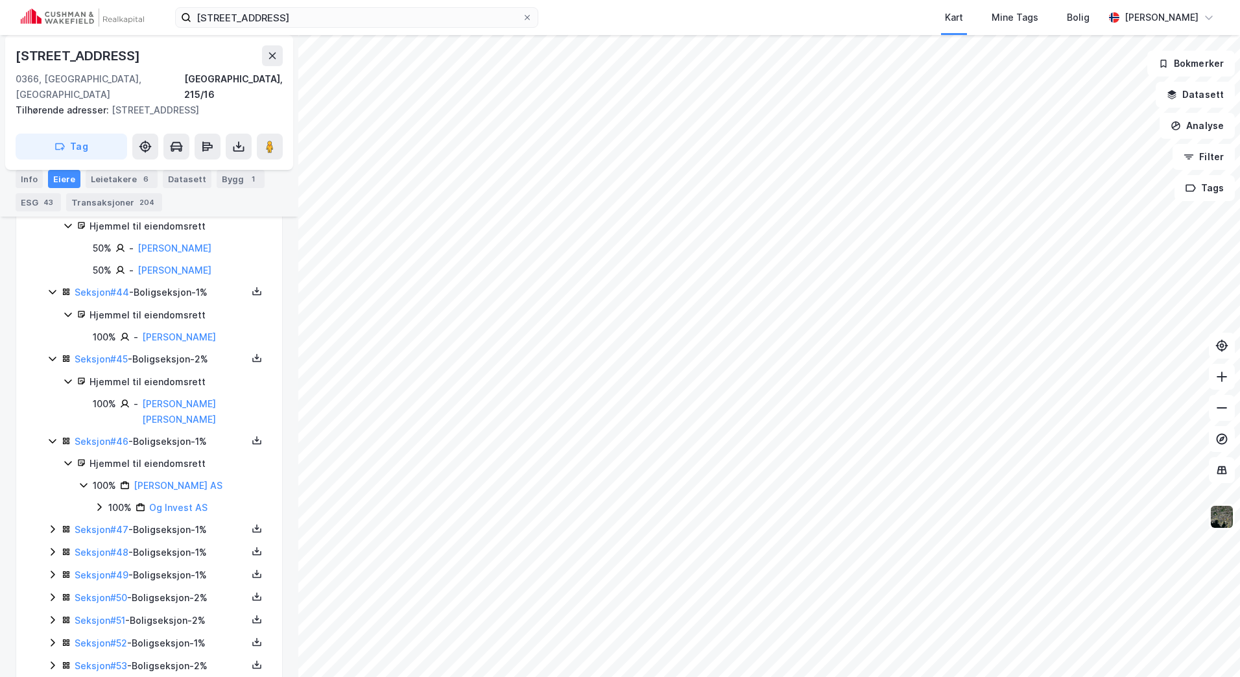
click at [96, 502] on icon at bounding box center [99, 507] width 10 height 10
click at [47, 546] on icon at bounding box center [52, 551] width 10 height 10
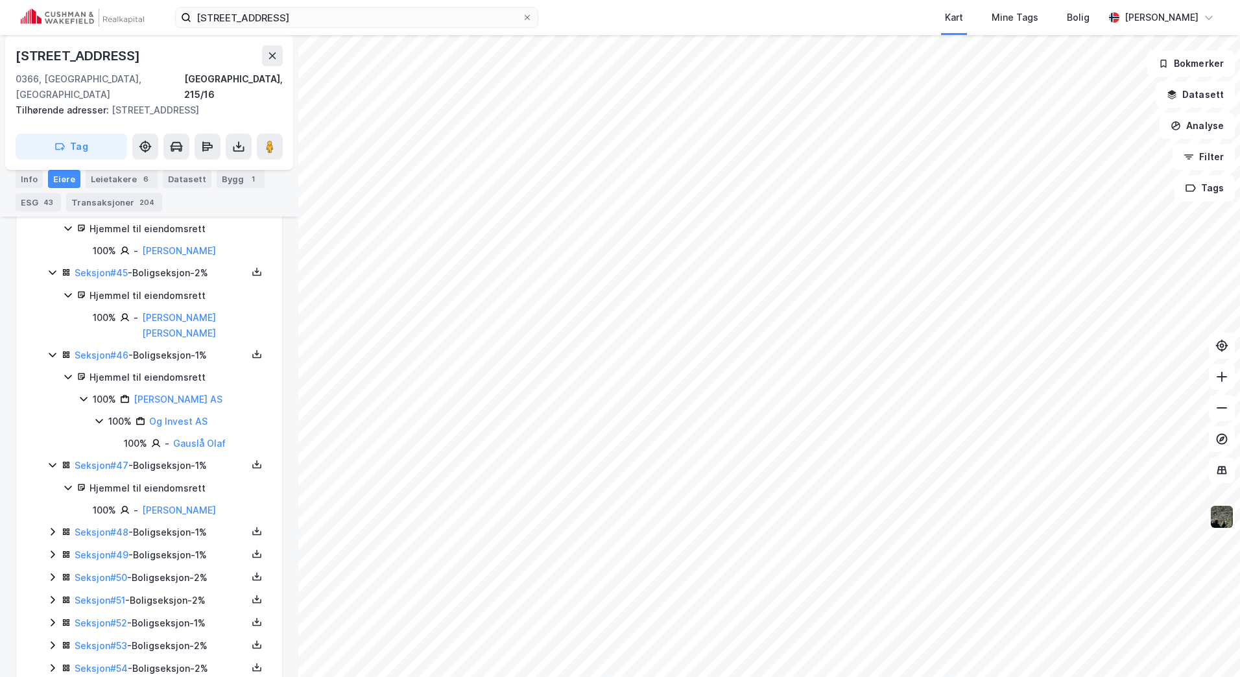
scroll to position [4231, 0]
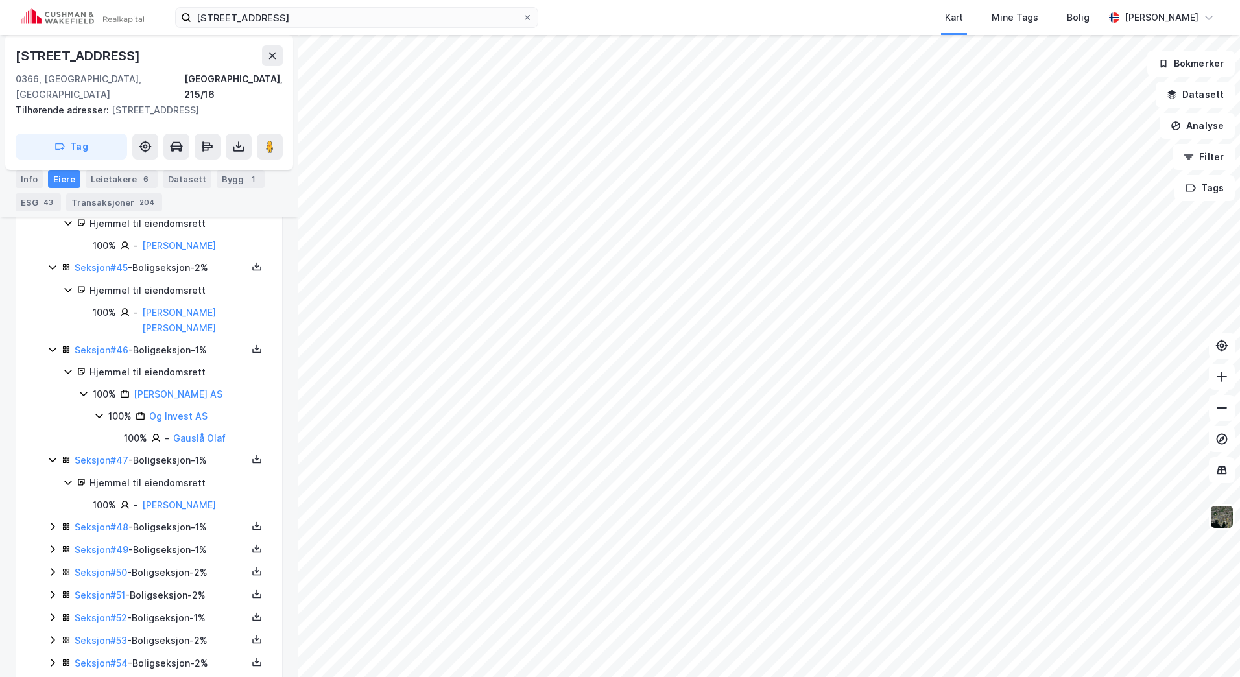
click at [54, 521] on icon at bounding box center [52, 526] width 10 height 10
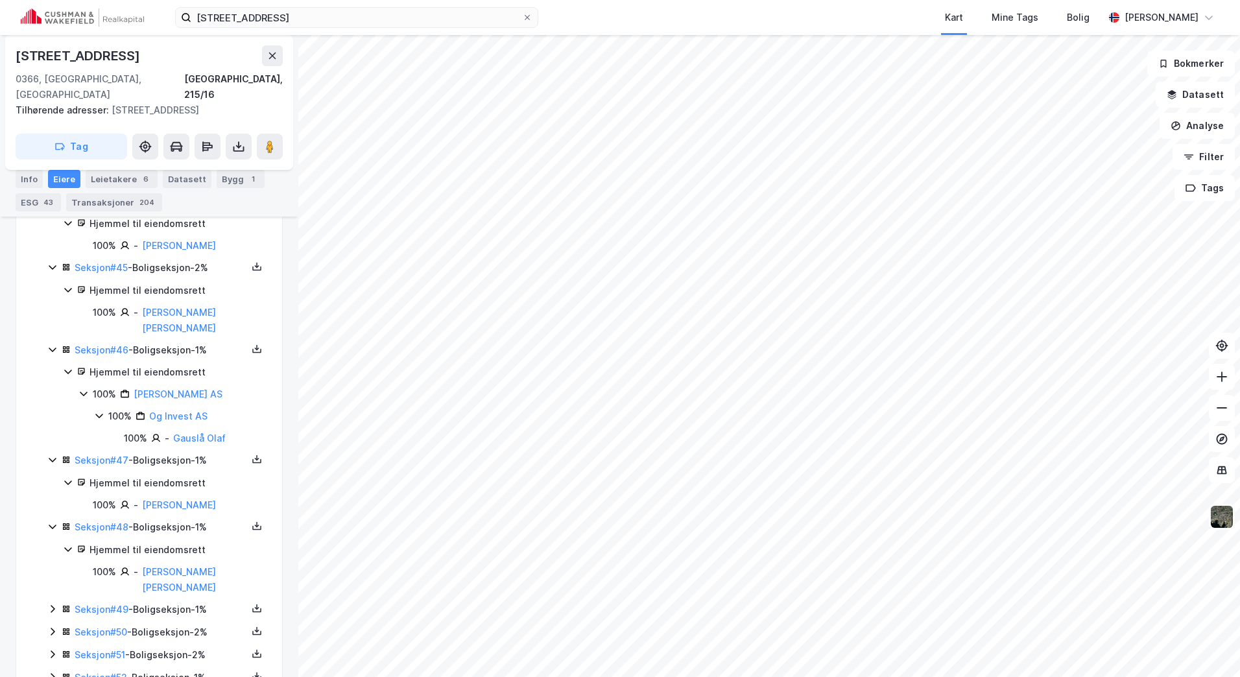
scroll to position [4275, 0]
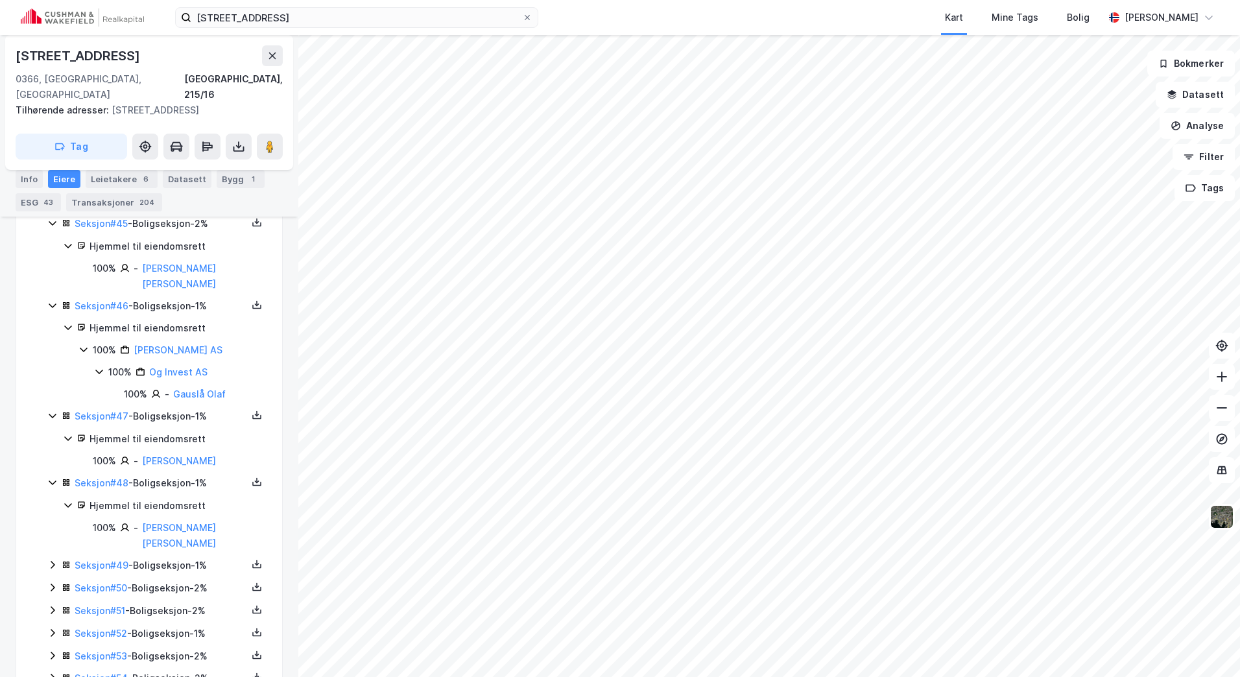
click at [54, 559] on icon at bounding box center [52, 564] width 10 height 10
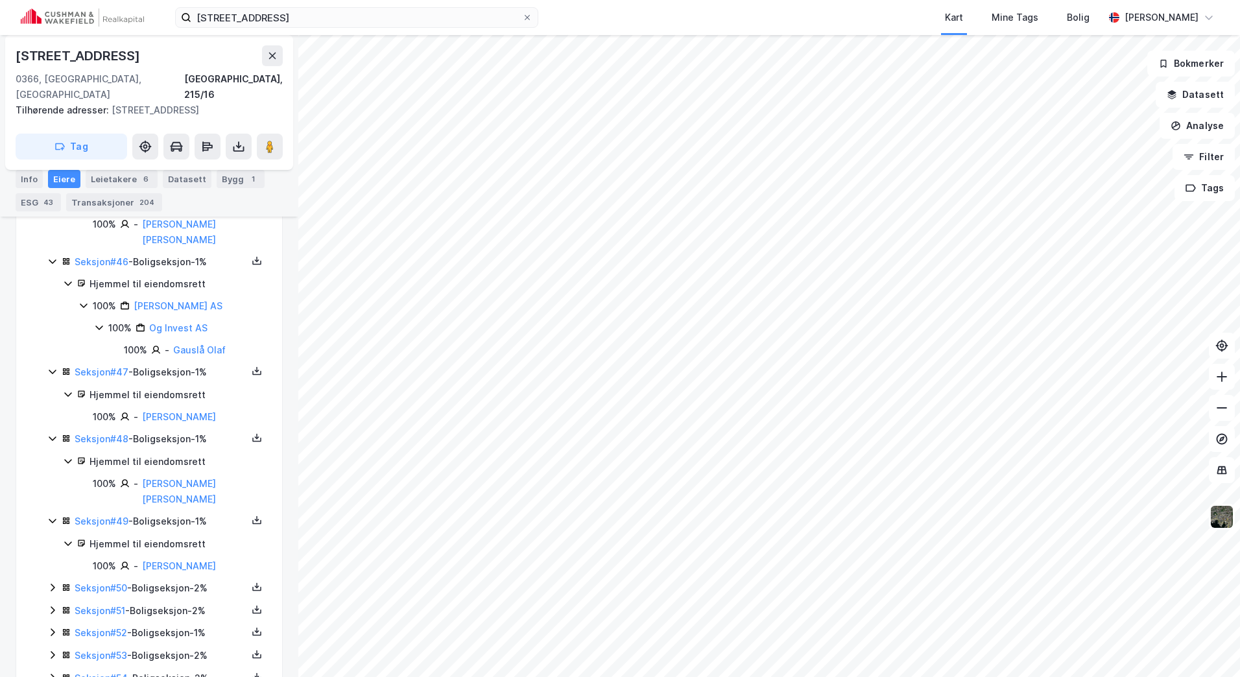
click at [49, 582] on icon at bounding box center [52, 587] width 10 height 10
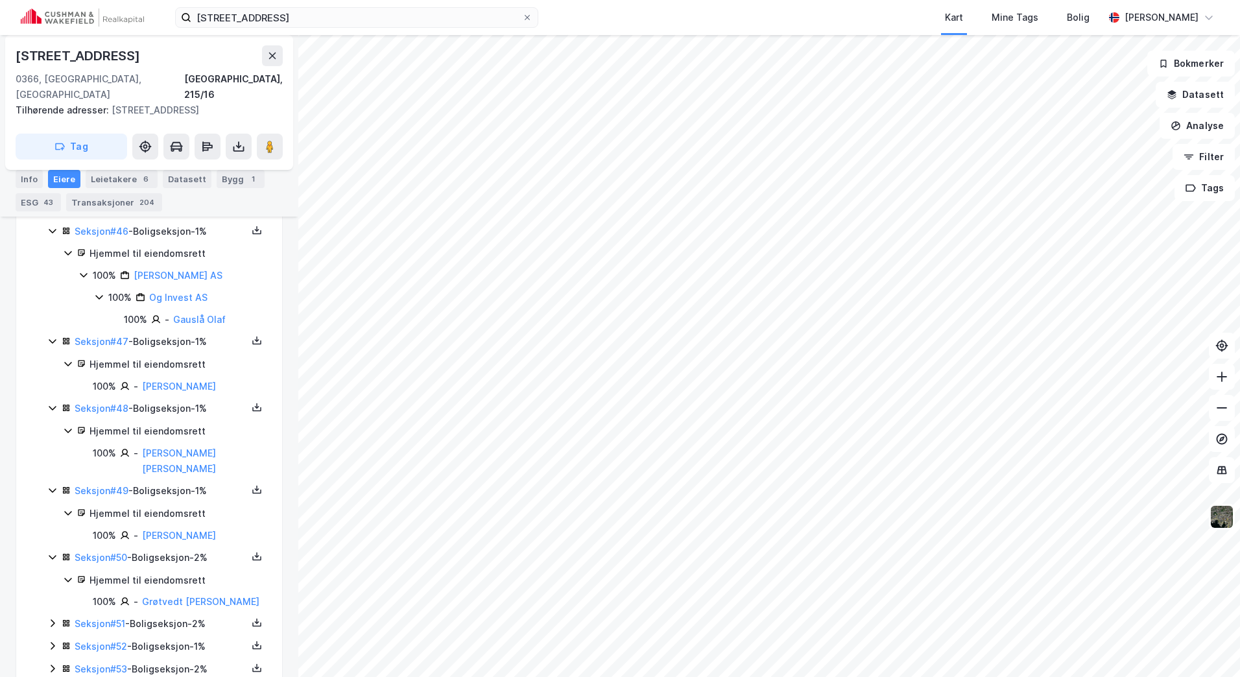
scroll to position [4362, 0]
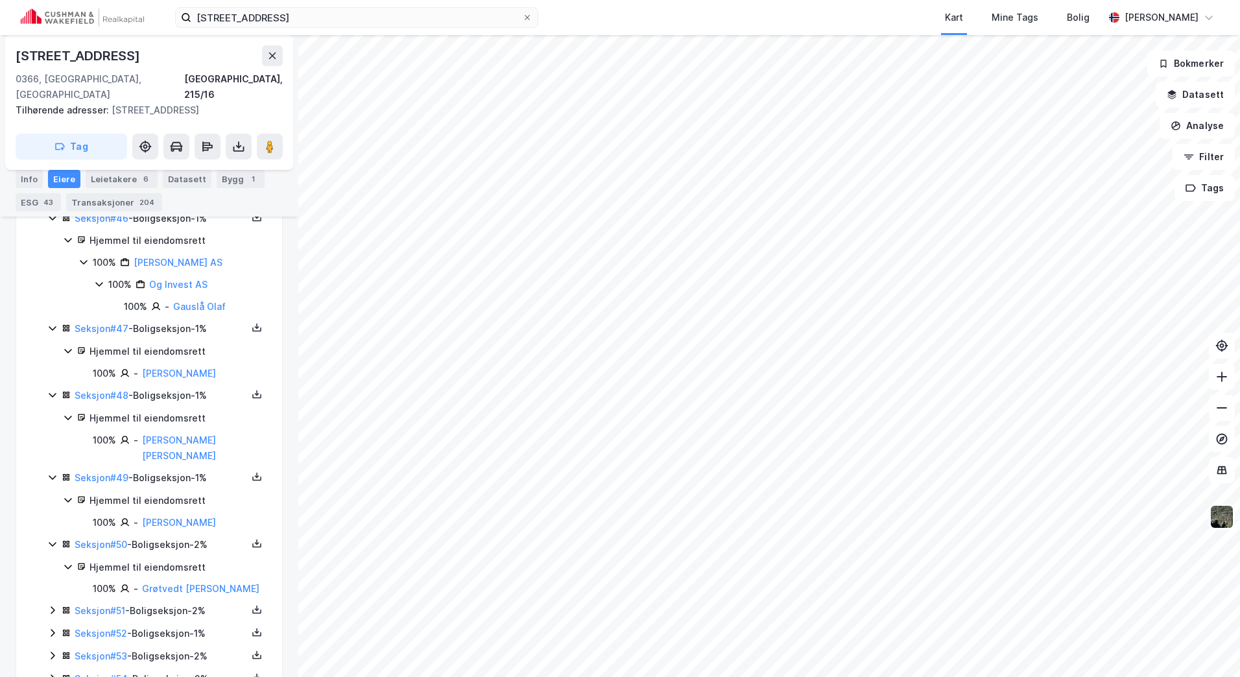
click at [54, 605] on icon at bounding box center [52, 610] width 10 height 10
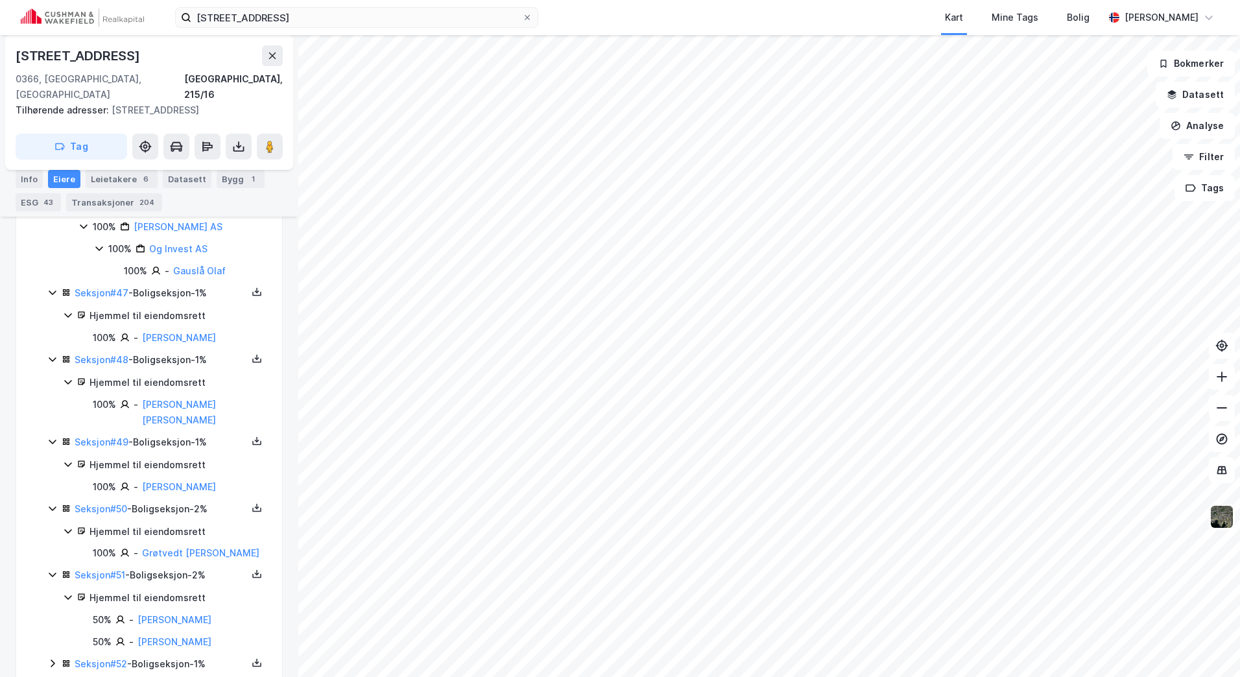
scroll to position [4428, 0]
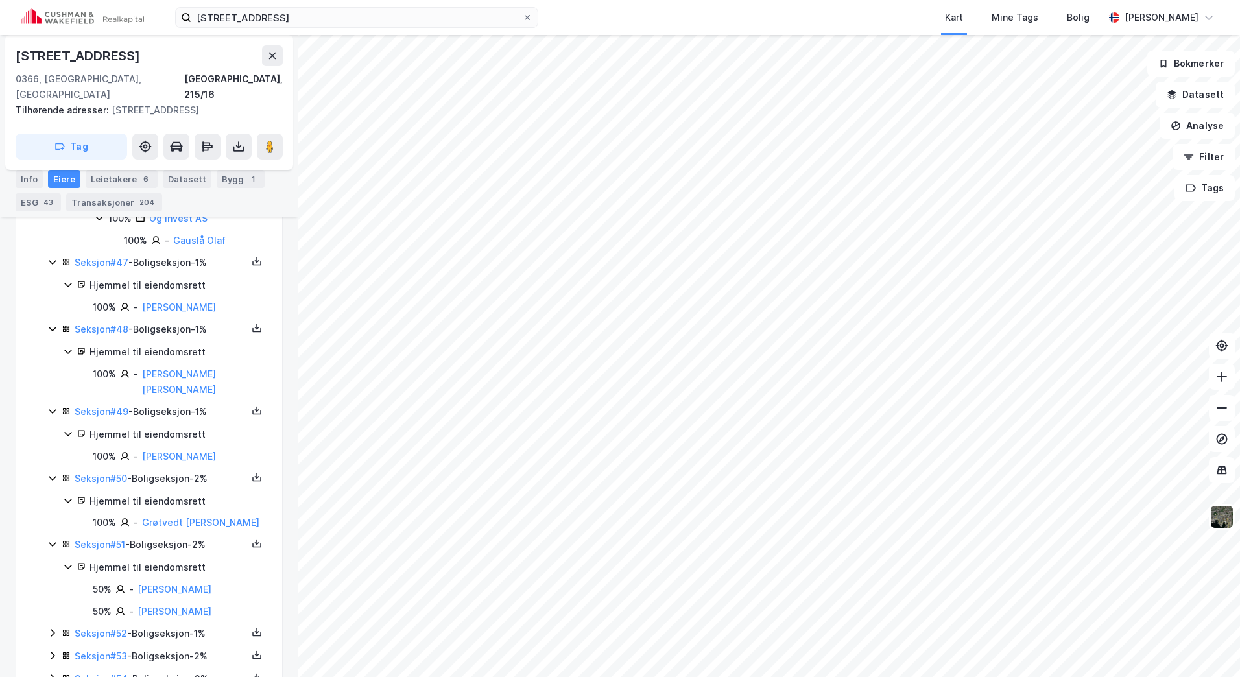
click at [53, 628] on icon at bounding box center [52, 633] width 10 height 10
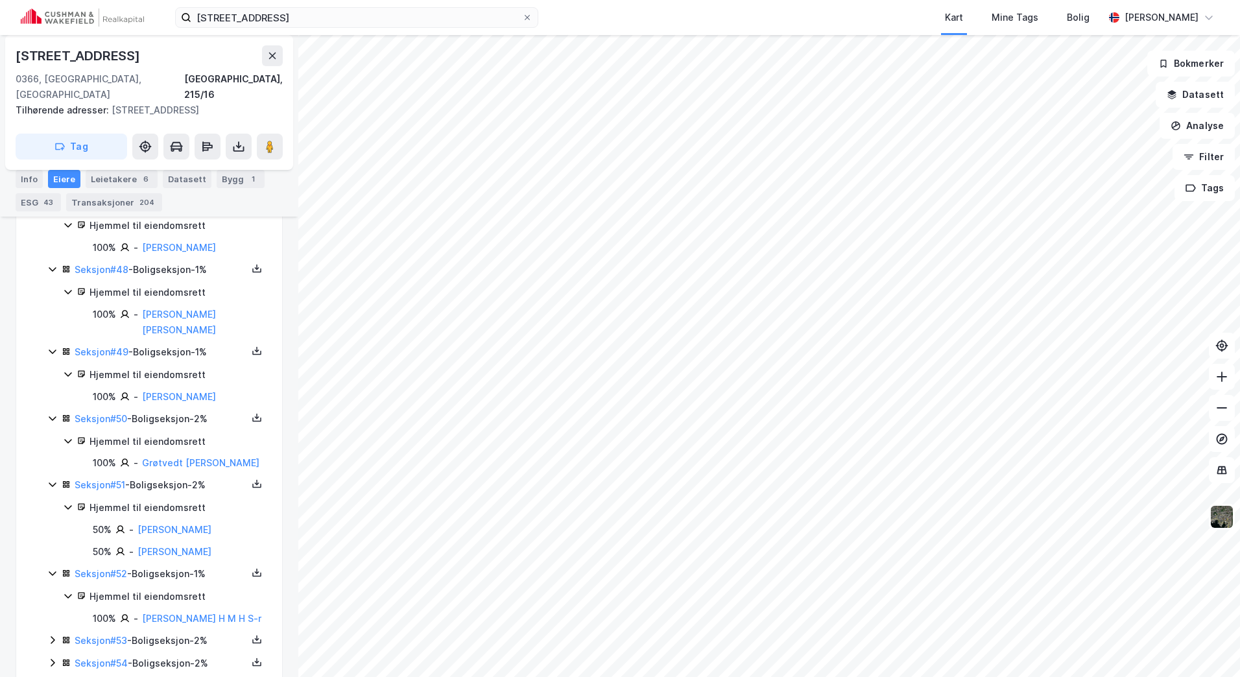
click at [53, 635] on icon at bounding box center [52, 640] width 10 height 10
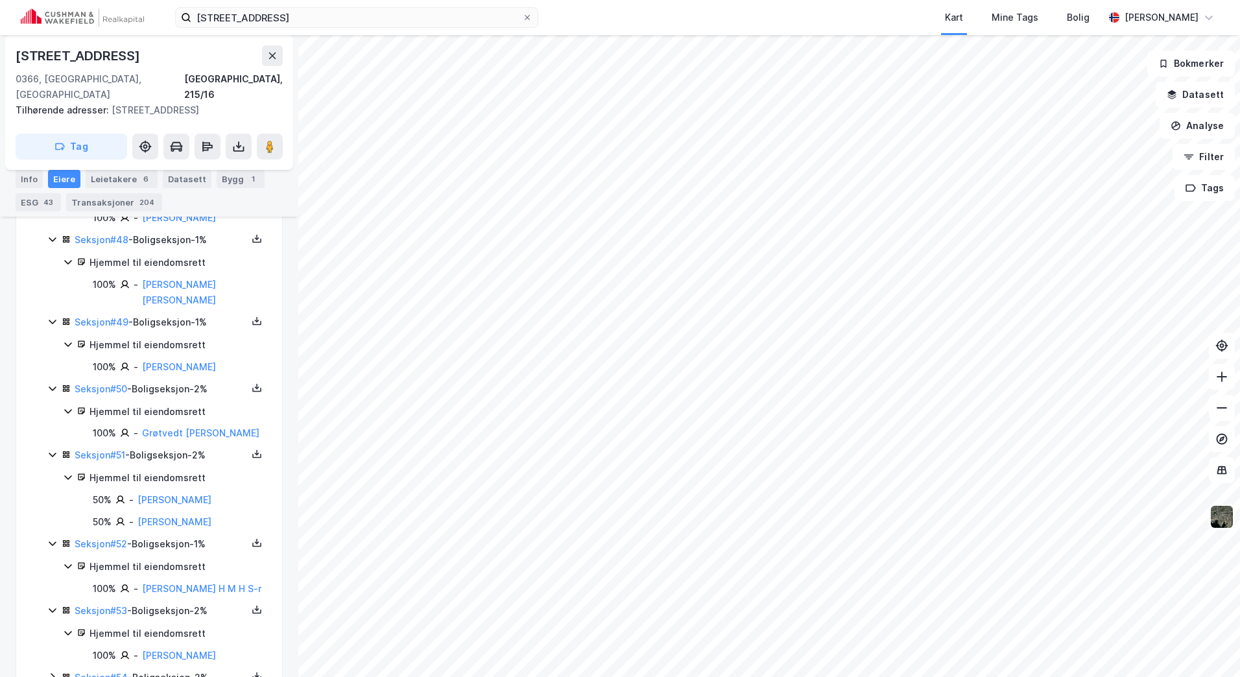
scroll to position [4532, 0]
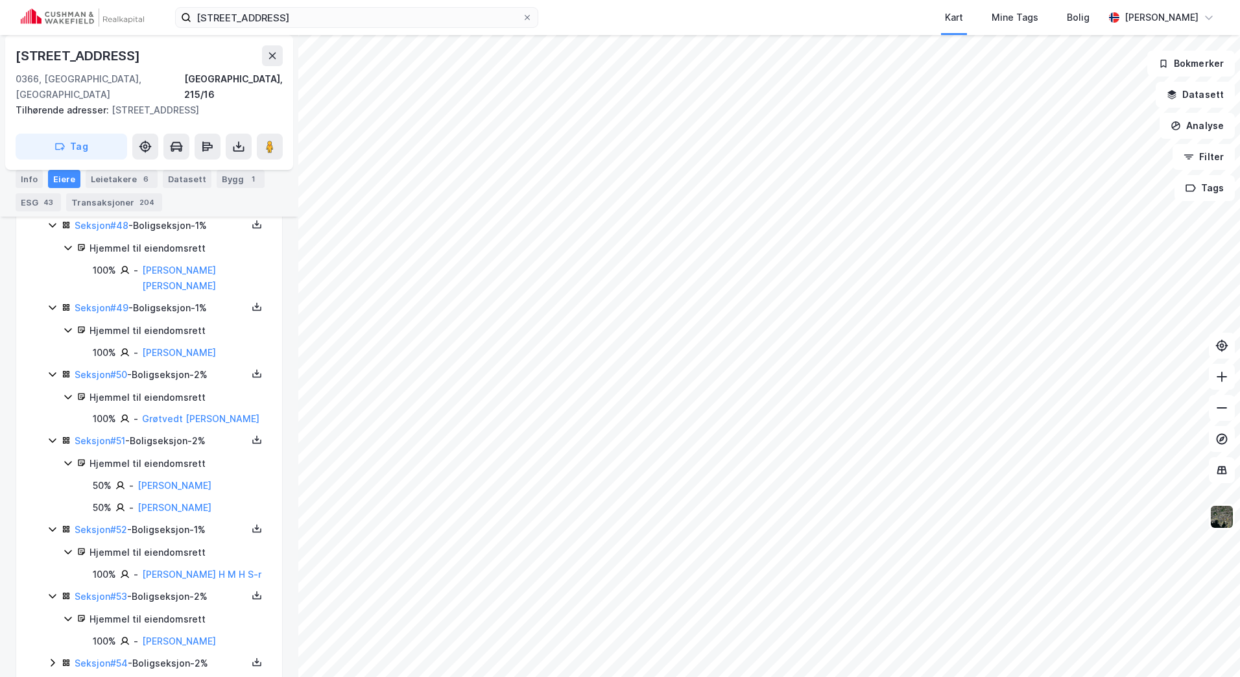
click at [54, 657] on icon at bounding box center [52, 662] width 10 height 10
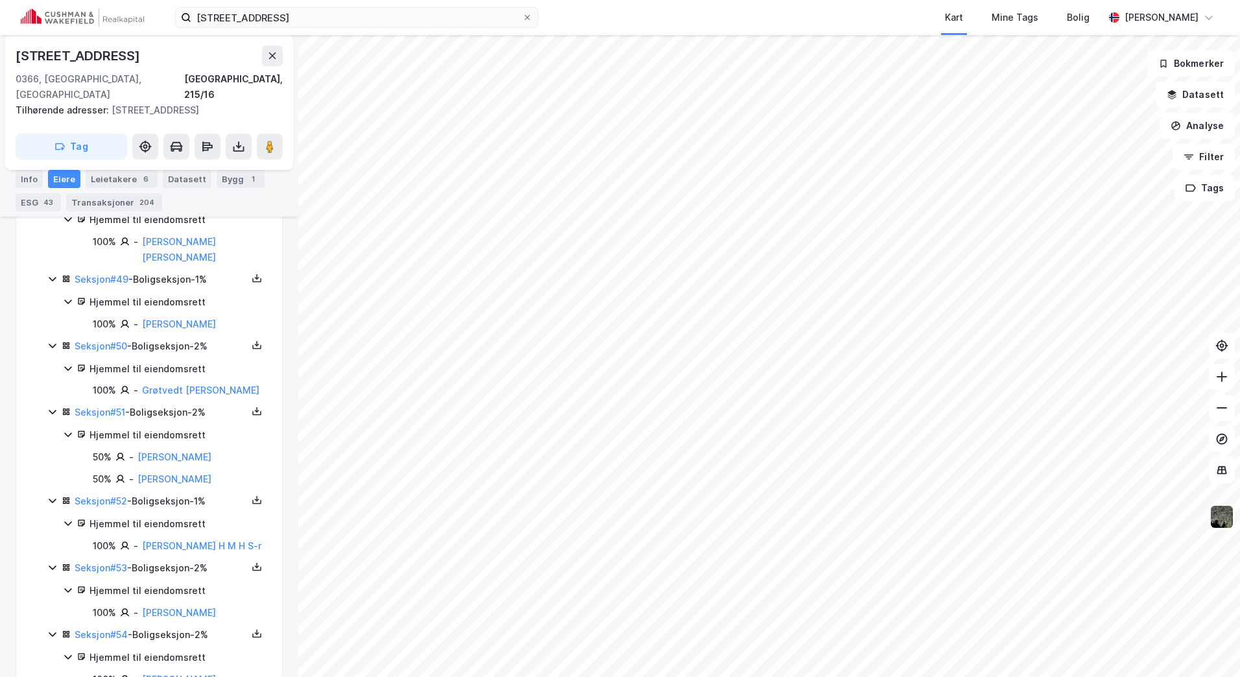
scroll to position [4576, 0]
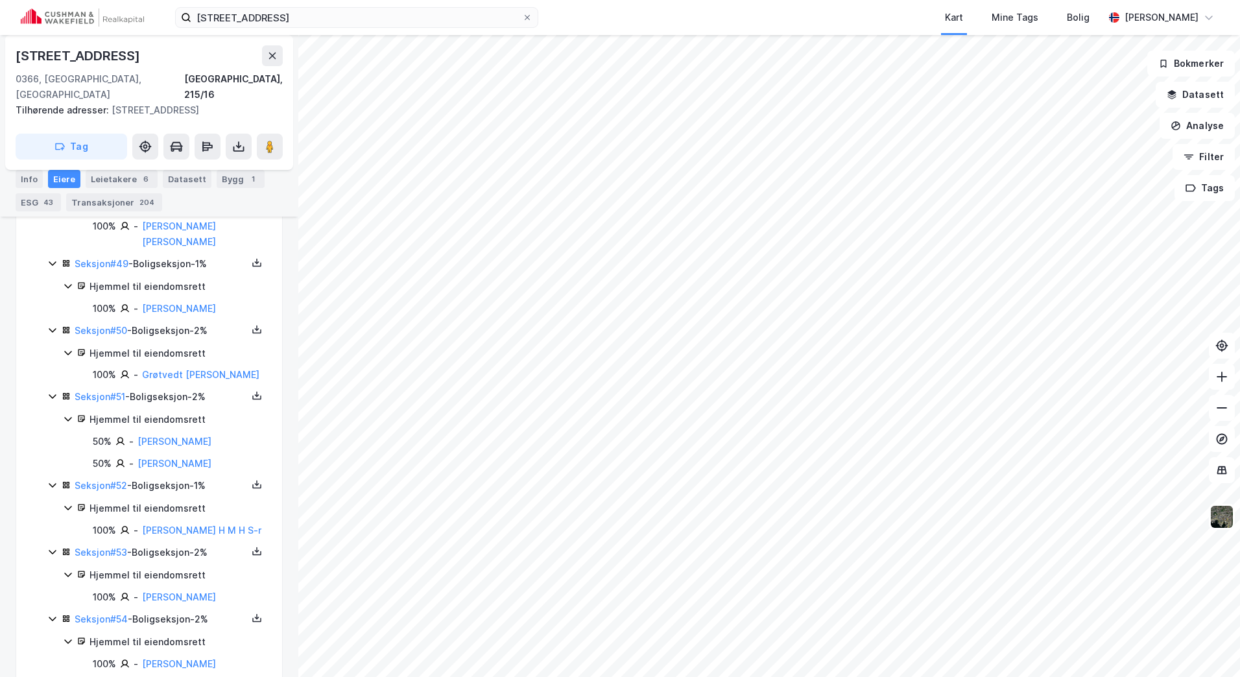
click at [53, 676] on icon at bounding box center [53, 685] width 4 height 8
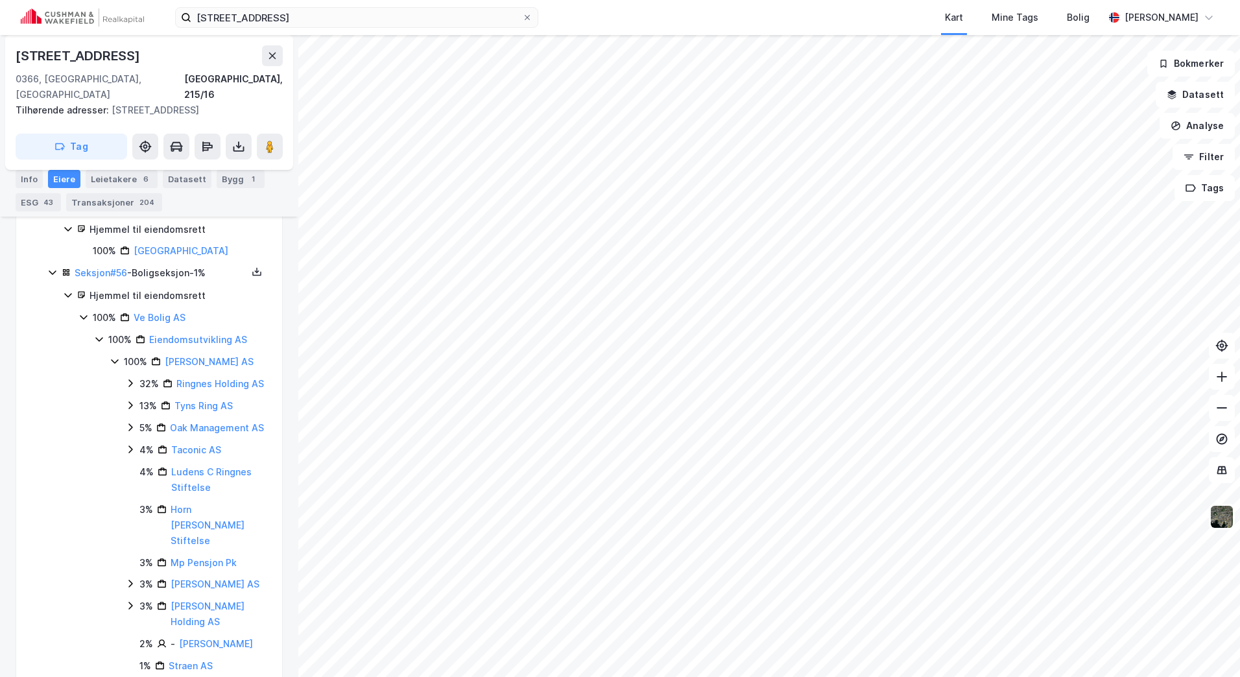
scroll to position [5065, 0]
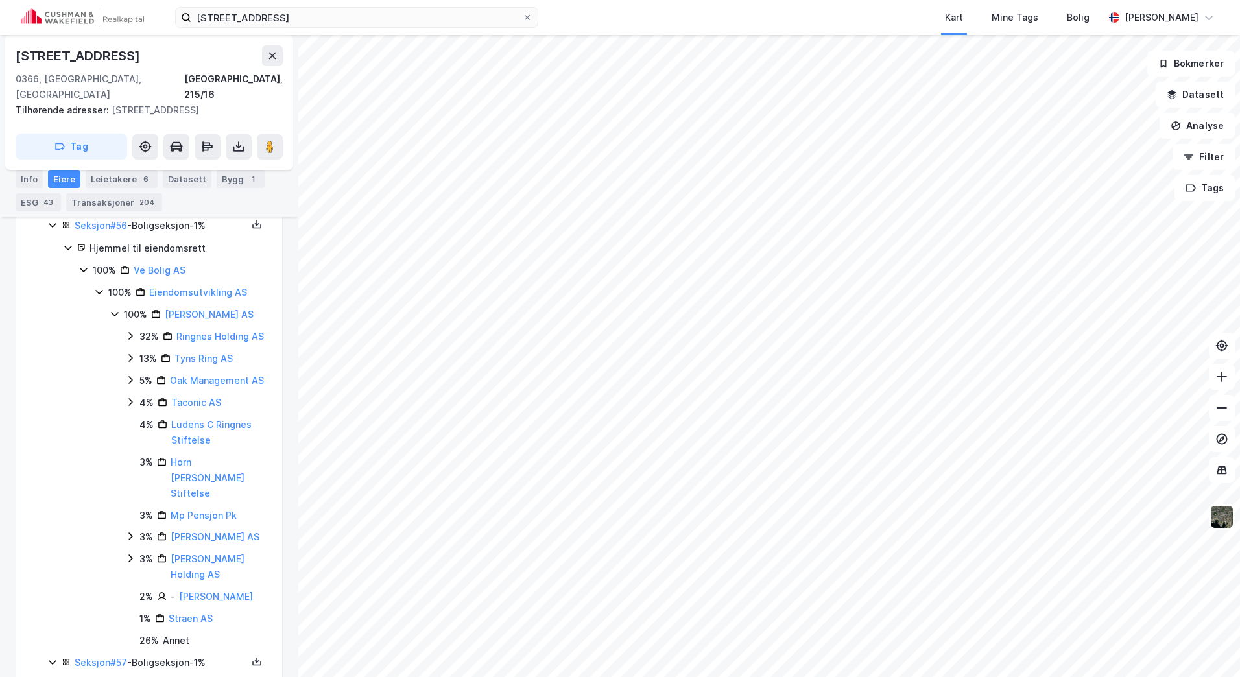
scroll to position [5131, 0]
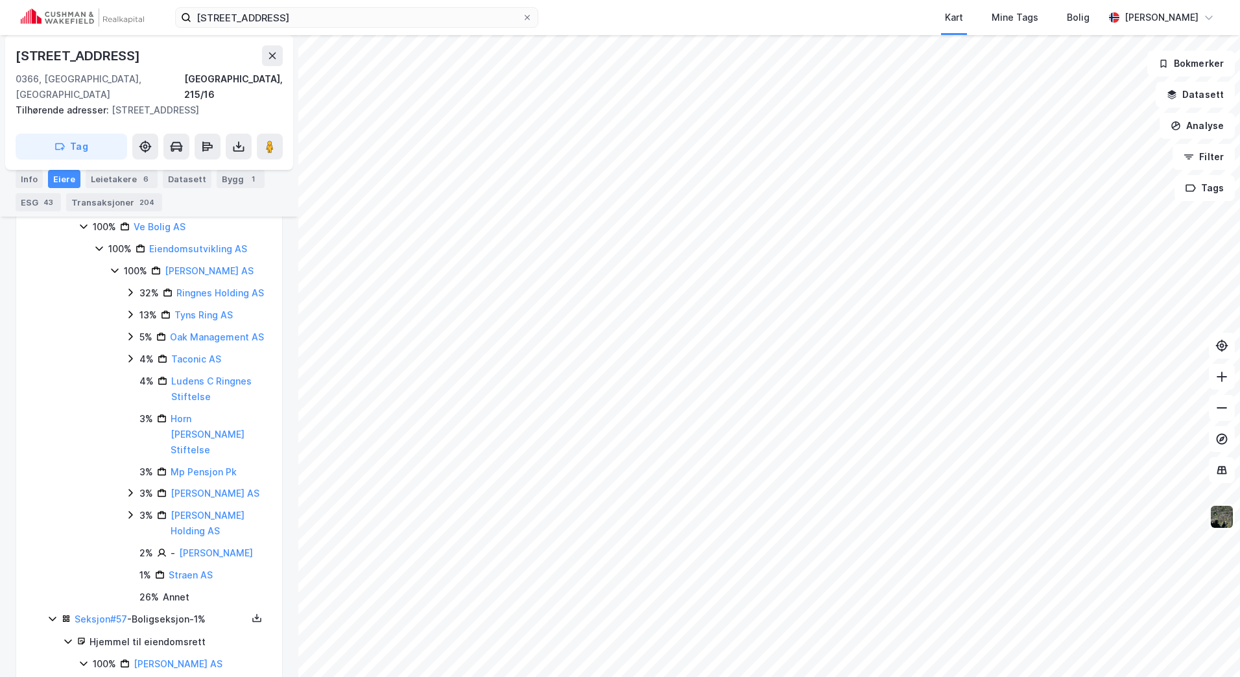
scroll to position [5153, 0]
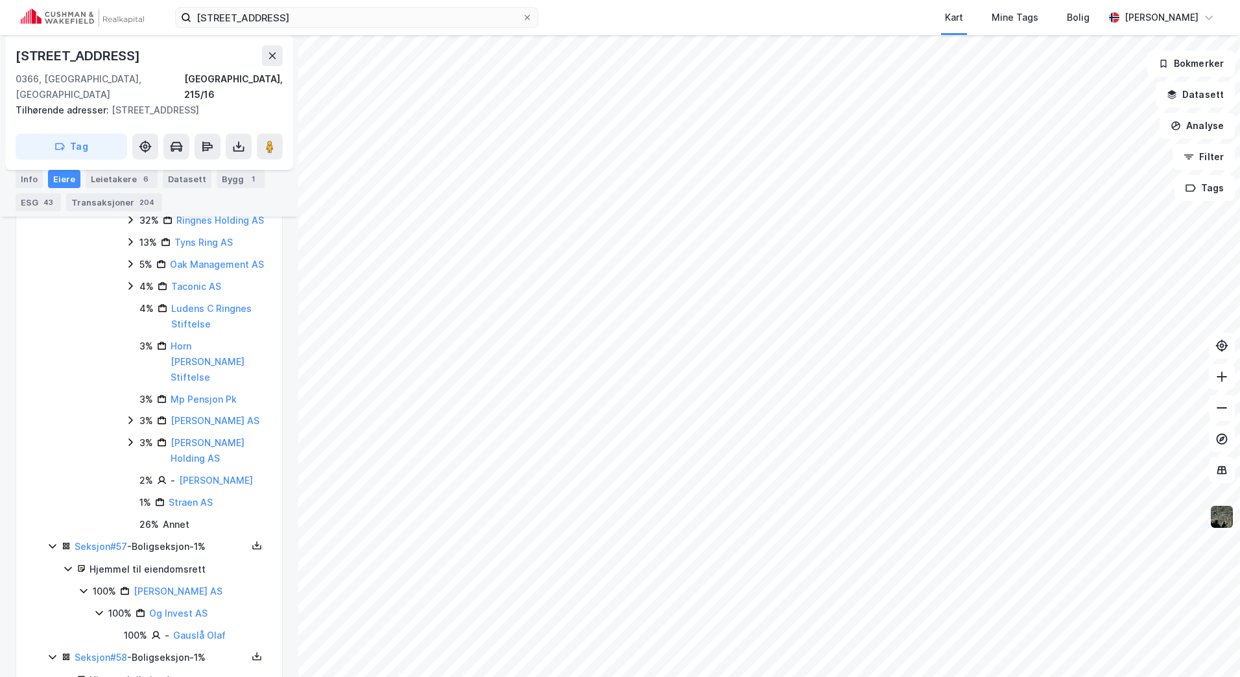
scroll to position [5219, 0]
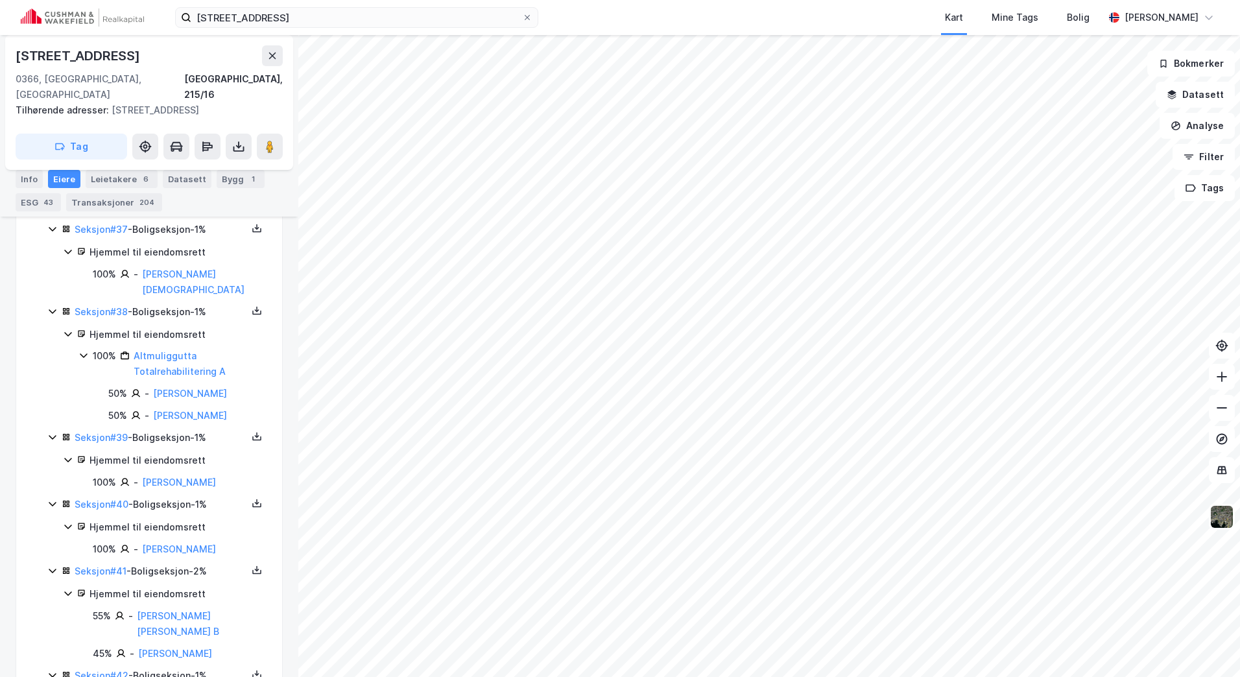
scroll to position [3557, 0]
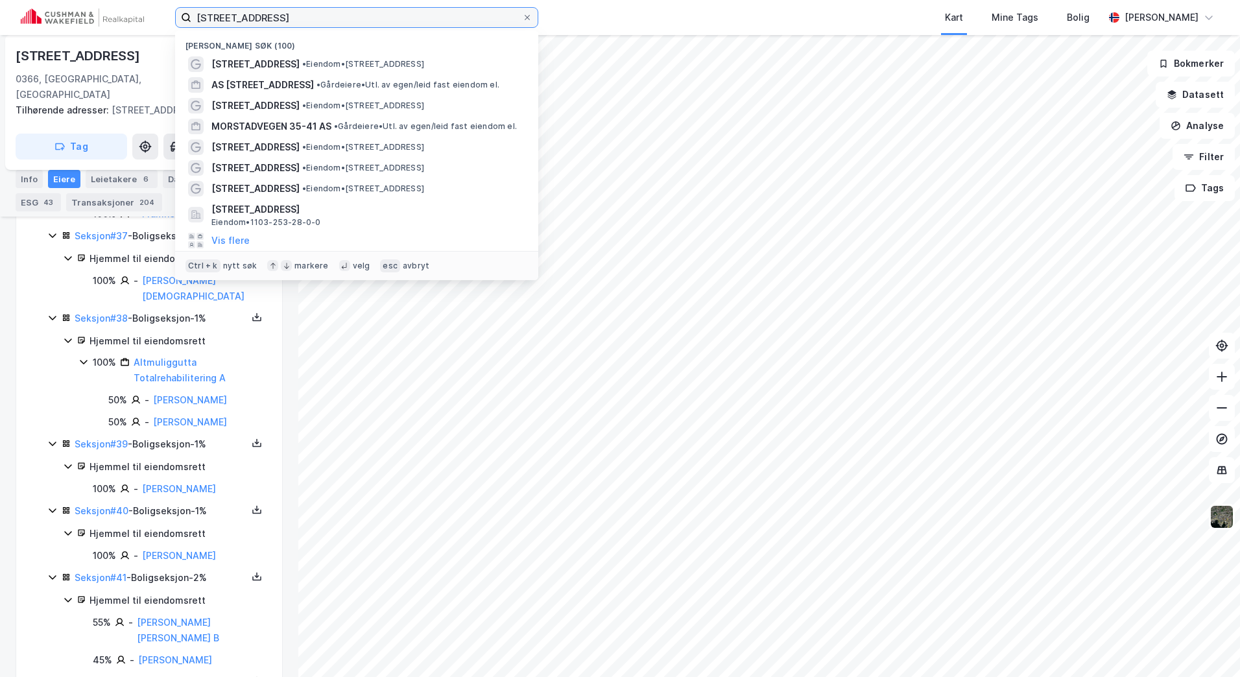
drag, startPoint x: 327, startPoint y: 19, endPoint x: 155, endPoint y: 6, distance: 172.2
click at [155, 6] on div "bogstadveien 34 Nylige søk (100) Bogstadveien 34 • Eiendom • Bogstadveien 34, 0…" at bounding box center [620, 17] width 1240 height 35
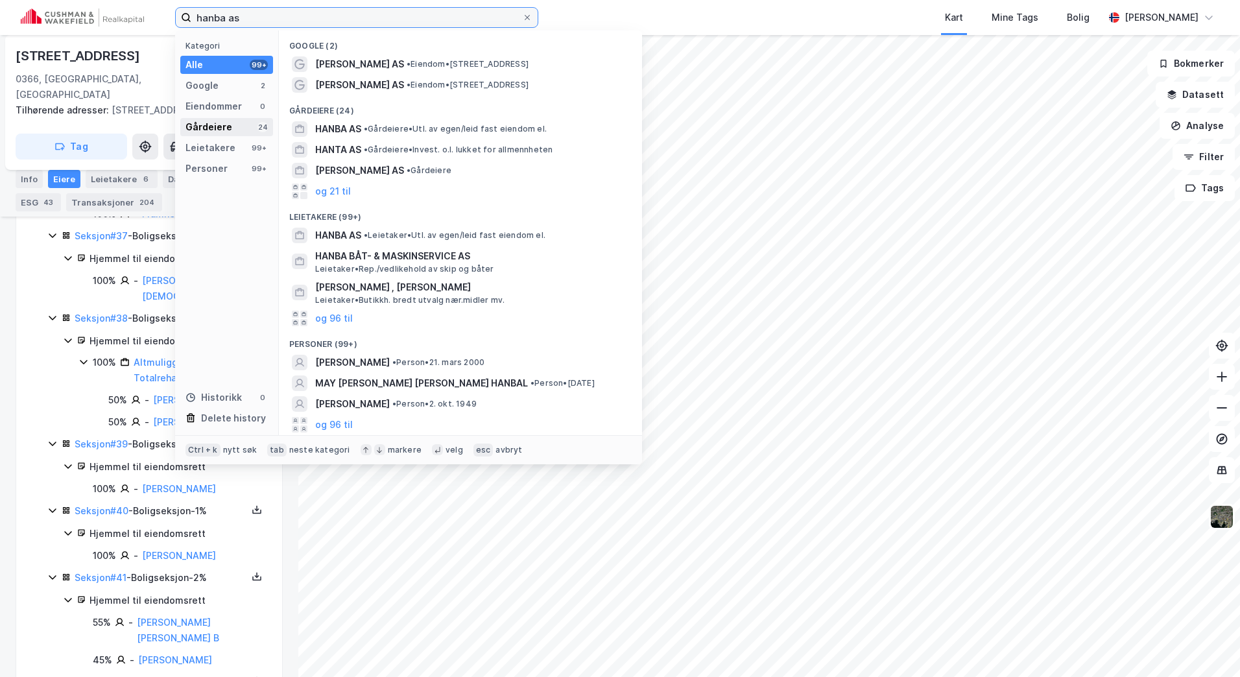
type input "hanba as"
click at [245, 125] on div "Gårdeiere 24" at bounding box center [226, 127] width 93 height 18
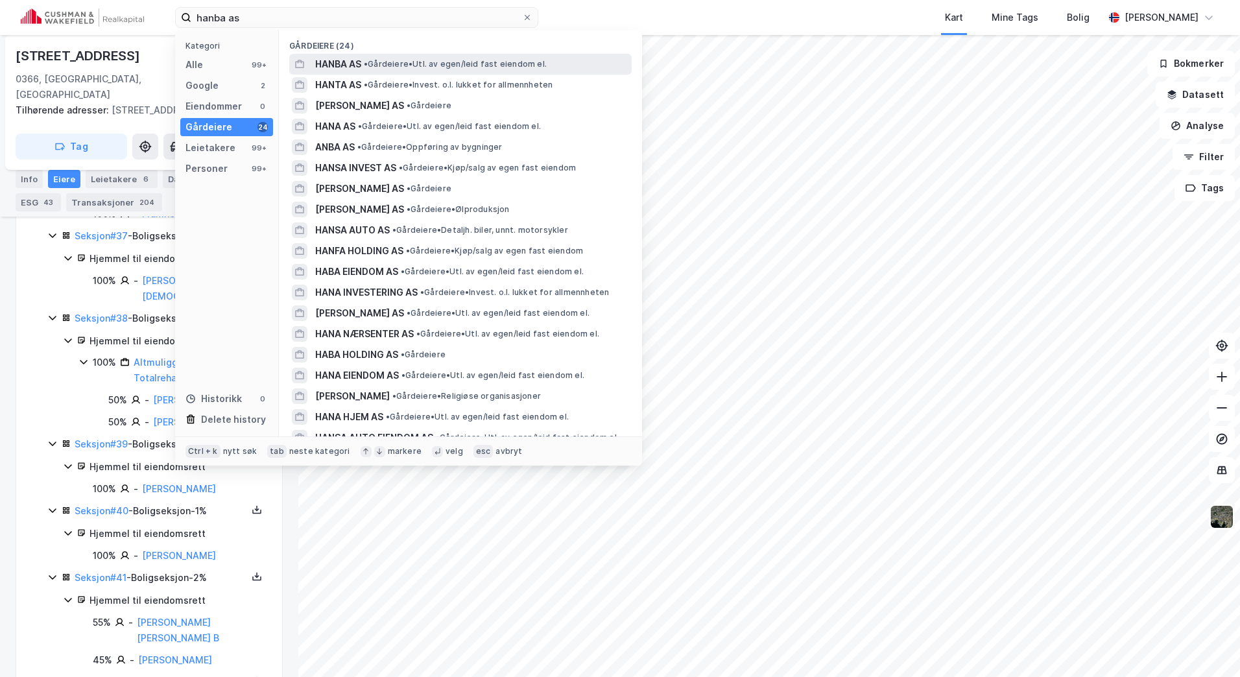
click at [373, 69] on span "• Gårdeiere • Utl. av egen/leid fast eiendom el." at bounding box center [455, 64] width 183 height 10
